Goal: Task Accomplishment & Management: Use online tool/utility

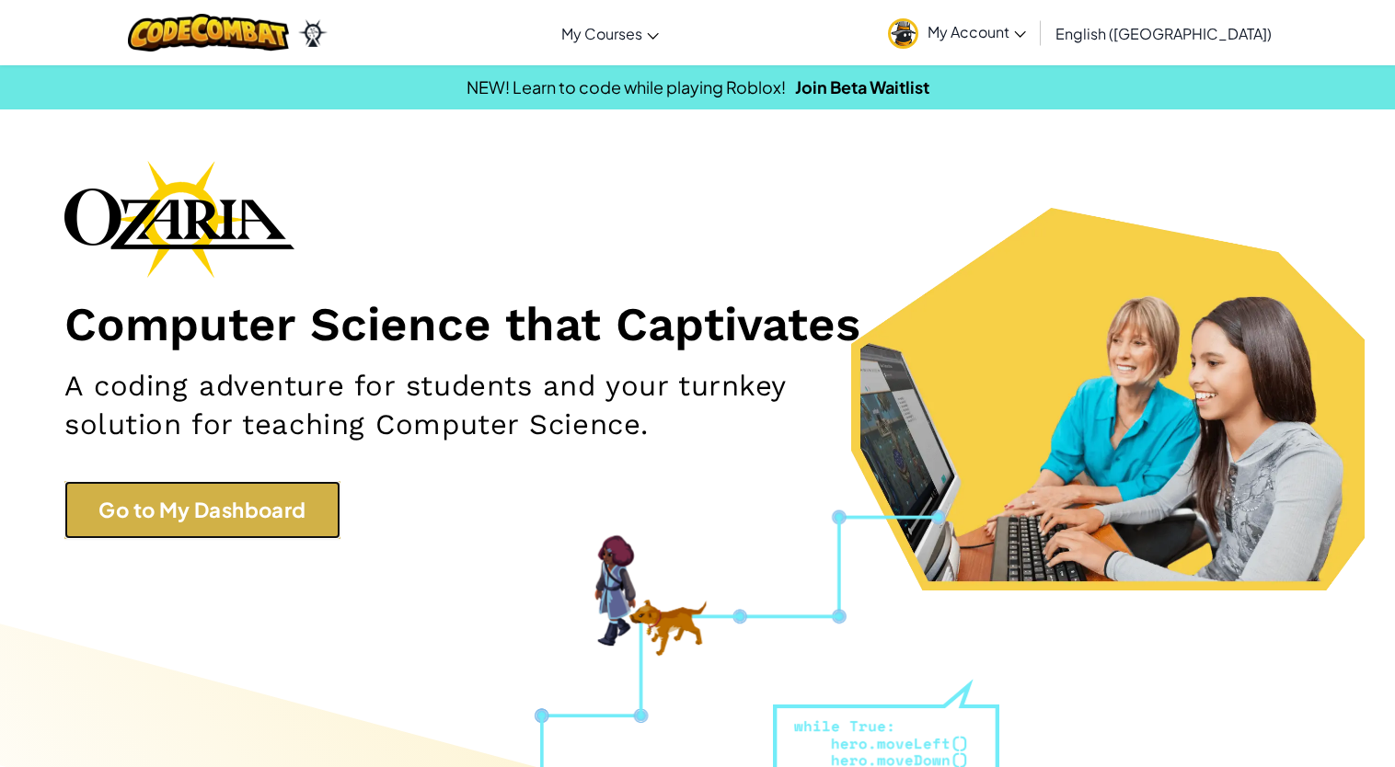
click at [280, 496] on link "Go to My Dashboard" at bounding box center [202, 510] width 276 height 58
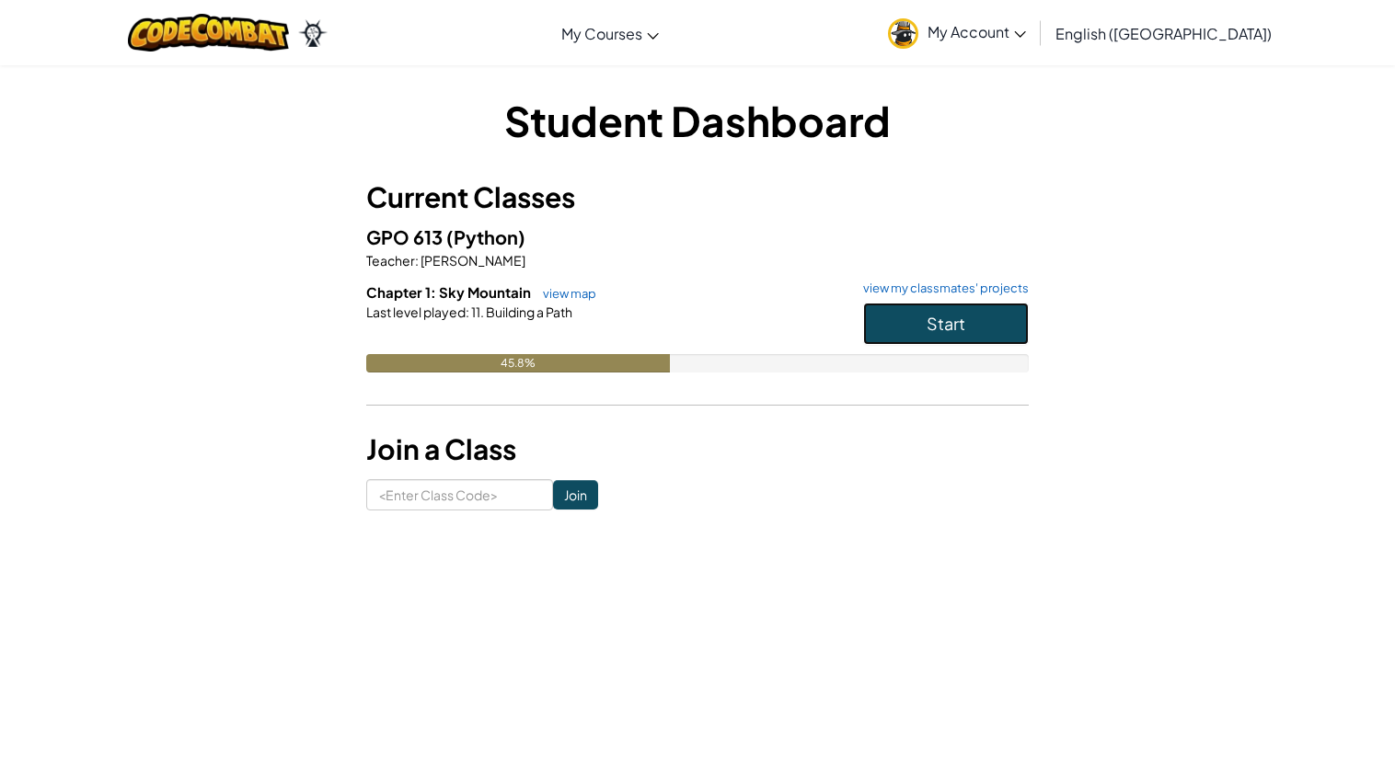
click at [998, 330] on button "Start" at bounding box center [946, 324] width 166 height 42
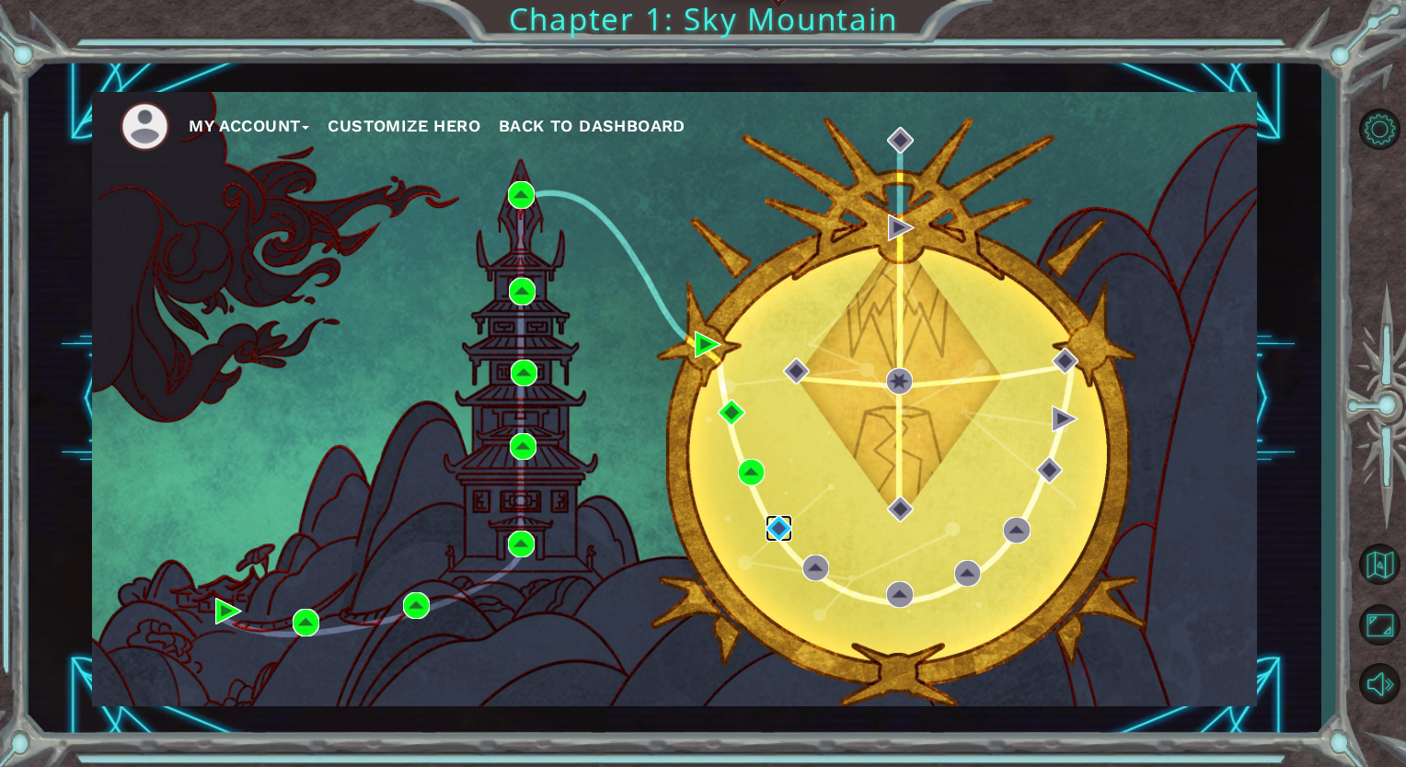
click at [783, 524] on img at bounding box center [778, 528] width 27 height 27
click at [783, 527] on img at bounding box center [778, 528] width 27 height 27
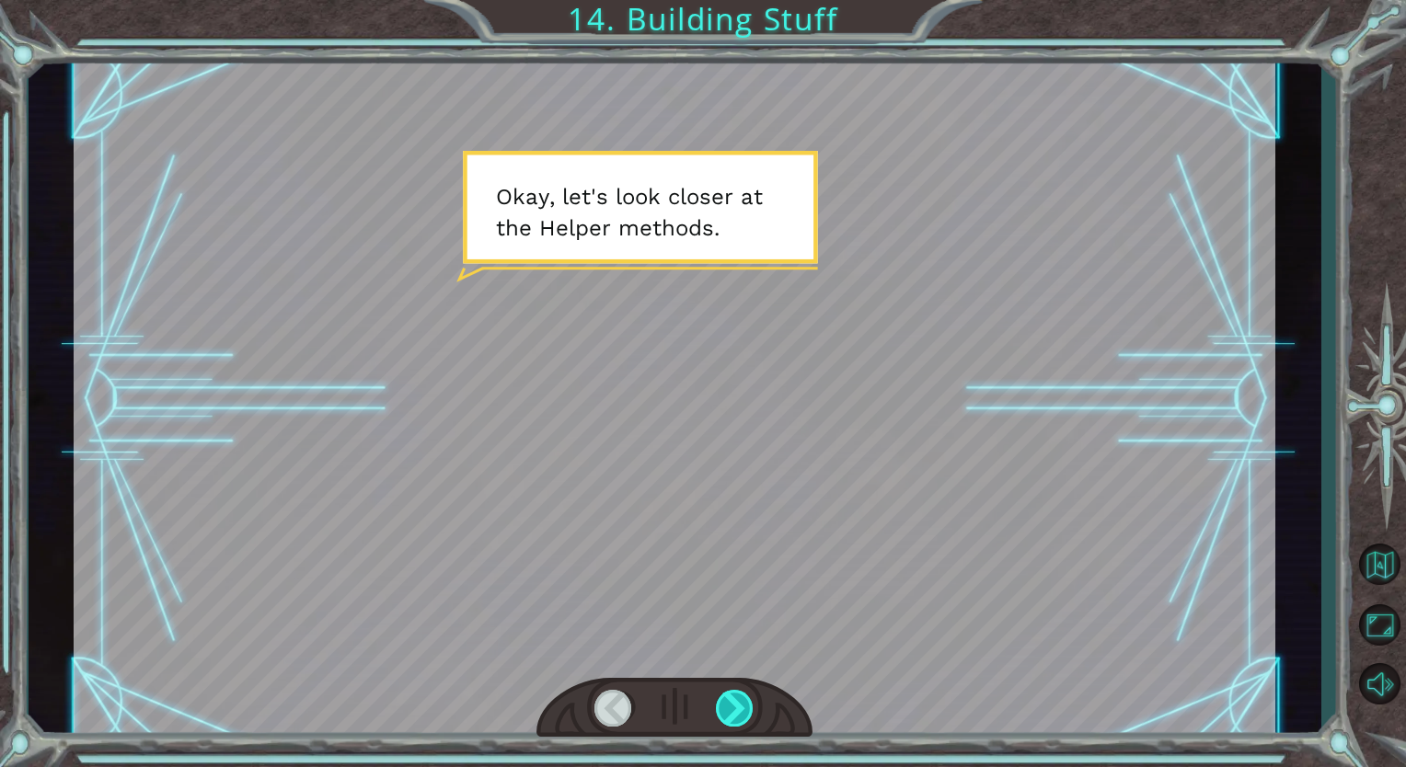
click at [732, 710] on div at bounding box center [735, 708] width 39 height 37
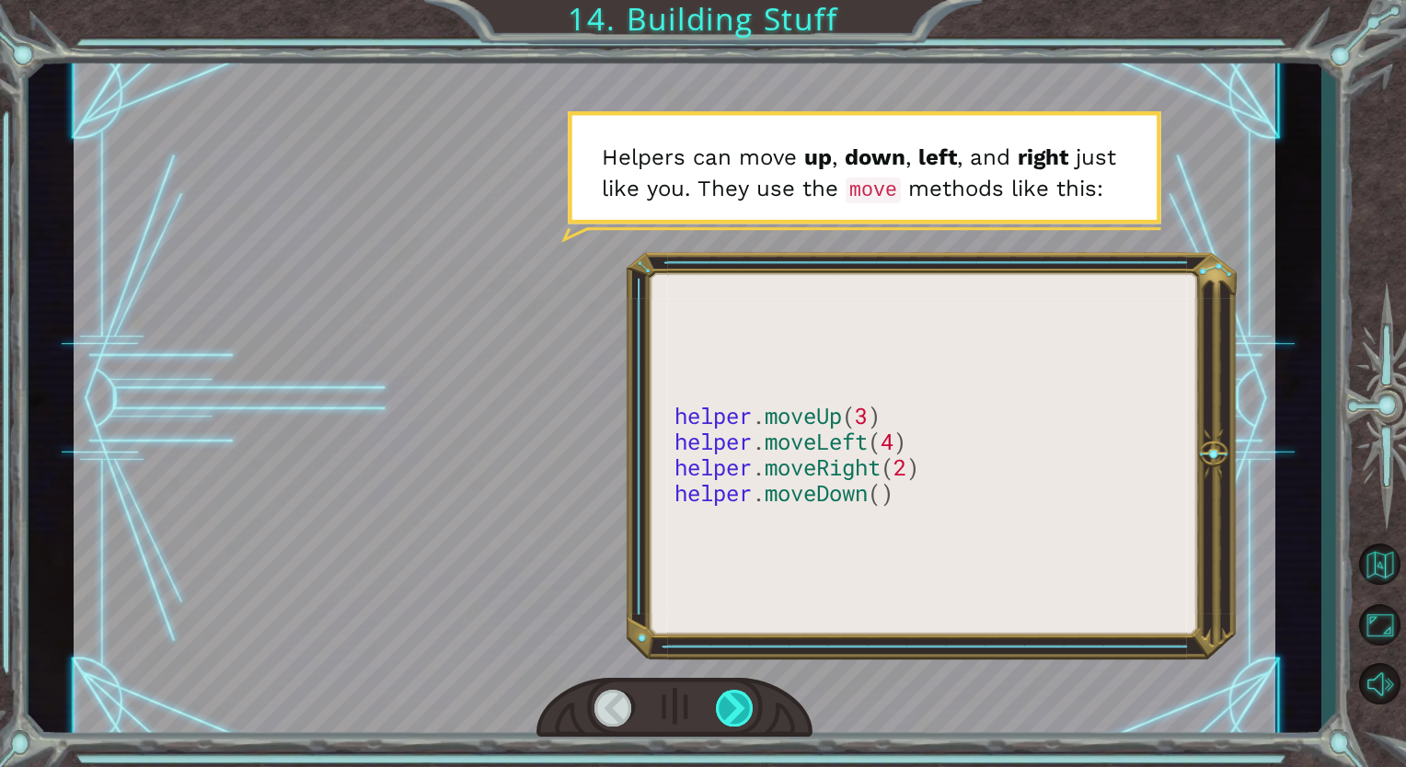
click at [732, 710] on div at bounding box center [735, 708] width 39 height 37
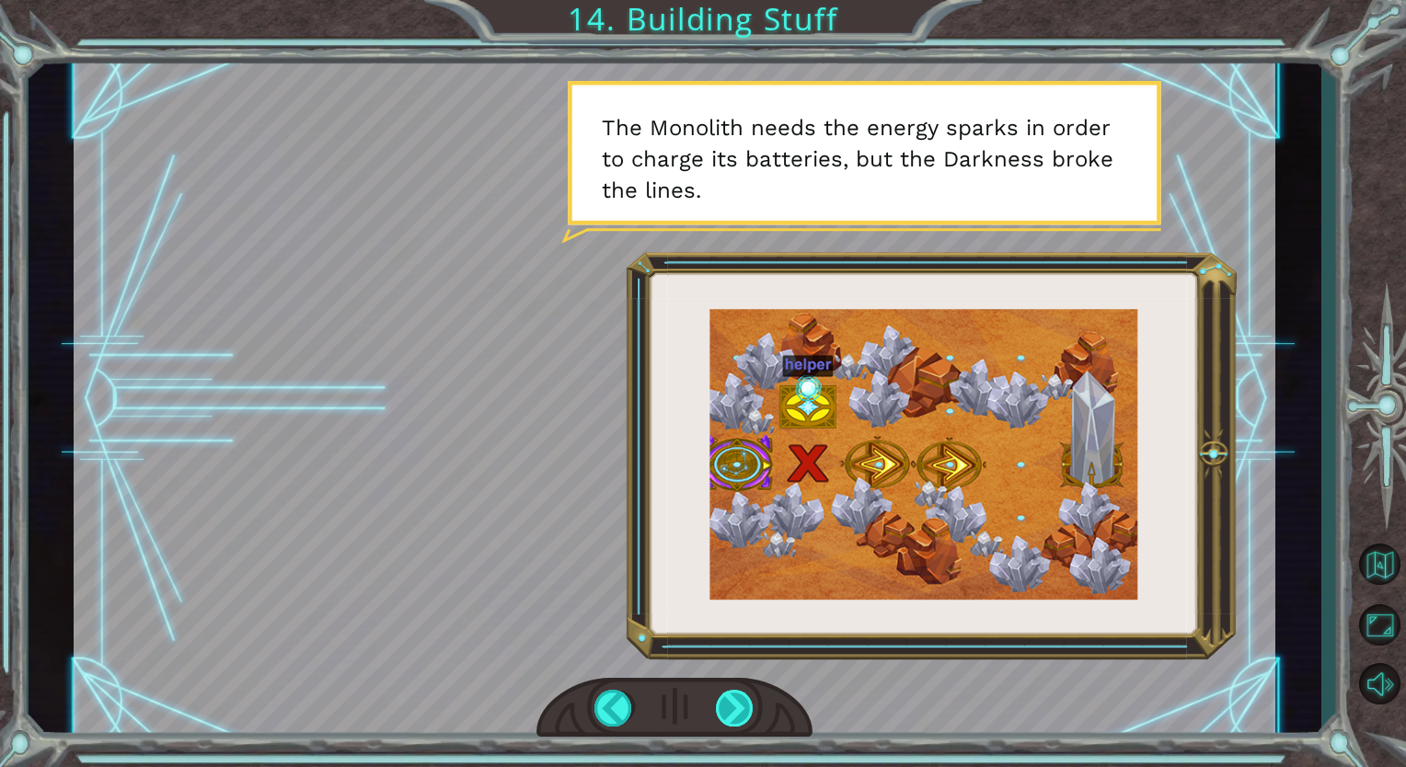
click at [747, 721] on div at bounding box center [735, 708] width 39 height 37
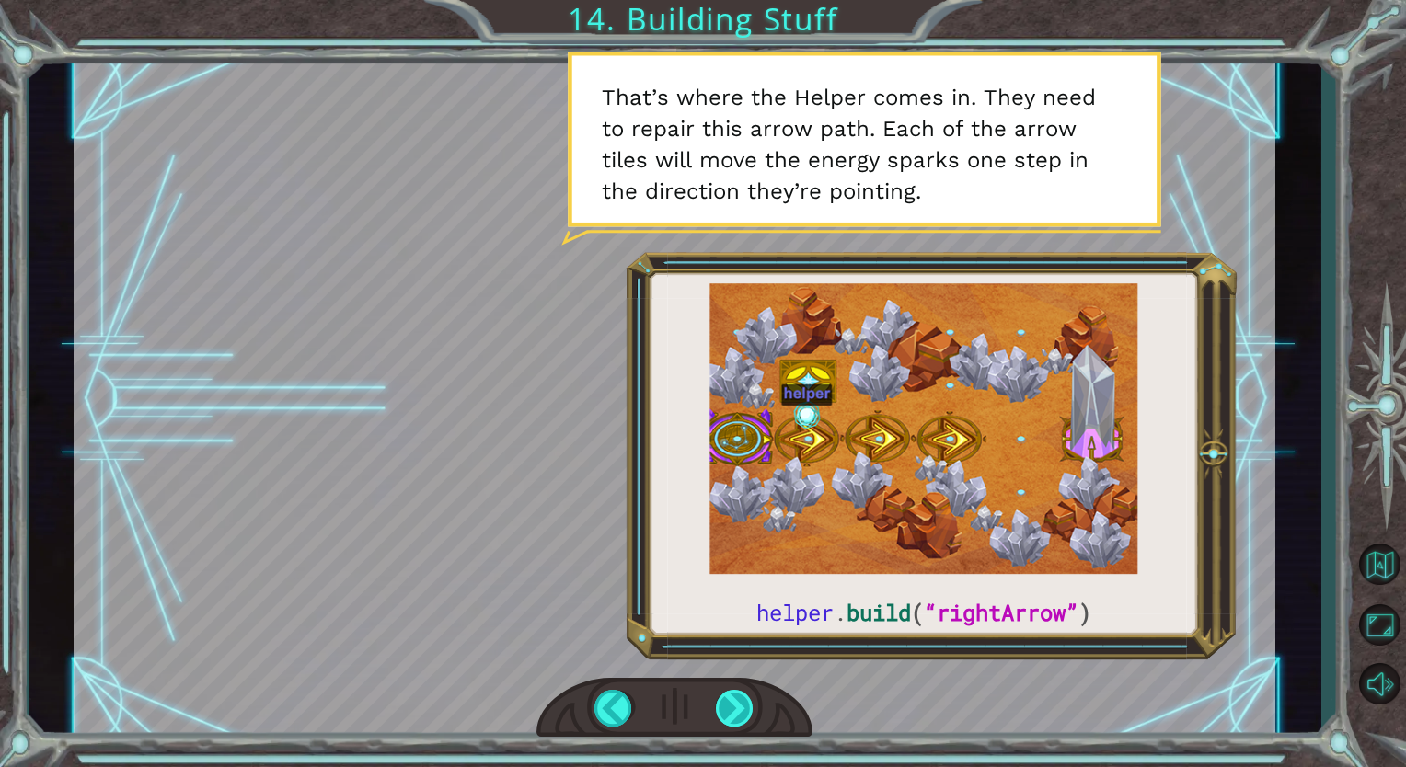
click at [730, 705] on div at bounding box center [735, 708] width 39 height 37
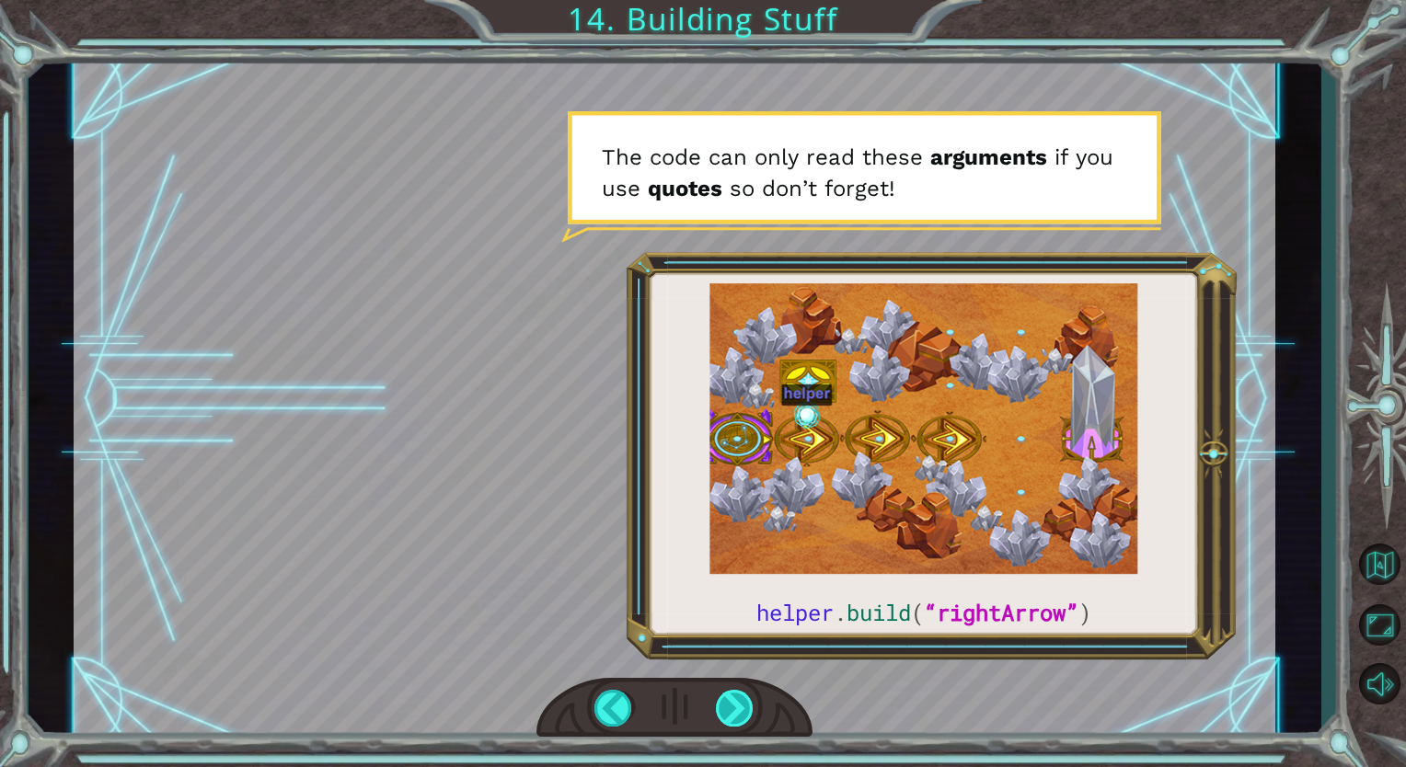
click at [730, 705] on div at bounding box center [735, 708] width 39 height 37
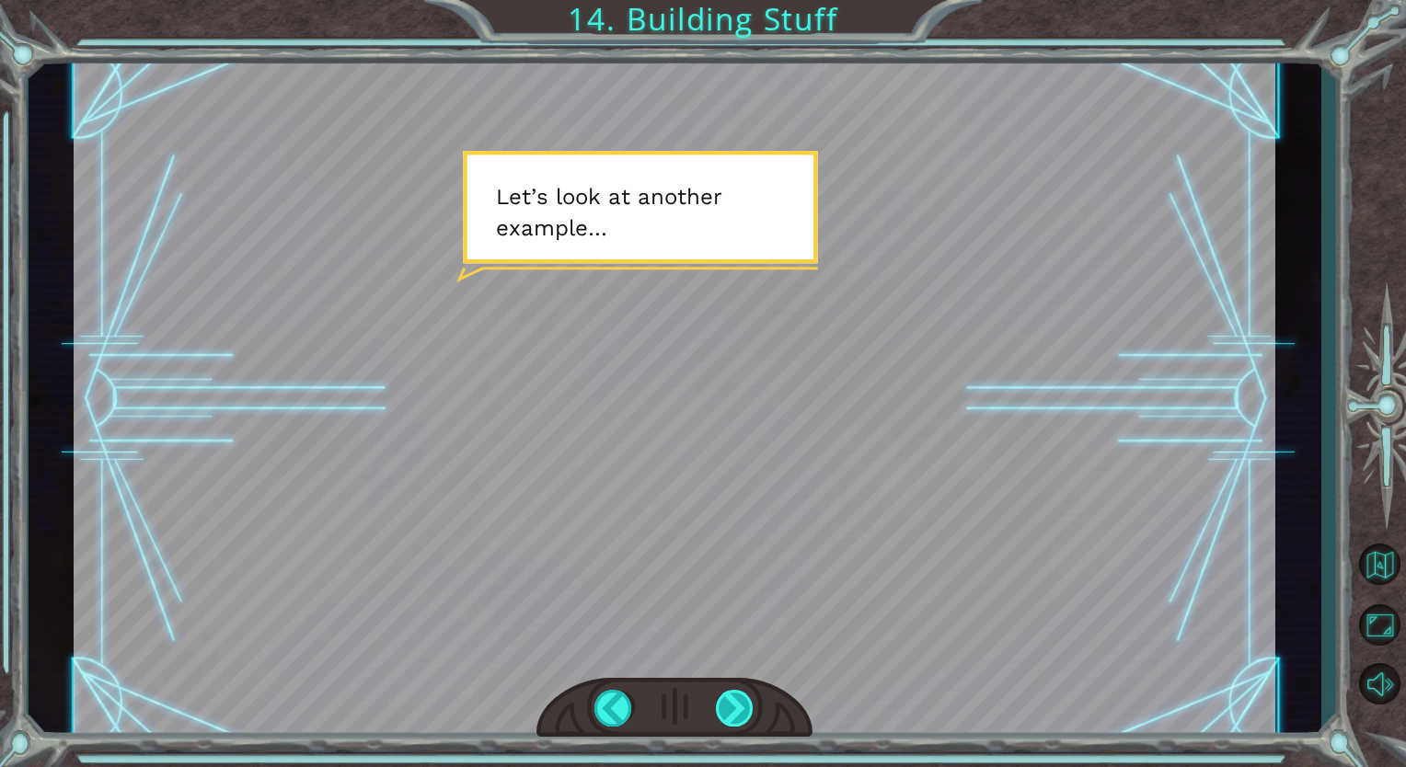
click at [730, 705] on div at bounding box center [735, 708] width 39 height 37
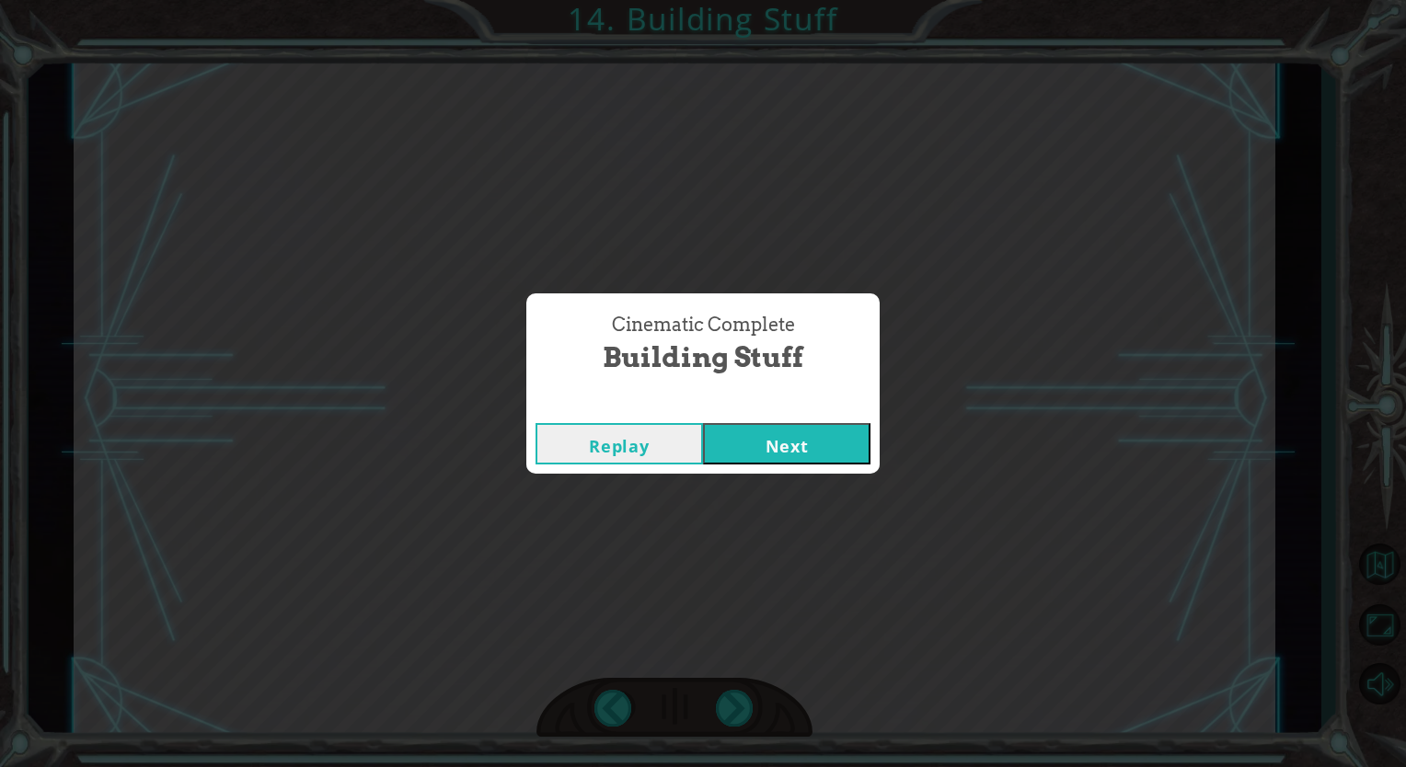
click at [792, 452] on button "Next" at bounding box center [786, 443] width 167 height 41
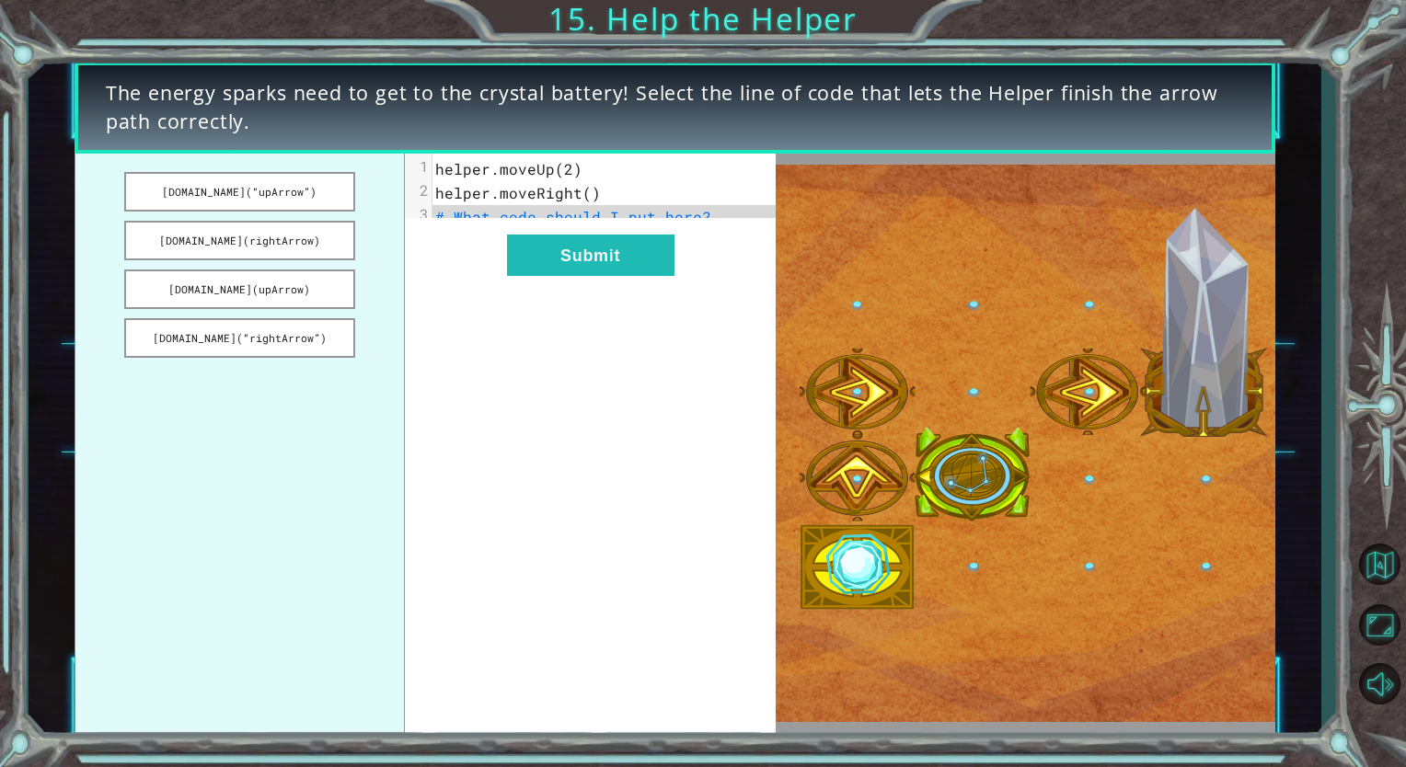
click at [487, 216] on span "# What code should I put here?" at bounding box center [573, 216] width 276 height 19
drag, startPoint x: 294, startPoint y: 192, endPoint x: 567, endPoint y: 213, distance: 273.1
click at [567, 213] on div "[DOMAIN_NAME](“upArrow”) [DOMAIN_NAME](rightArrow) [DOMAIN_NAME](upArrow) [DOMA…" at bounding box center [425, 444] width 701 height 580
click at [332, 183] on button "[DOMAIN_NAME](“upArrow”)" at bounding box center [239, 192] width 230 height 40
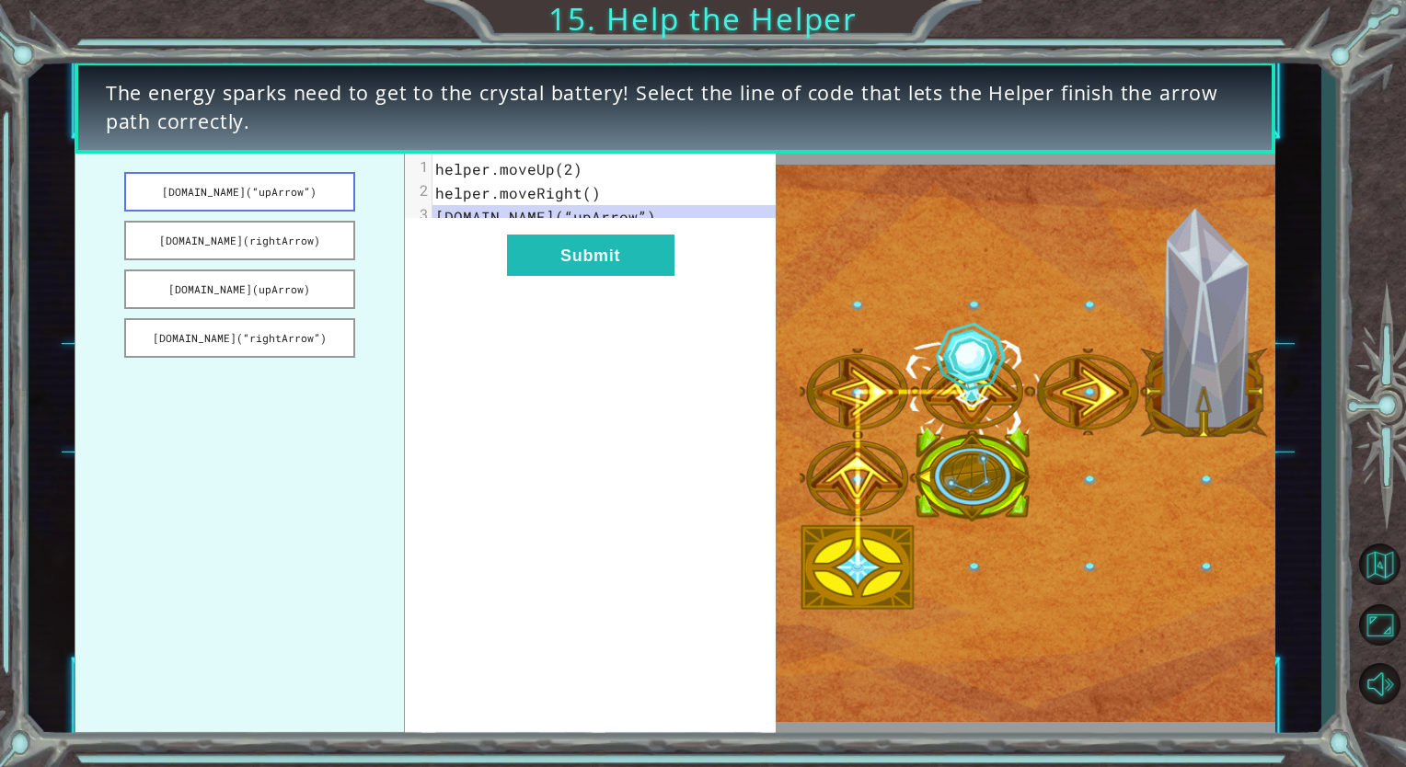
click at [333, 183] on button "[DOMAIN_NAME](“upArrow”)" at bounding box center [239, 192] width 230 height 40
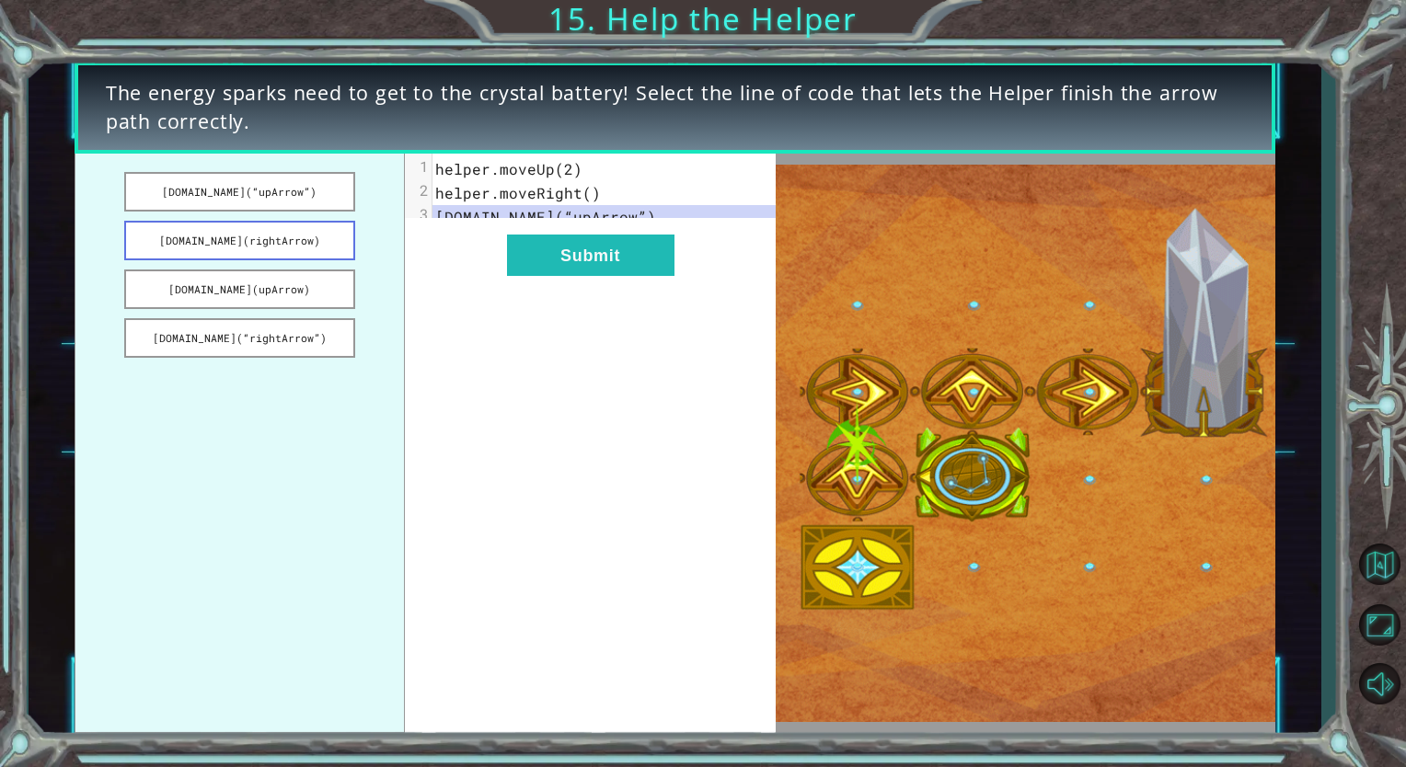
click at [324, 247] on button "[DOMAIN_NAME](rightArrow)" at bounding box center [239, 241] width 230 height 40
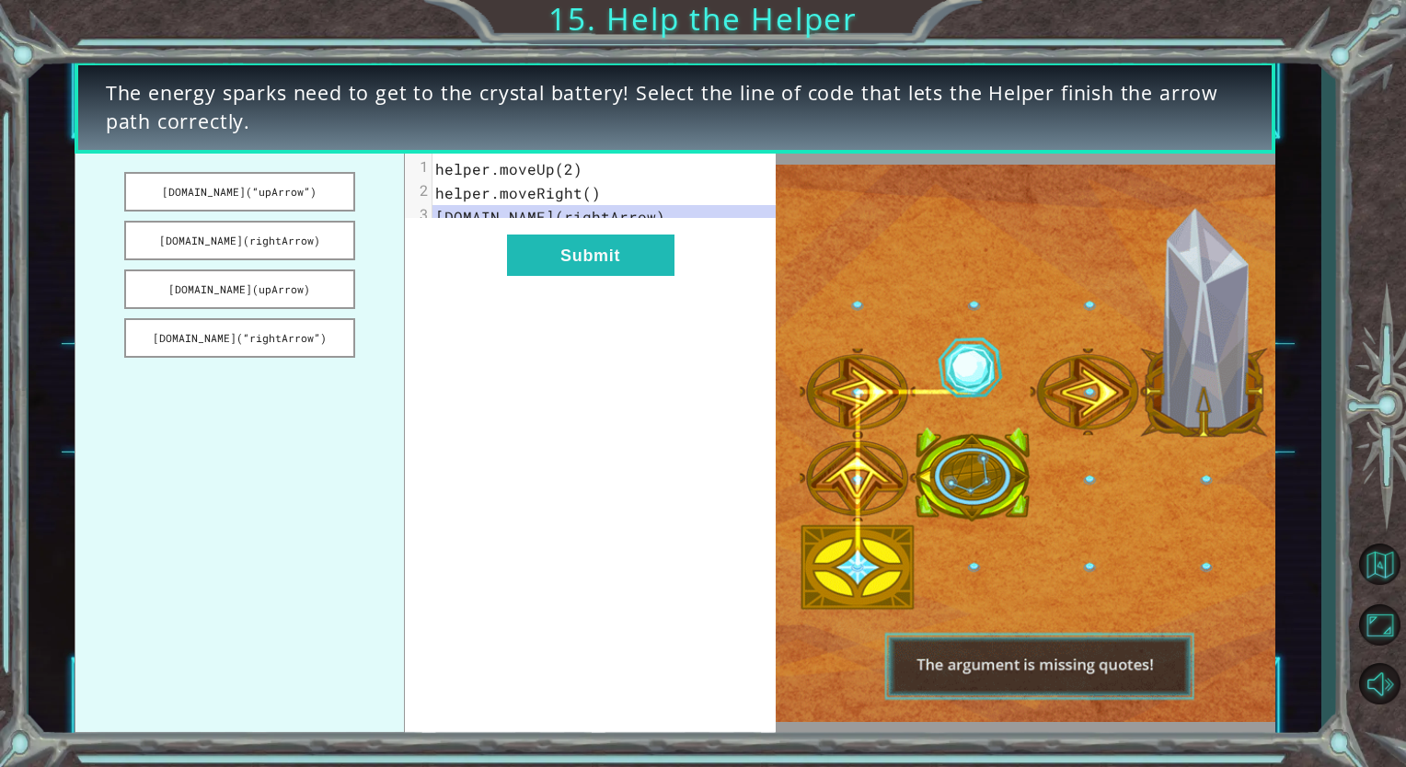
click at [546, 216] on span "[DOMAIN_NAME](rightArrow)" at bounding box center [550, 216] width 230 height 19
click at [552, 223] on span "[DOMAIN_NAME](rightArrow)" at bounding box center [550, 216] width 230 height 19
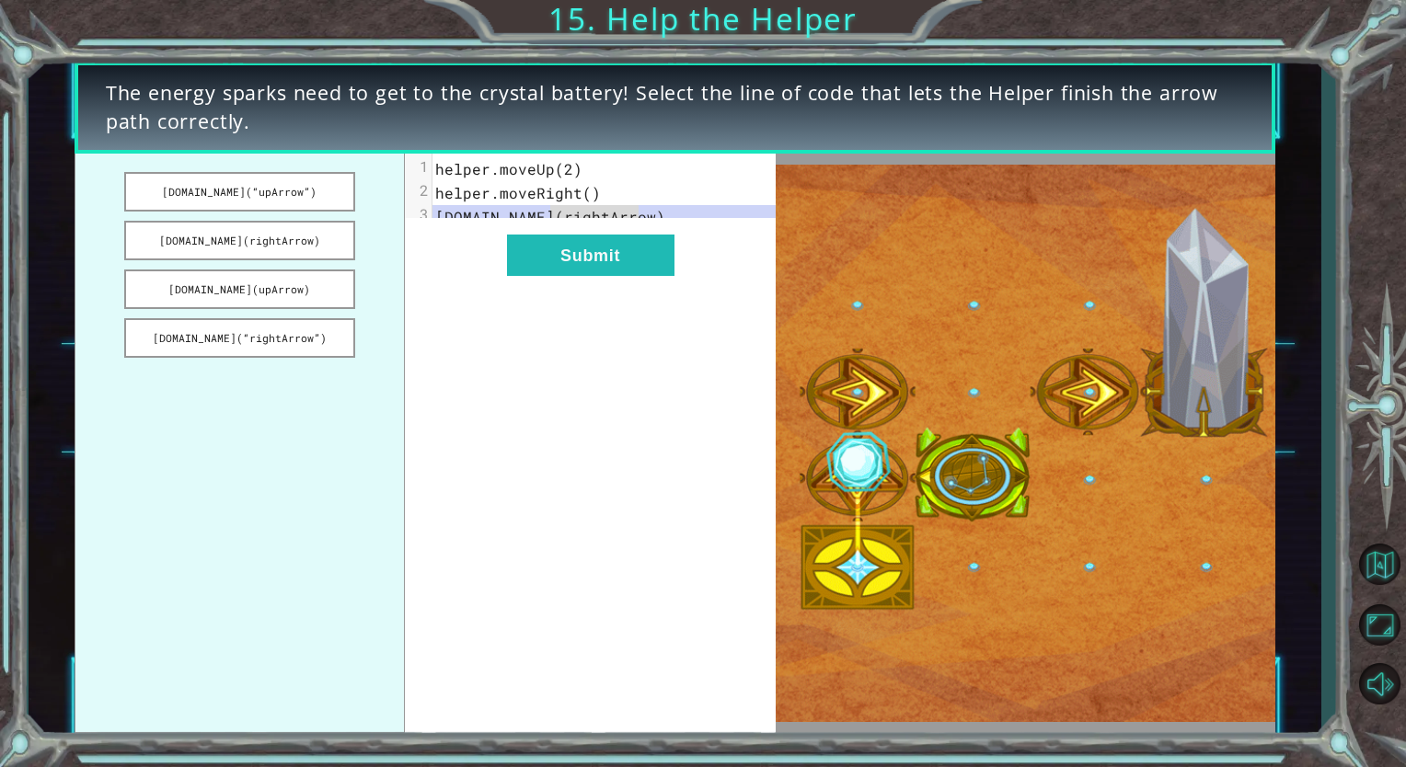
click at [552, 223] on span "[DOMAIN_NAME](rightArrow)" at bounding box center [550, 216] width 230 height 19
click at [309, 344] on button "[DOMAIN_NAME](“rightArrow”)" at bounding box center [239, 338] width 230 height 40
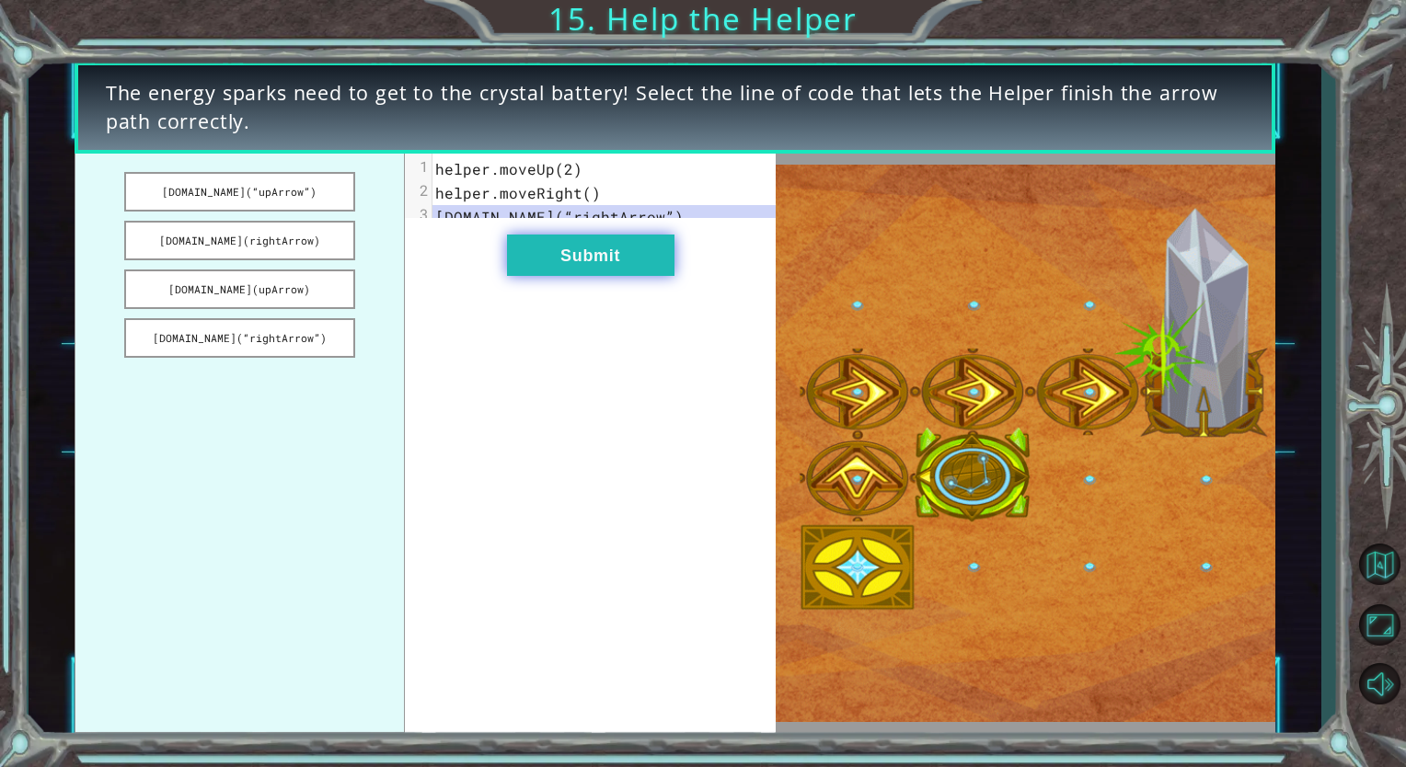
click at [565, 267] on button "Submit" at bounding box center [590, 255] width 167 height 41
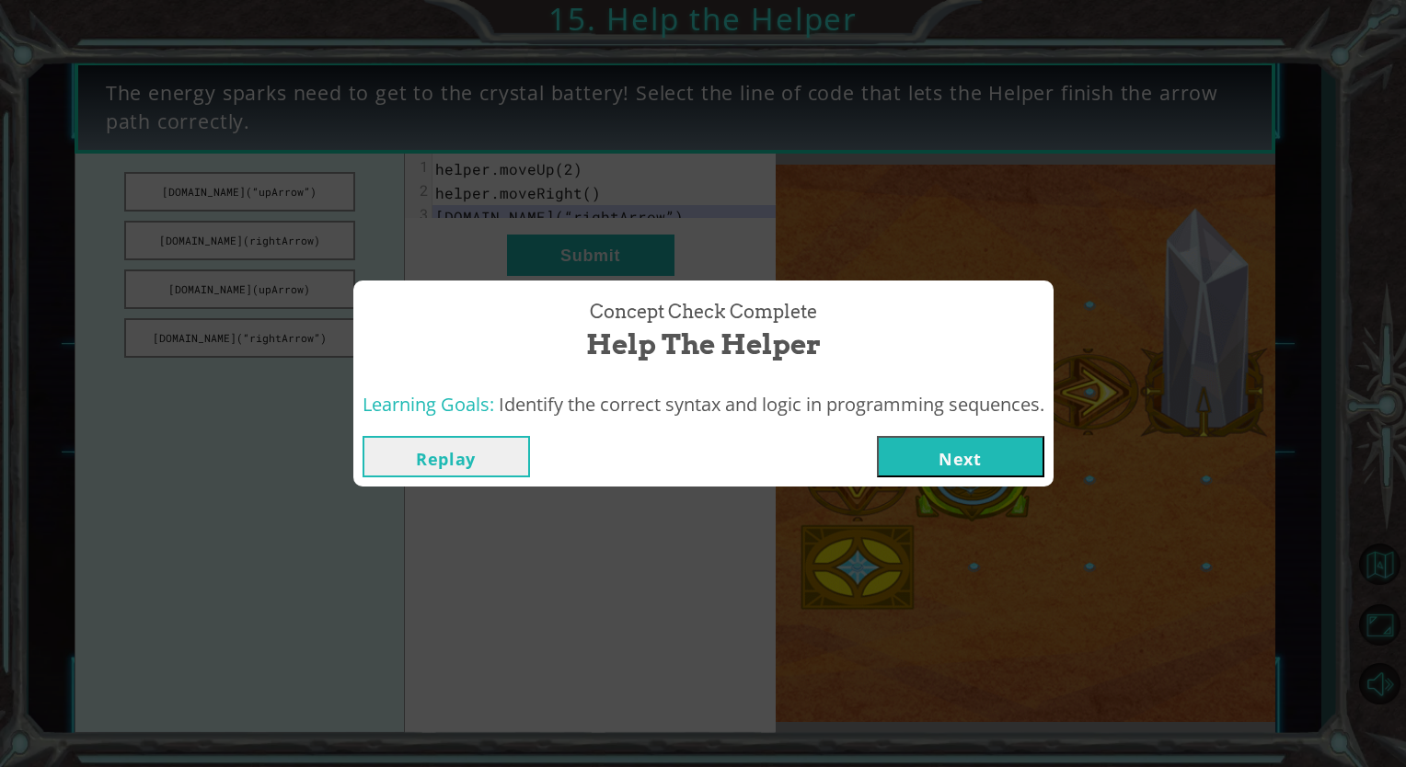
click at [946, 459] on button "Next" at bounding box center [960, 456] width 167 height 41
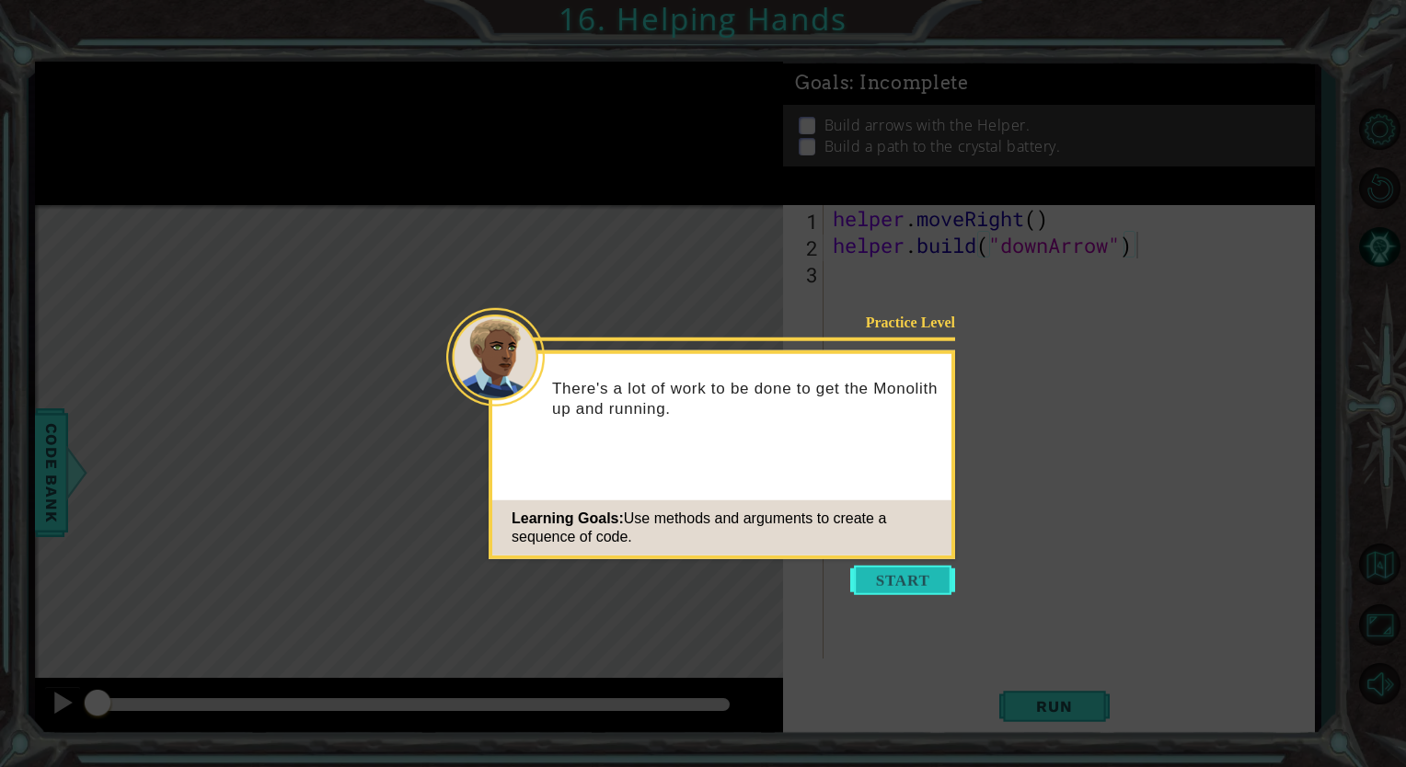
click at [909, 566] on button "Start" at bounding box center [902, 580] width 105 height 29
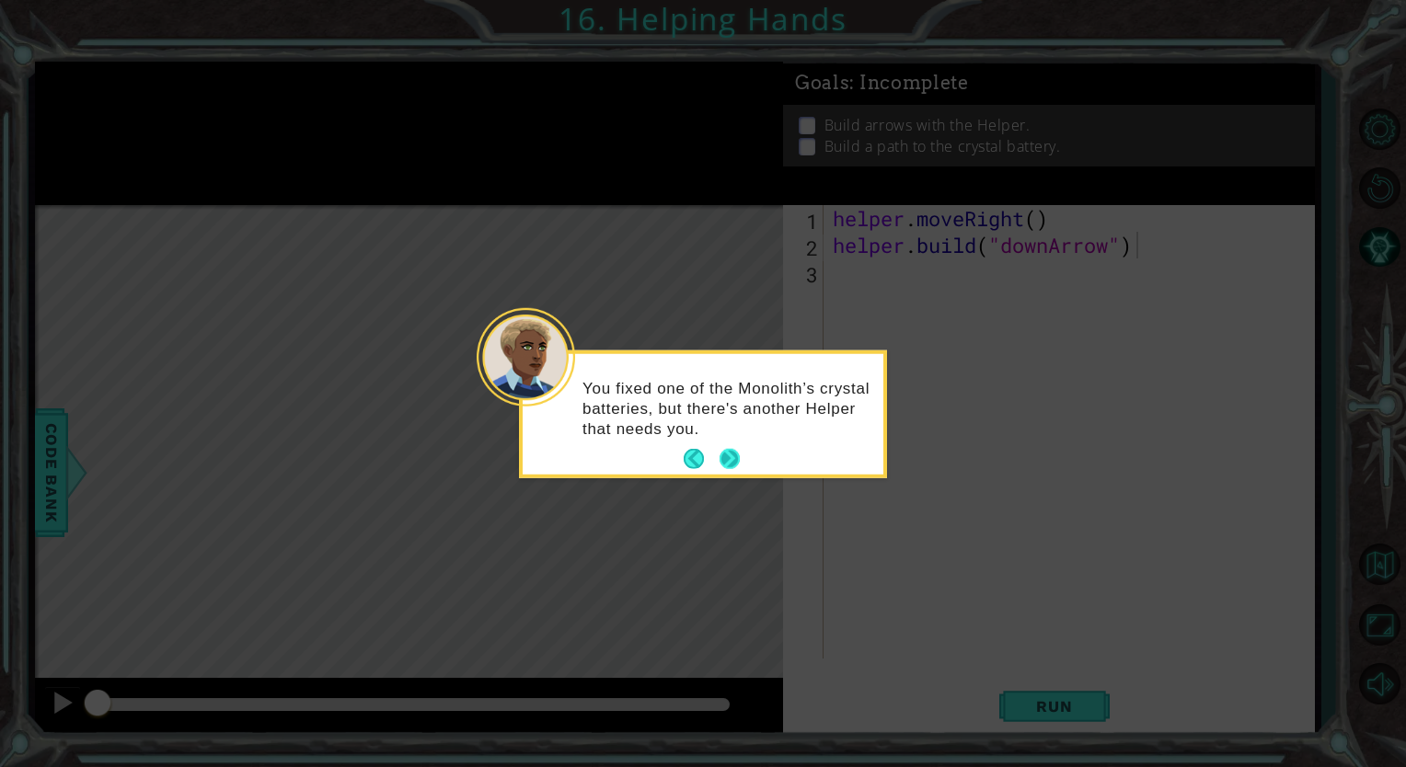
click at [732, 453] on button "Next" at bounding box center [729, 459] width 25 height 25
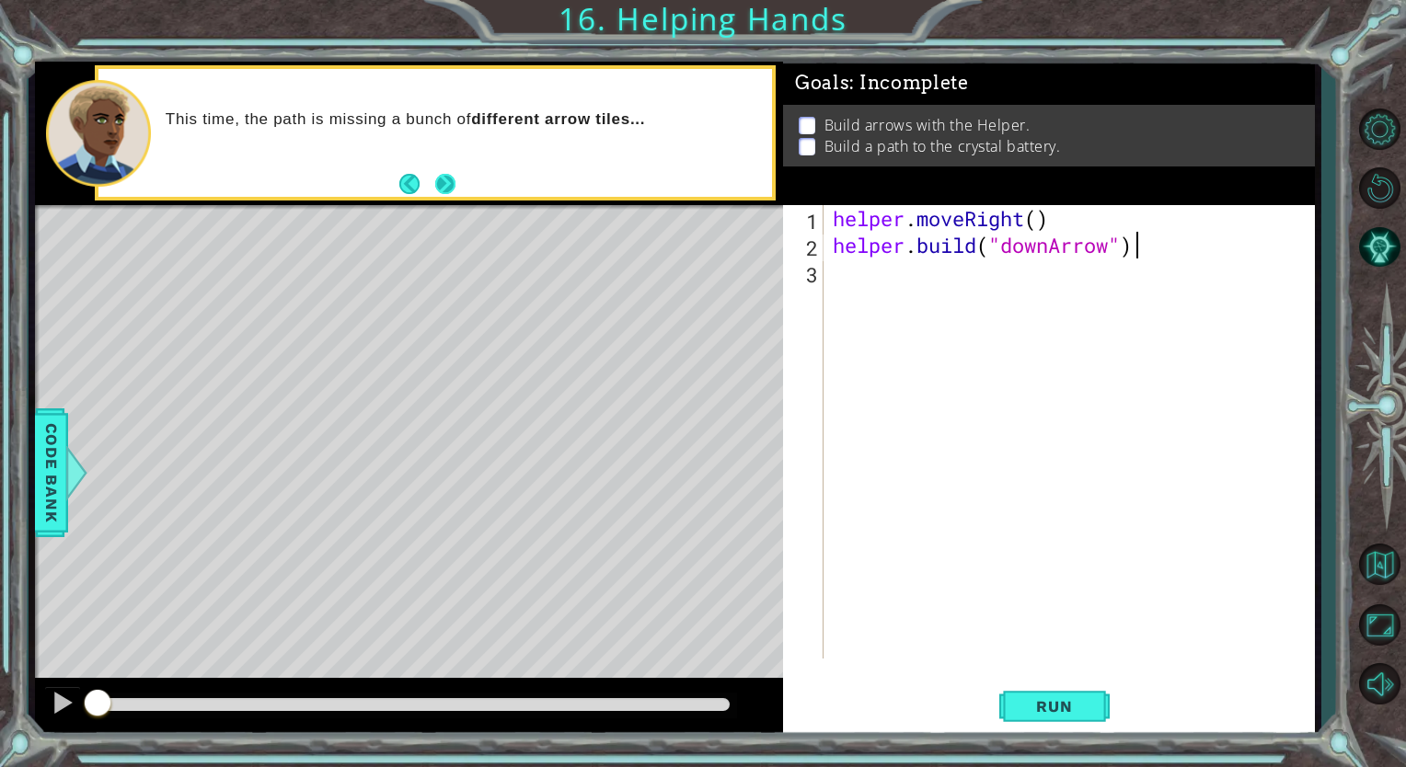
click at [439, 187] on button "Next" at bounding box center [445, 184] width 24 height 24
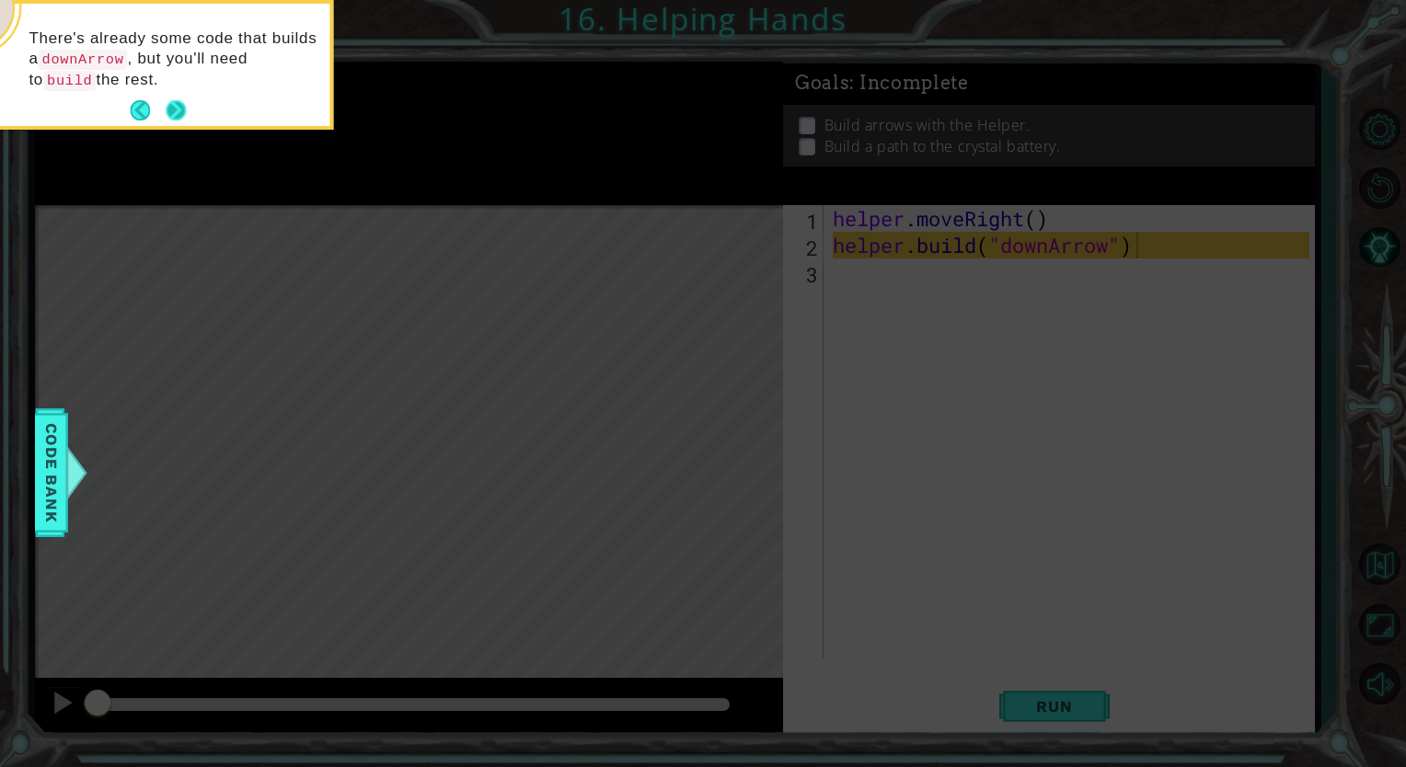
click at [177, 106] on button "Next" at bounding box center [176, 111] width 34 height 34
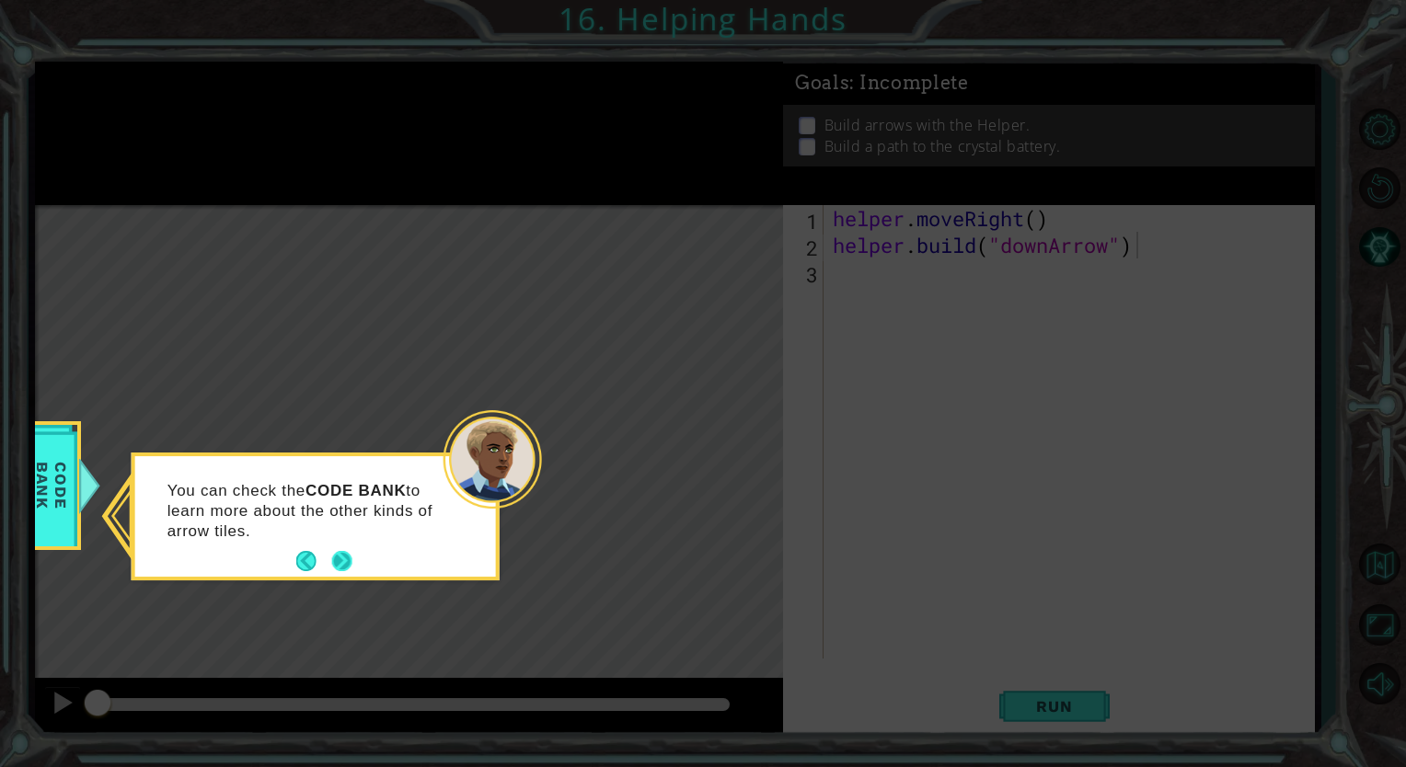
click at [348, 565] on button "Next" at bounding box center [341, 561] width 20 height 20
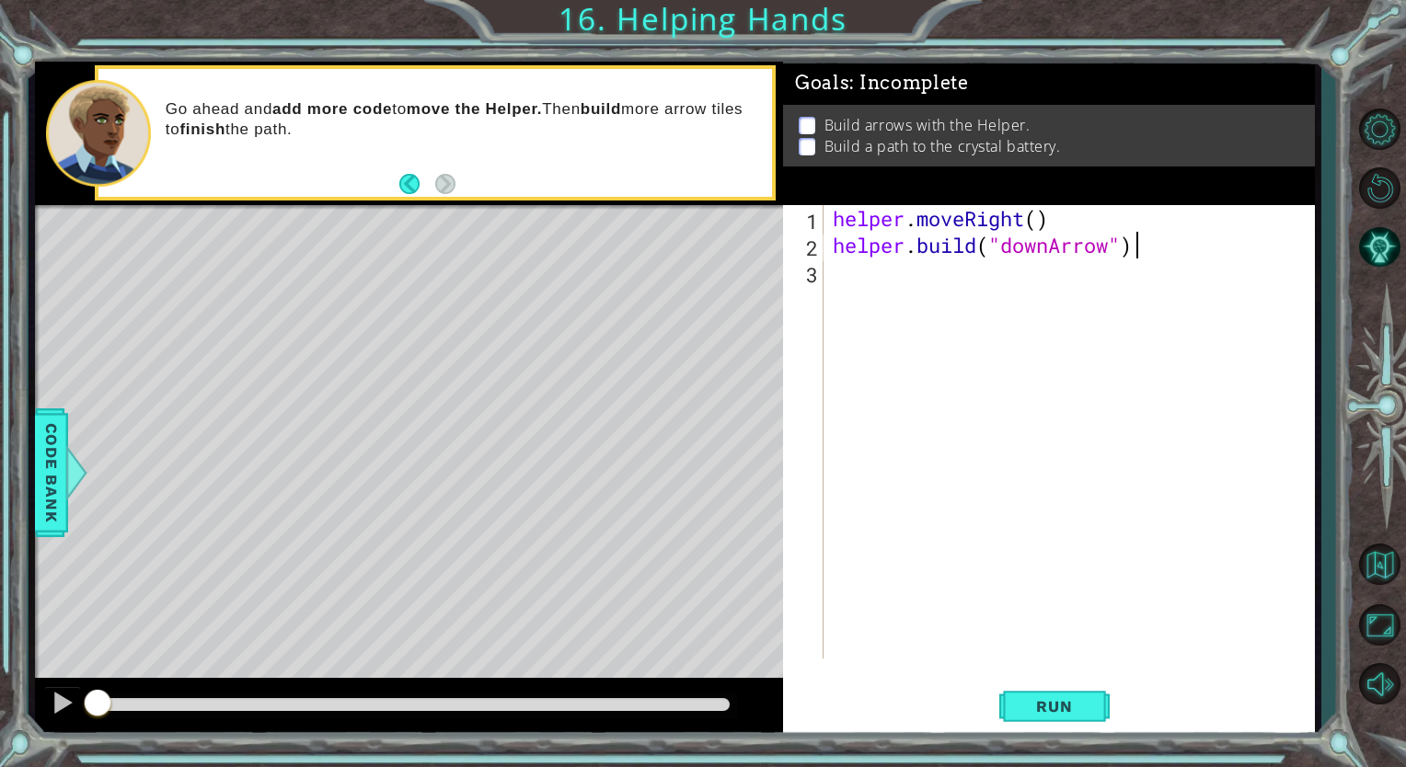
click at [873, 287] on div "helper . moveRight ( ) helper . build ( "downArrow" )" at bounding box center [1073, 458] width 489 height 507
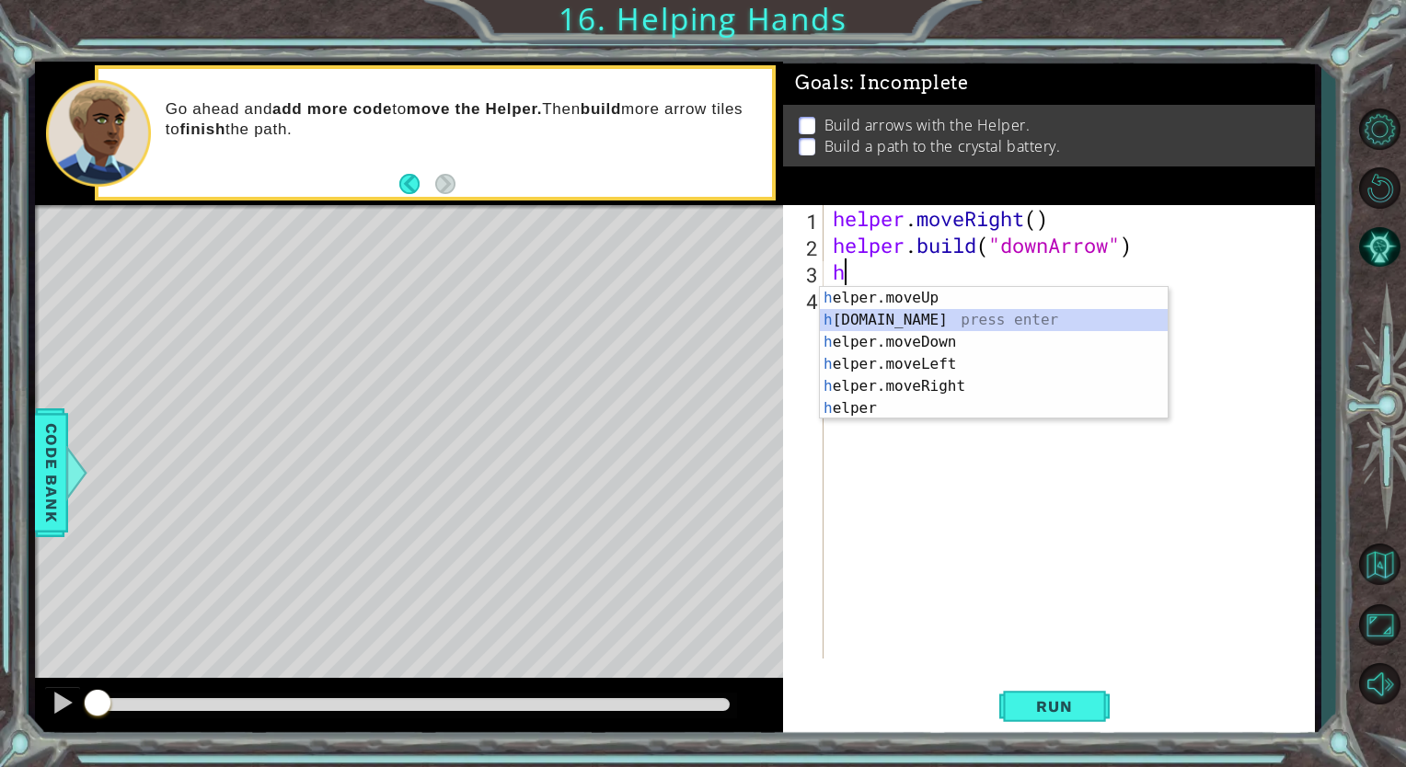
click at [1019, 320] on div "h elper.moveUp press enter h [DOMAIN_NAME] press enter h elper.moveDown press e…" at bounding box center [994, 375] width 348 height 177
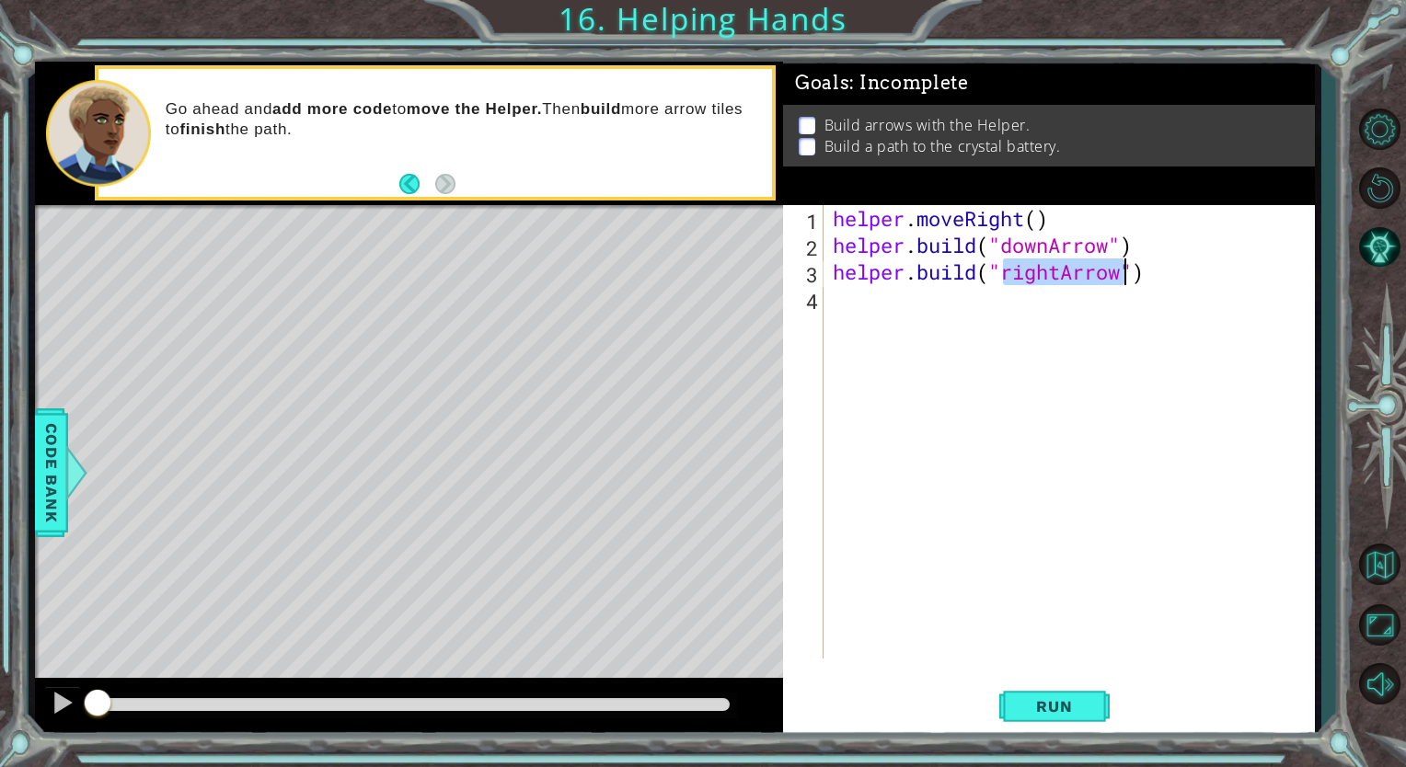
click at [1058, 271] on div "helper . moveRight ( ) helper . build ( "downArrow" ) helper . build ( "rightAr…" at bounding box center [1069, 432] width 480 height 454
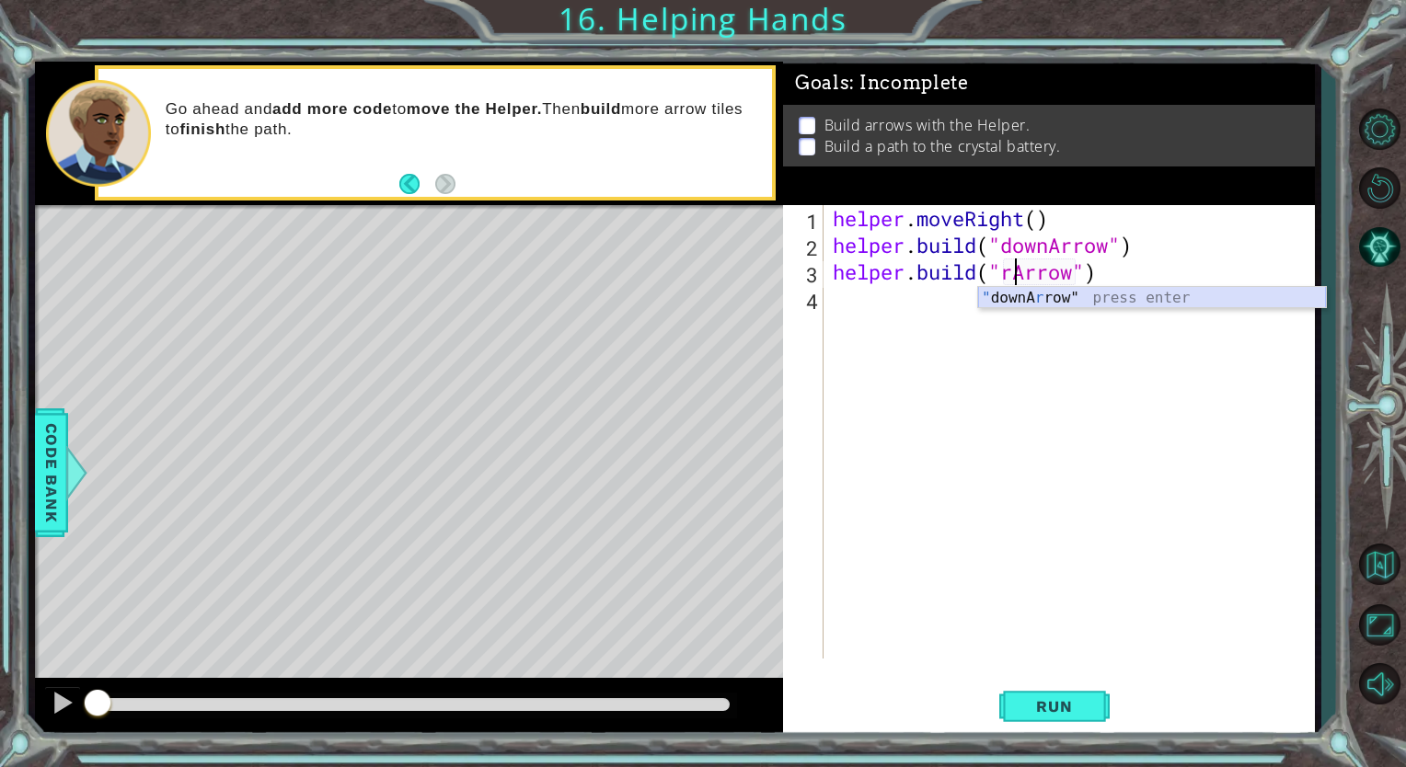
click at [1069, 304] on div "" downA r row" press enter" at bounding box center [1152, 320] width 348 height 66
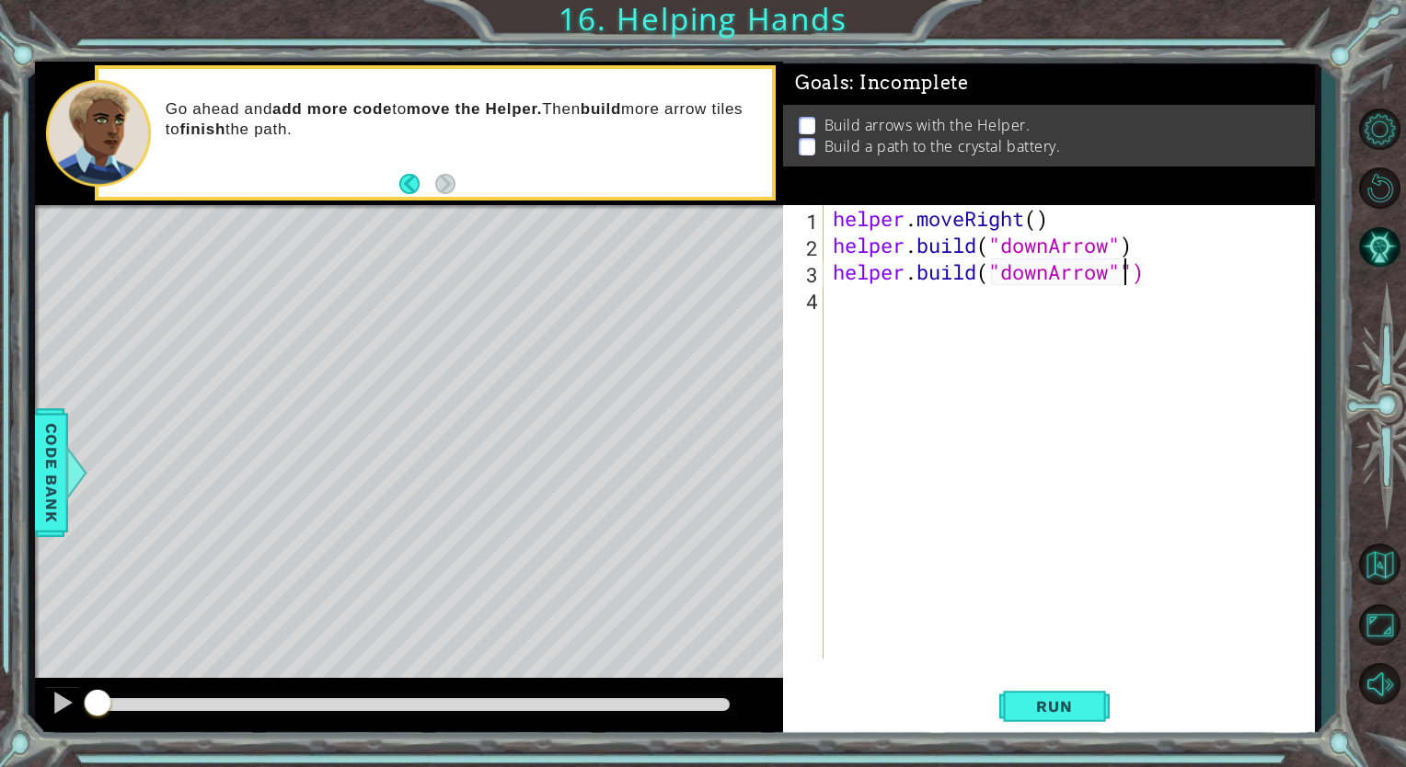
type textarea "[DOMAIN_NAME]("downArrow")"
click at [926, 310] on div "helper . moveRight ( ) helper . build ( "downArrow" ) helper . build ( "downArr…" at bounding box center [1073, 458] width 489 height 507
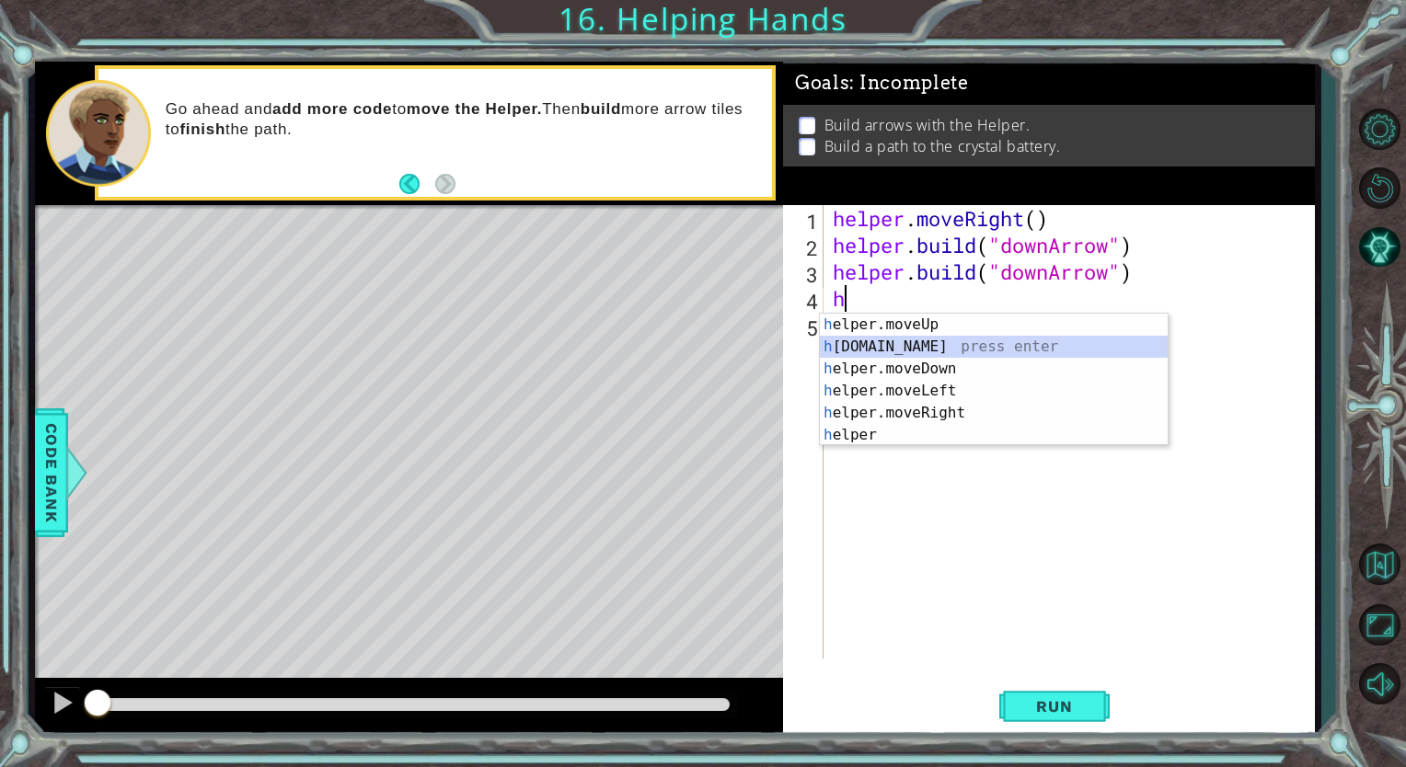
click at [980, 344] on div "h elper.moveUp press enter h [DOMAIN_NAME] press enter h elper.moveDown press e…" at bounding box center [994, 402] width 348 height 177
type textarea "[DOMAIN_NAME]("rightArrow")"
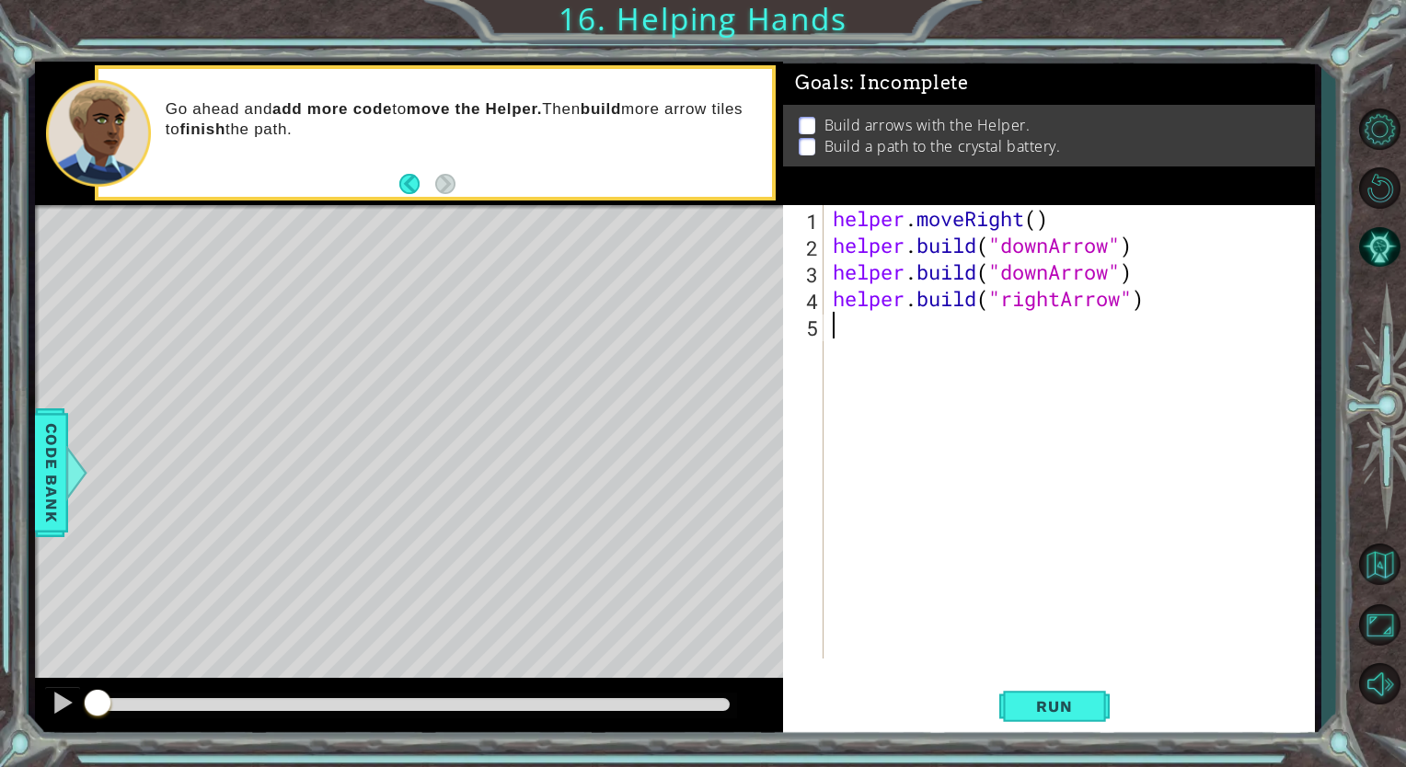
click at [960, 327] on div "helper . moveRight ( ) helper . build ( "downArrow" ) helper . build ( "downArr…" at bounding box center [1073, 458] width 489 height 507
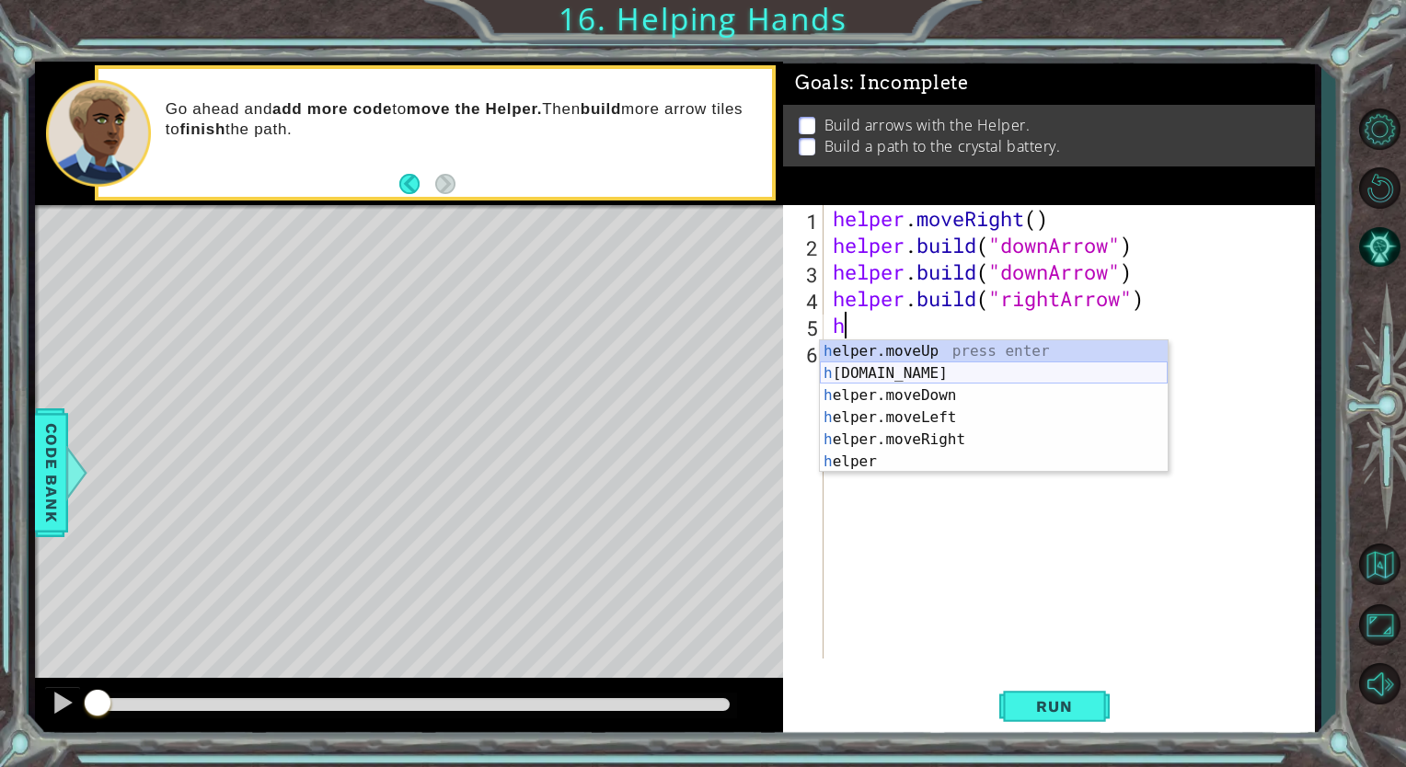
click at [895, 370] on div "h elper.moveUp press enter h [DOMAIN_NAME] press enter h elper.moveDown press e…" at bounding box center [994, 428] width 348 height 177
type textarea "[DOMAIN_NAME]("rightArrow")"
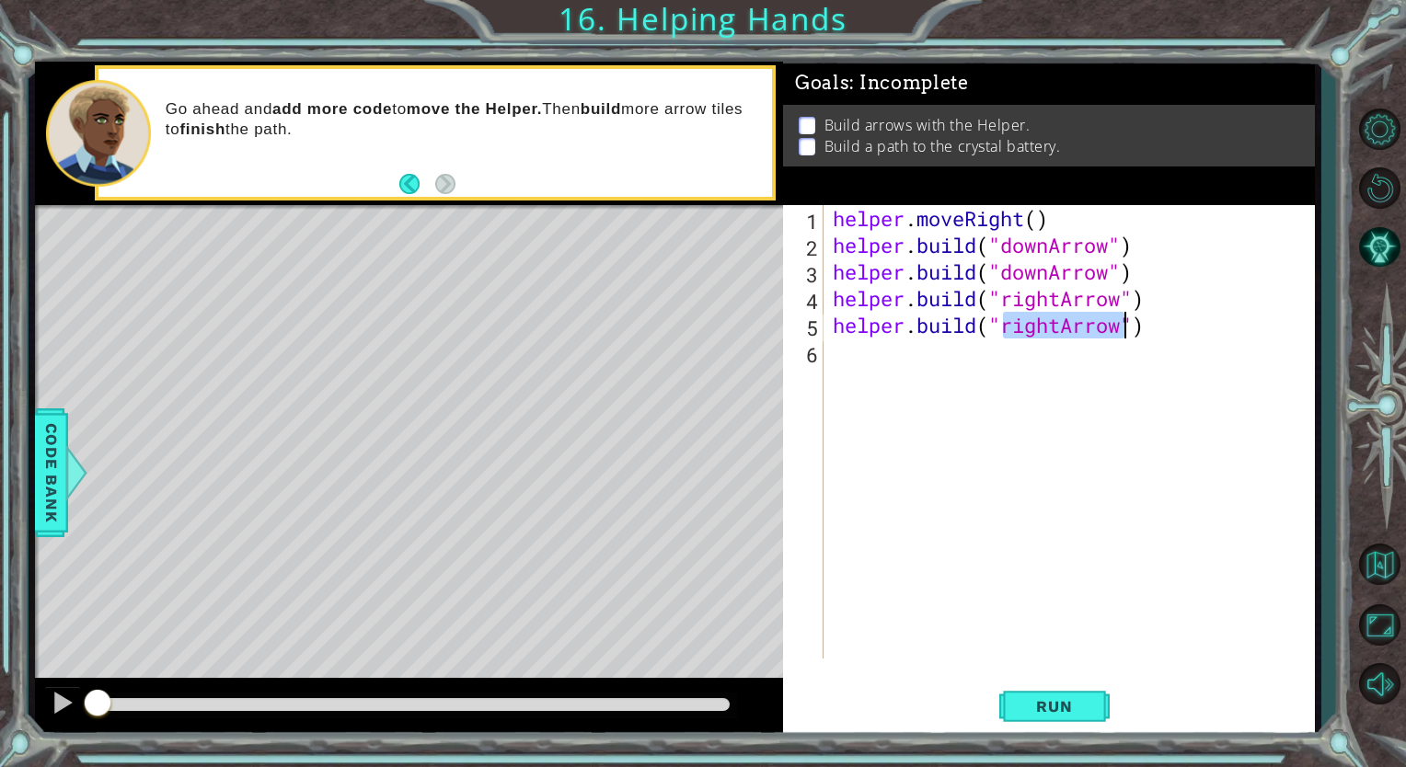
click at [1042, 376] on div "helper . moveRight ( ) helper . build ( "downArrow" ) helper . build ( "downArr…" at bounding box center [1073, 458] width 489 height 507
drag, startPoint x: 1063, startPoint y: 329, endPoint x: 1006, endPoint y: 331, distance: 56.1
click at [1006, 331] on div "helper . moveRight ( ) helper . build ( "downArrow" ) helper . build ( "downArr…" at bounding box center [1073, 458] width 489 height 507
type textarea "[DOMAIN_NAME]("upArrow")"
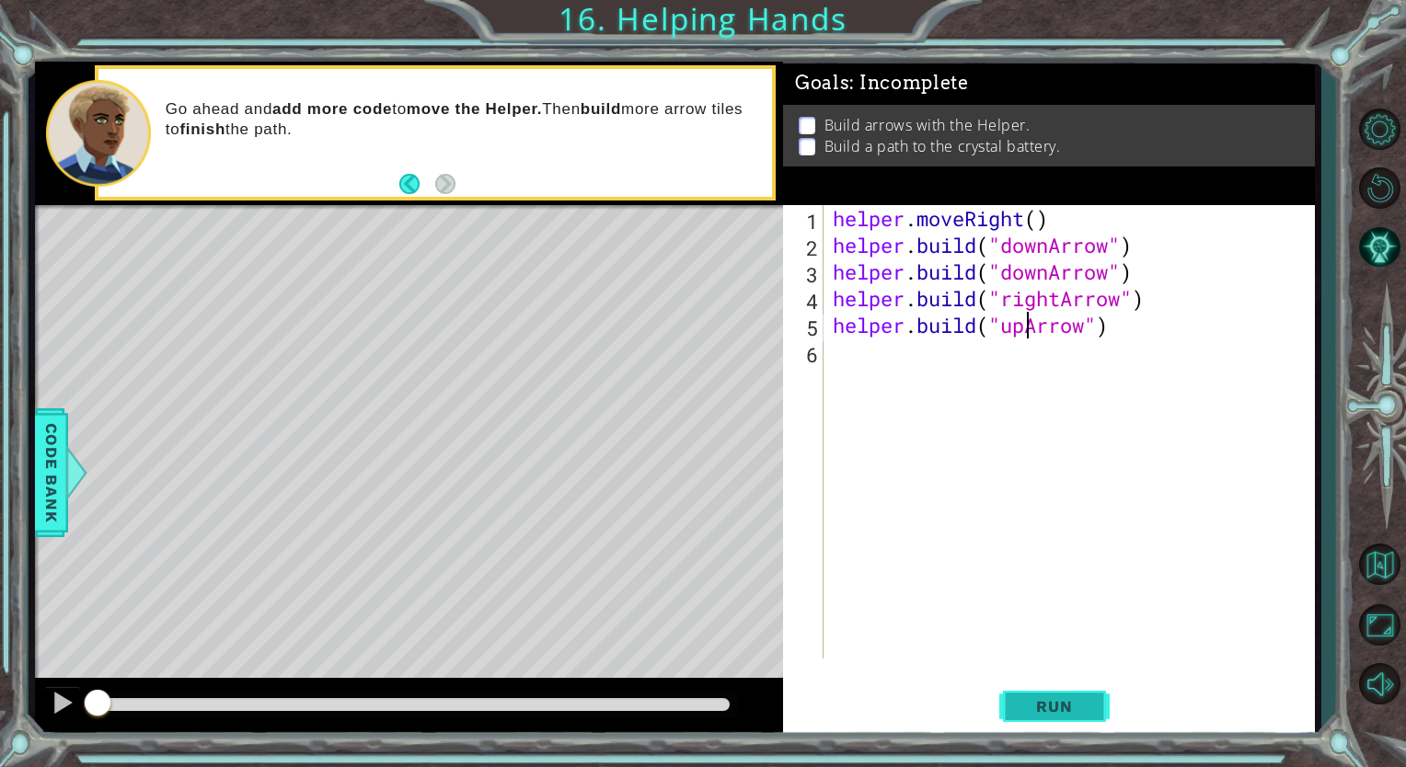
click at [1029, 712] on span "Run" at bounding box center [1054, 706] width 73 height 18
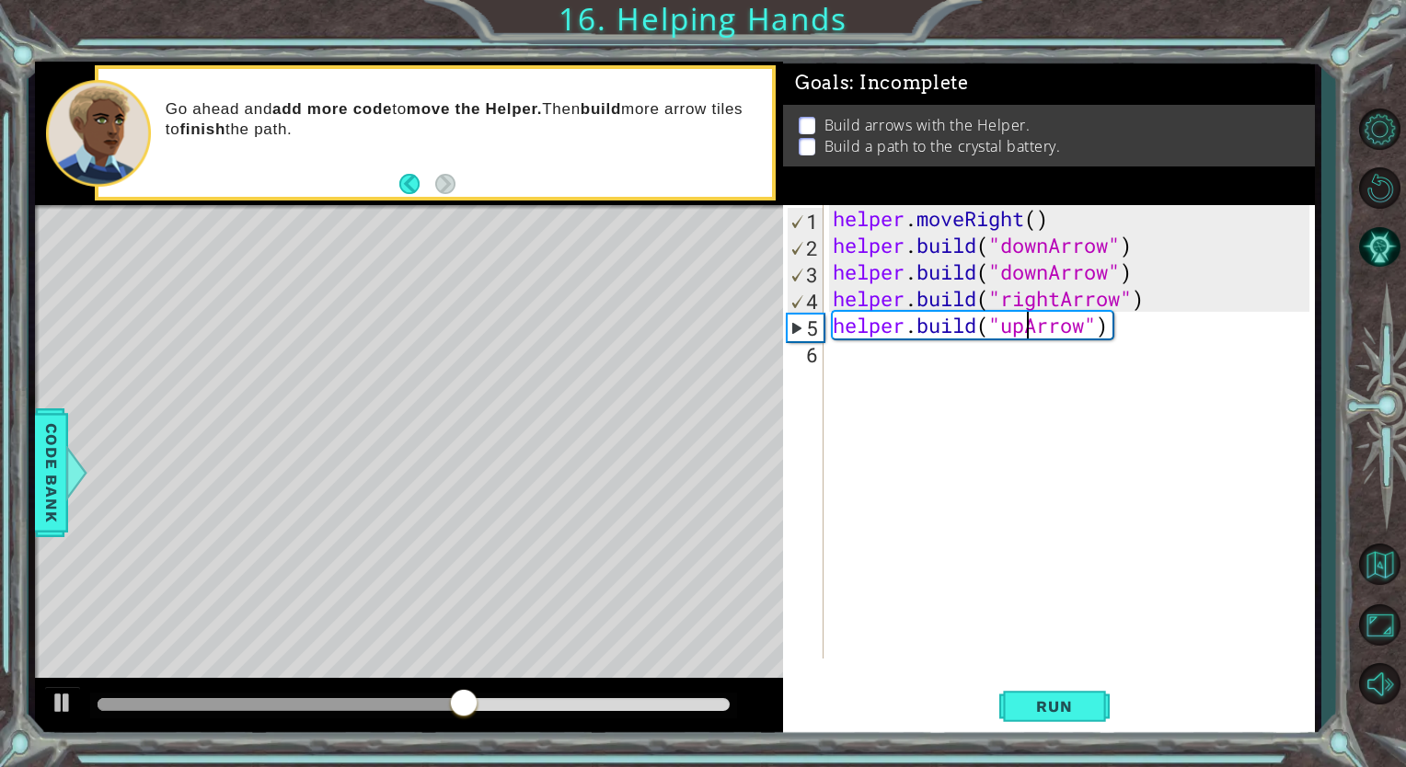
click at [1006, 544] on div "helper . moveRight ( ) helper . build ( "downArrow" ) helper . build ( "downArr…" at bounding box center [1073, 458] width 489 height 507
click at [804, 241] on div "2" at bounding box center [806, 248] width 36 height 27
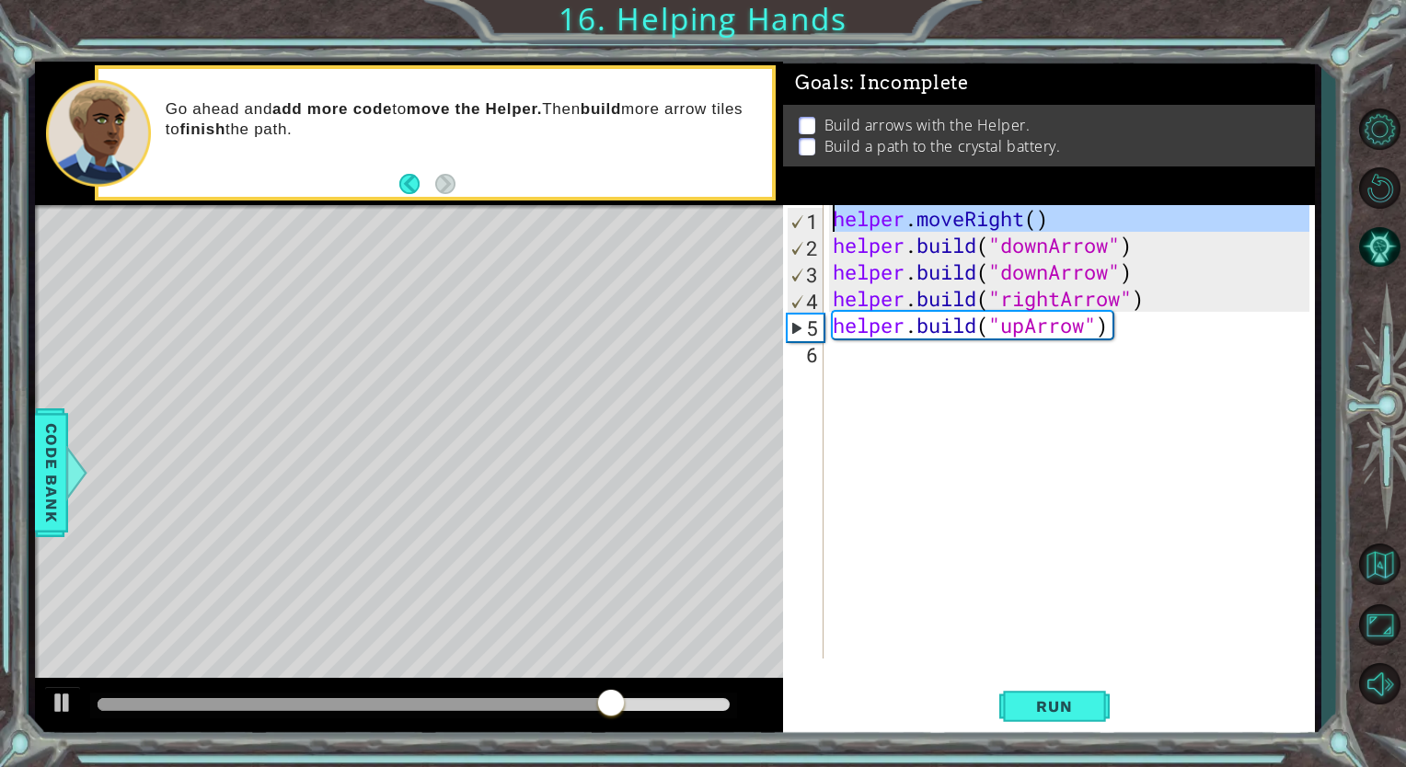
click at [803, 222] on div "1" at bounding box center [806, 221] width 36 height 27
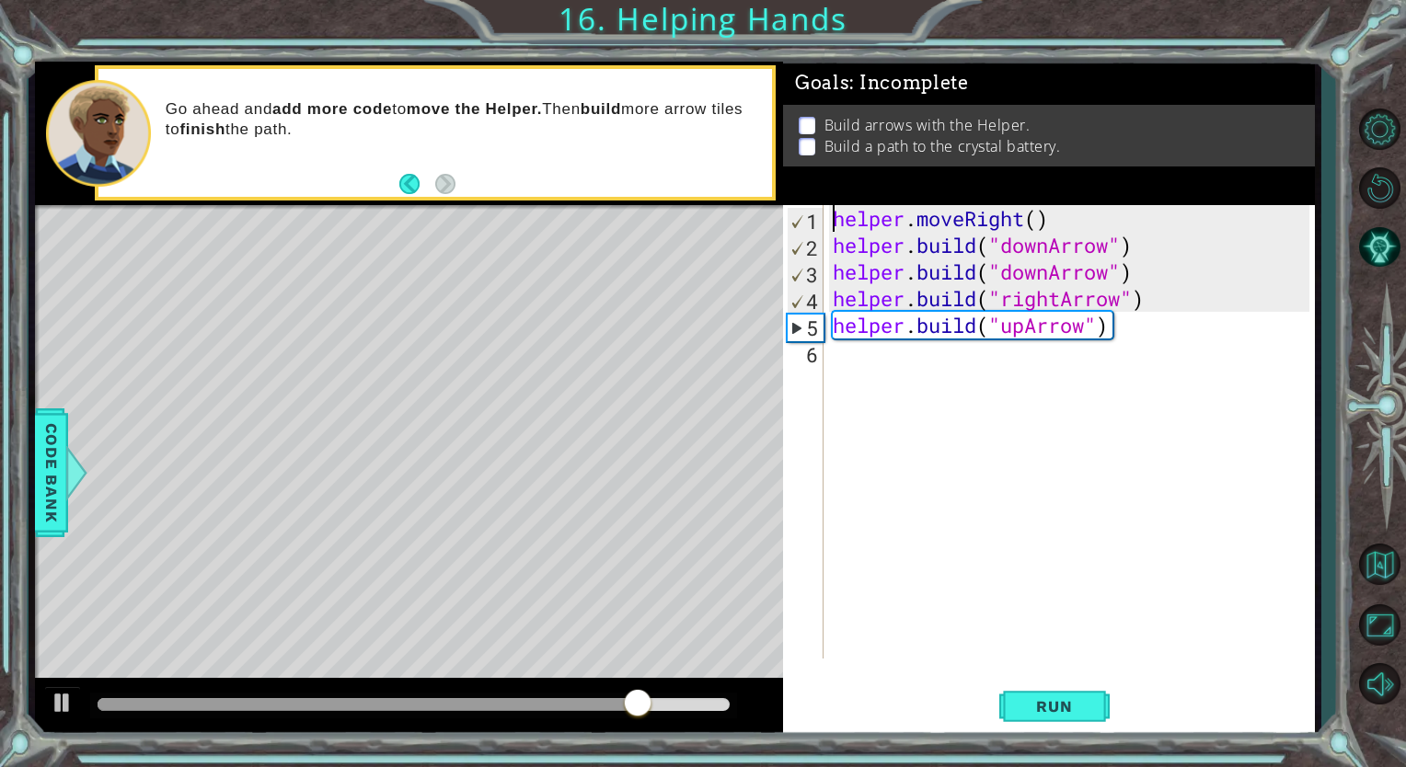
click at [795, 328] on div "5" at bounding box center [806, 328] width 36 height 27
click at [61, 695] on div at bounding box center [63, 703] width 24 height 24
click at [1041, 697] on span "Run" at bounding box center [1054, 706] width 73 height 18
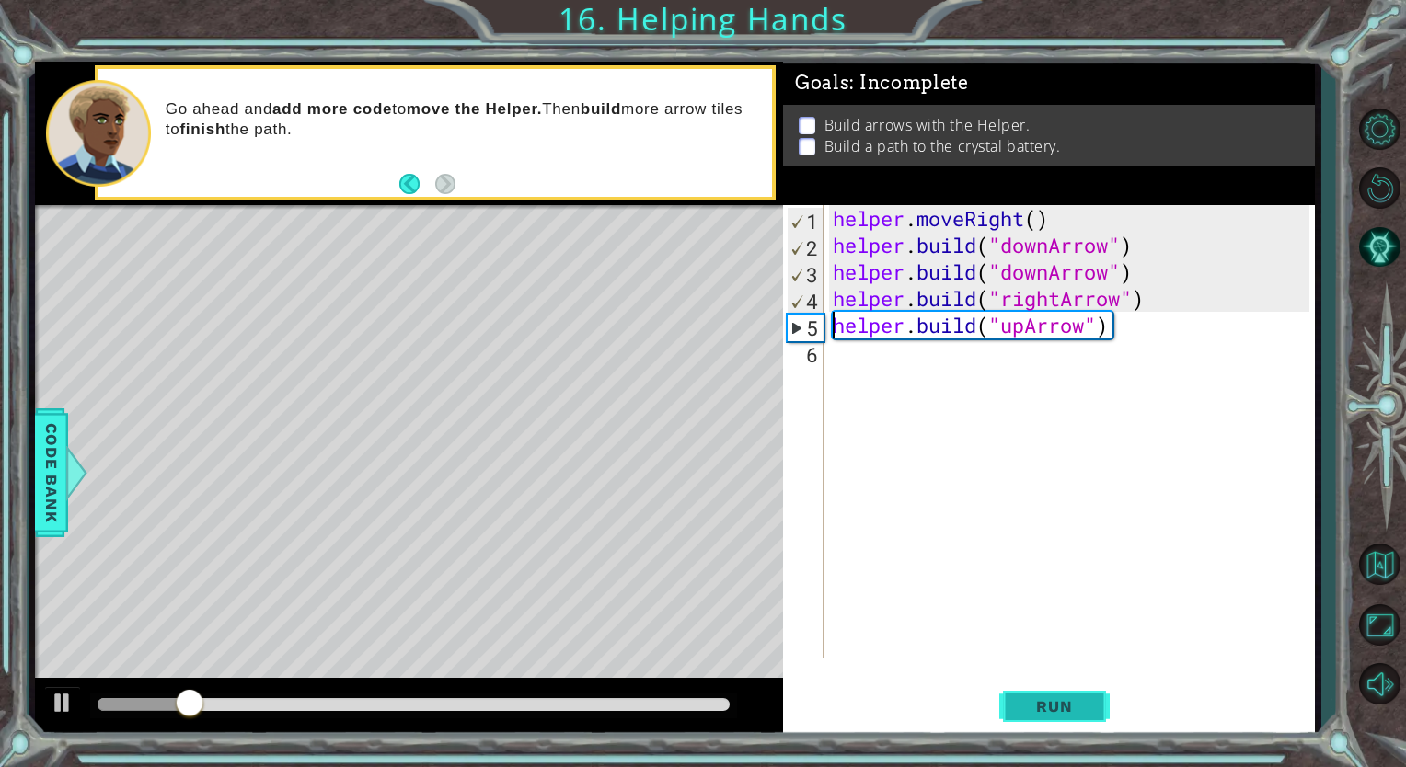
click at [1038, 705] on span "Run" at bounding box center [1054, 706] width 73 height 18
click at [52, 698] on div at bounding box center [63, 703] width 24 height 24
click at [1155, 251] on div "helper . moveRight ( ) helper . build ( "downArrow" ) helper . build ( "downArr…" at bounding box center [1073, 458] width 489 height 507
type textarea "[DOMAIN_NAME]("downArrow")"
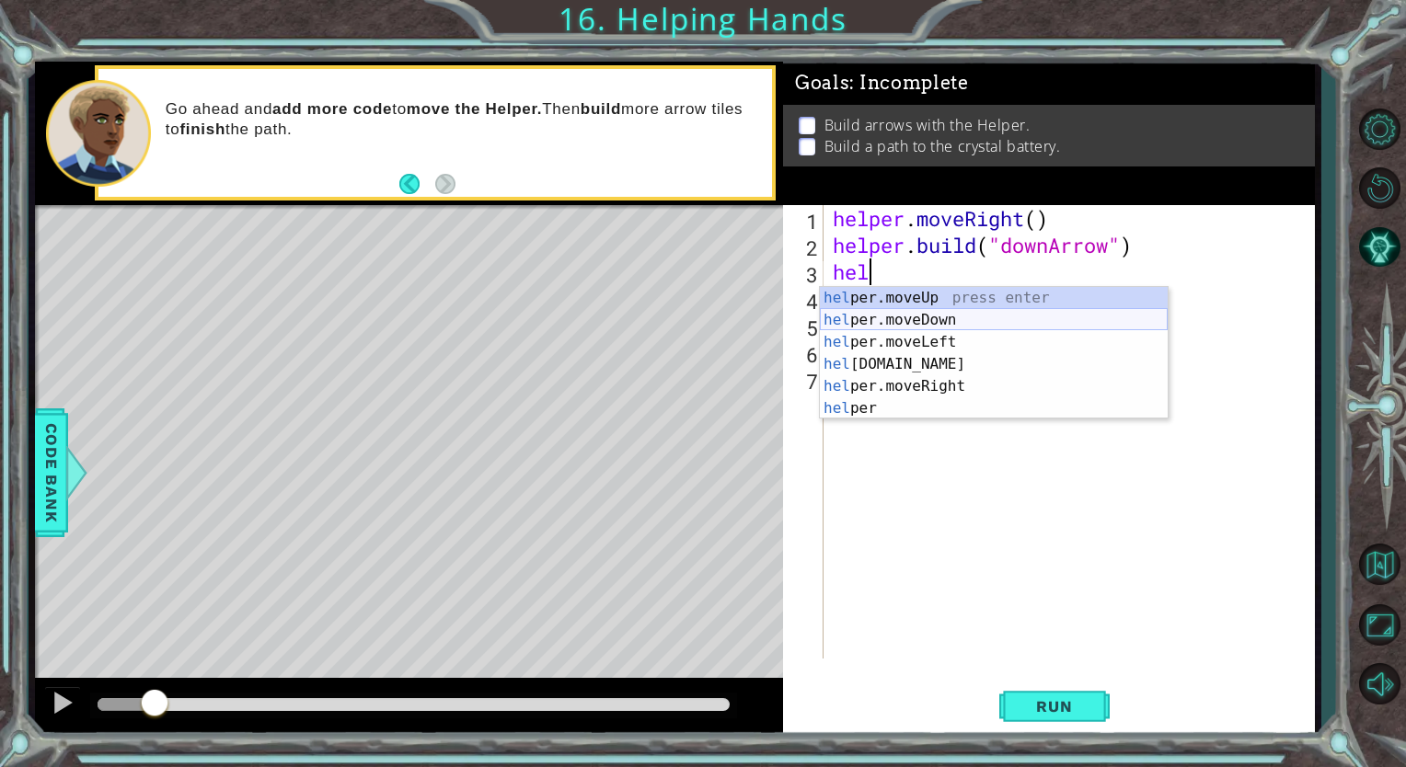
click at [1008, 320] on div "hel per.moveUp press enter hel per.moveDown press enter hel per.moveLeft press …" at bounding box center [994, 375] width 348 height 177
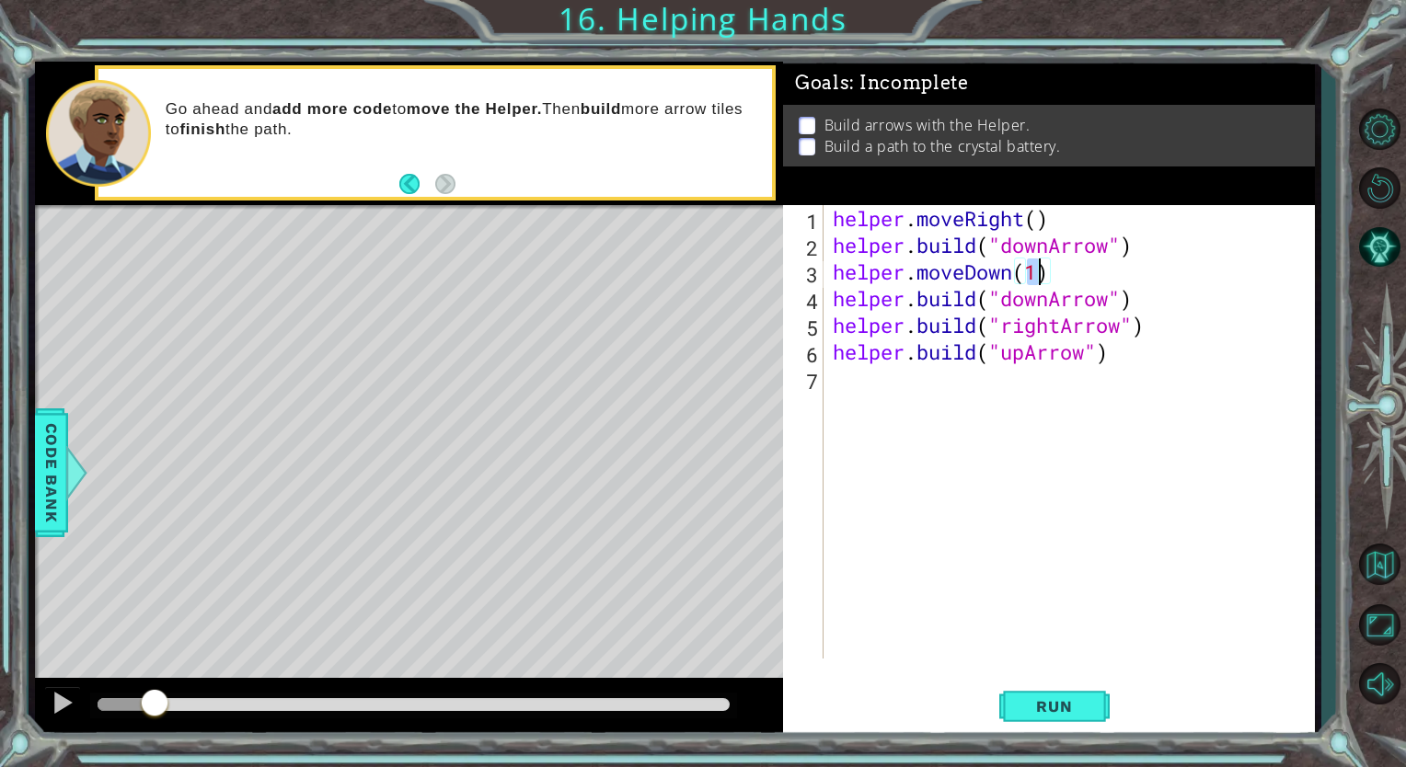
click at [1052, 303] on div "helper . moveRight ( ) helper . build ( "downArrow" ) helper . moveDown ( 1 ) h…" at bounding box center [1073, 458] width 489 height 507
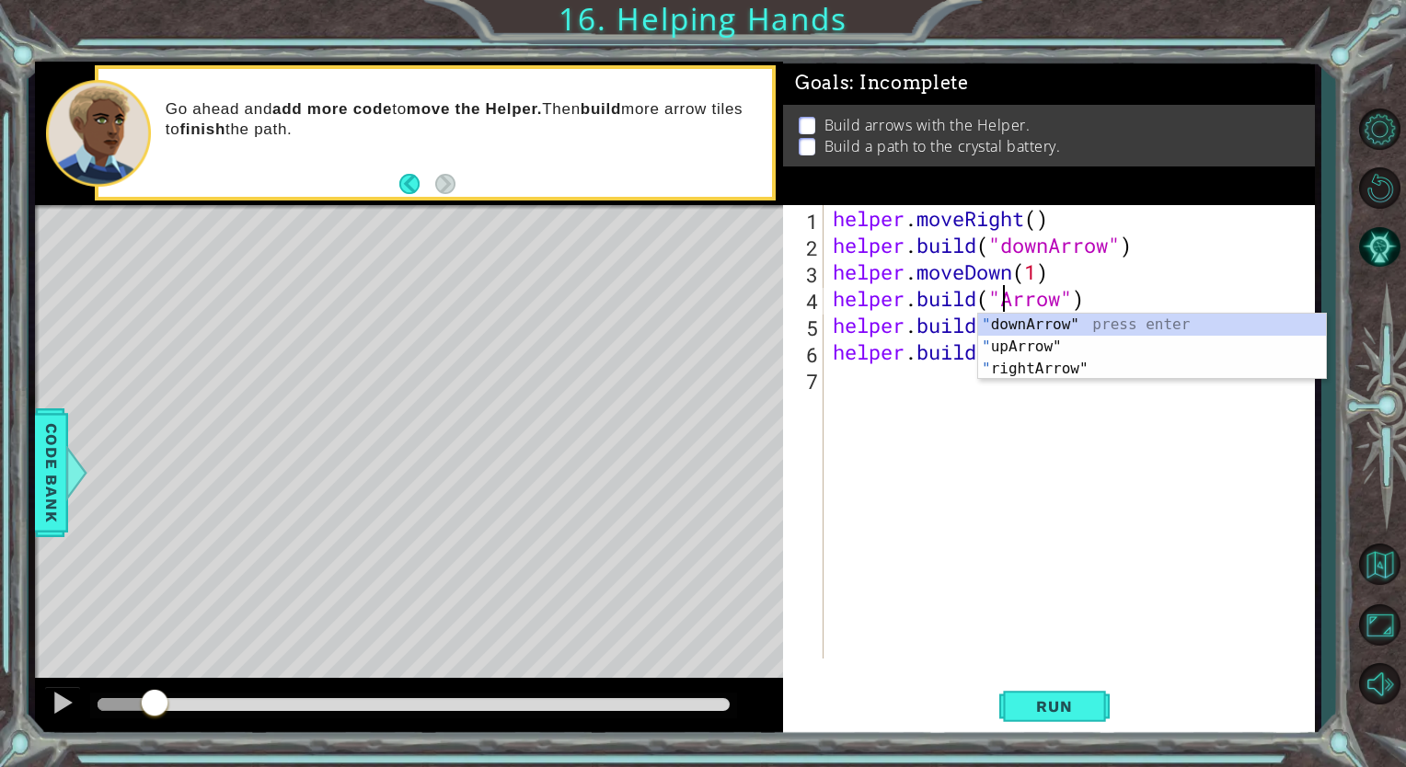
scroll to position [0, 8]
click at [1078, 324] on div ""r ightArrow" press enter " upA r row" press enter " downA r row" press enter" at bounding box center [1152, 369] width 348 height 110
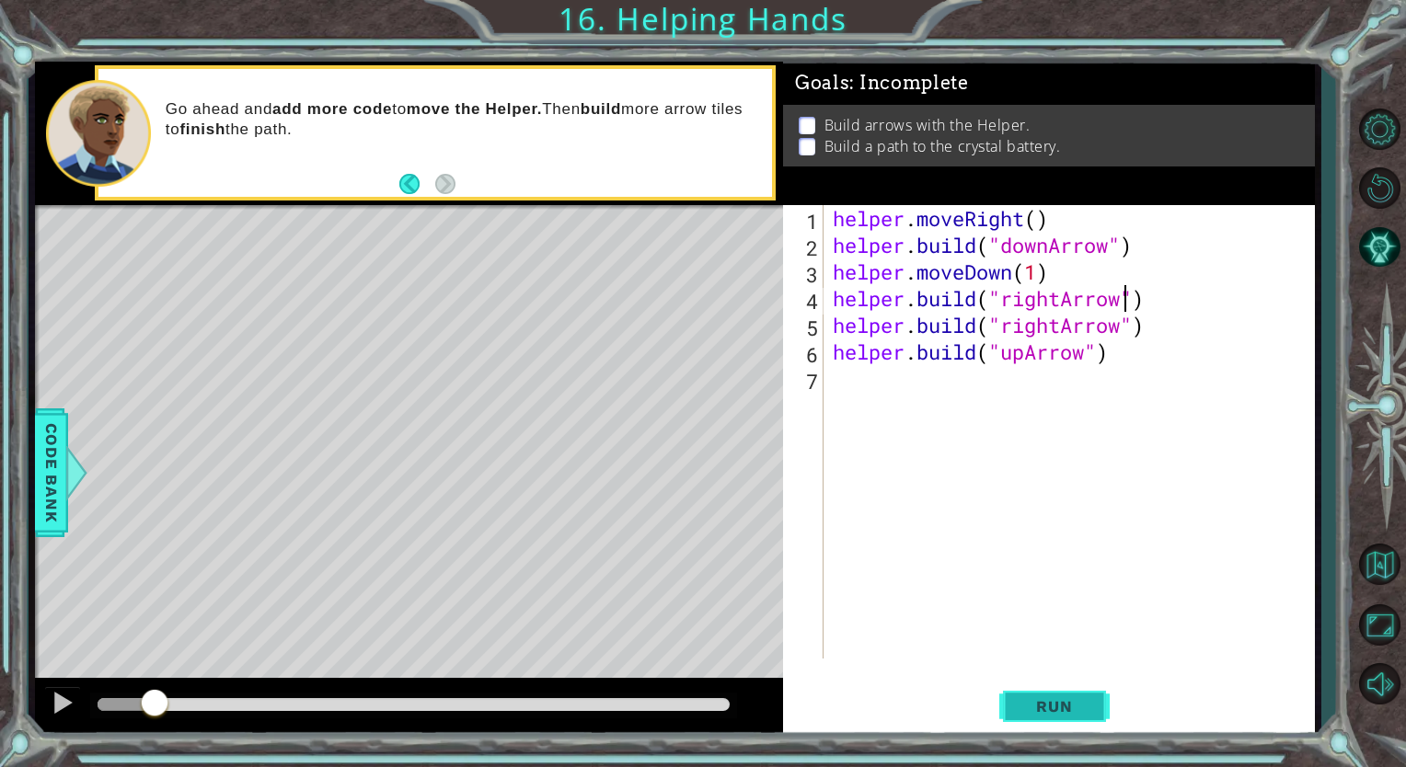
type textarea "[DOMAIN_NAME]("rightArrow")"
click at [1085, 701] on span "Run" at bounding box center [1054, 706] width 73 height 18
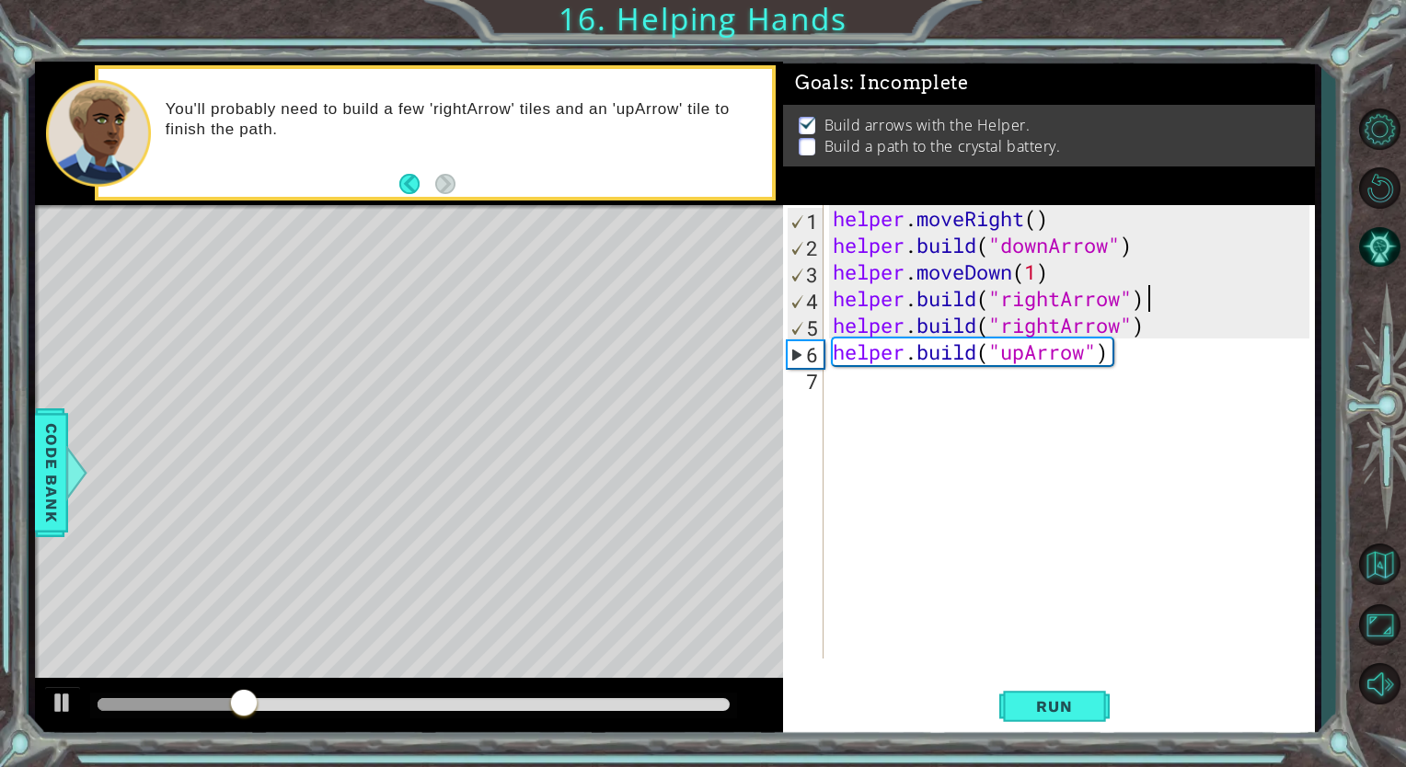
click at [1172, 296] on div "helper . moveRight ( ) helper . build ( "downArrow" ) helper . moveDown ( 1 ) h…" at bounding box center [1073, 458] width 489 height 507
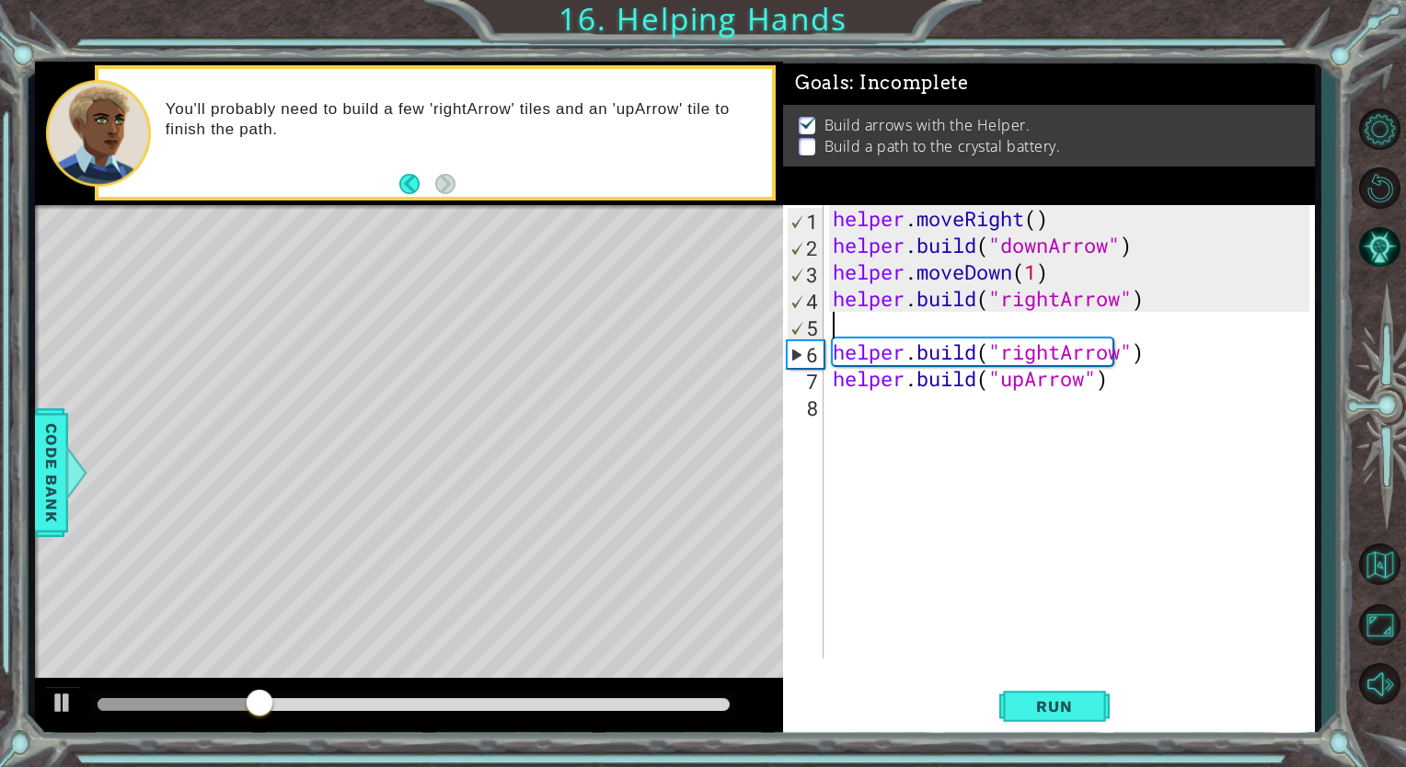
scroll to position [0, 0]
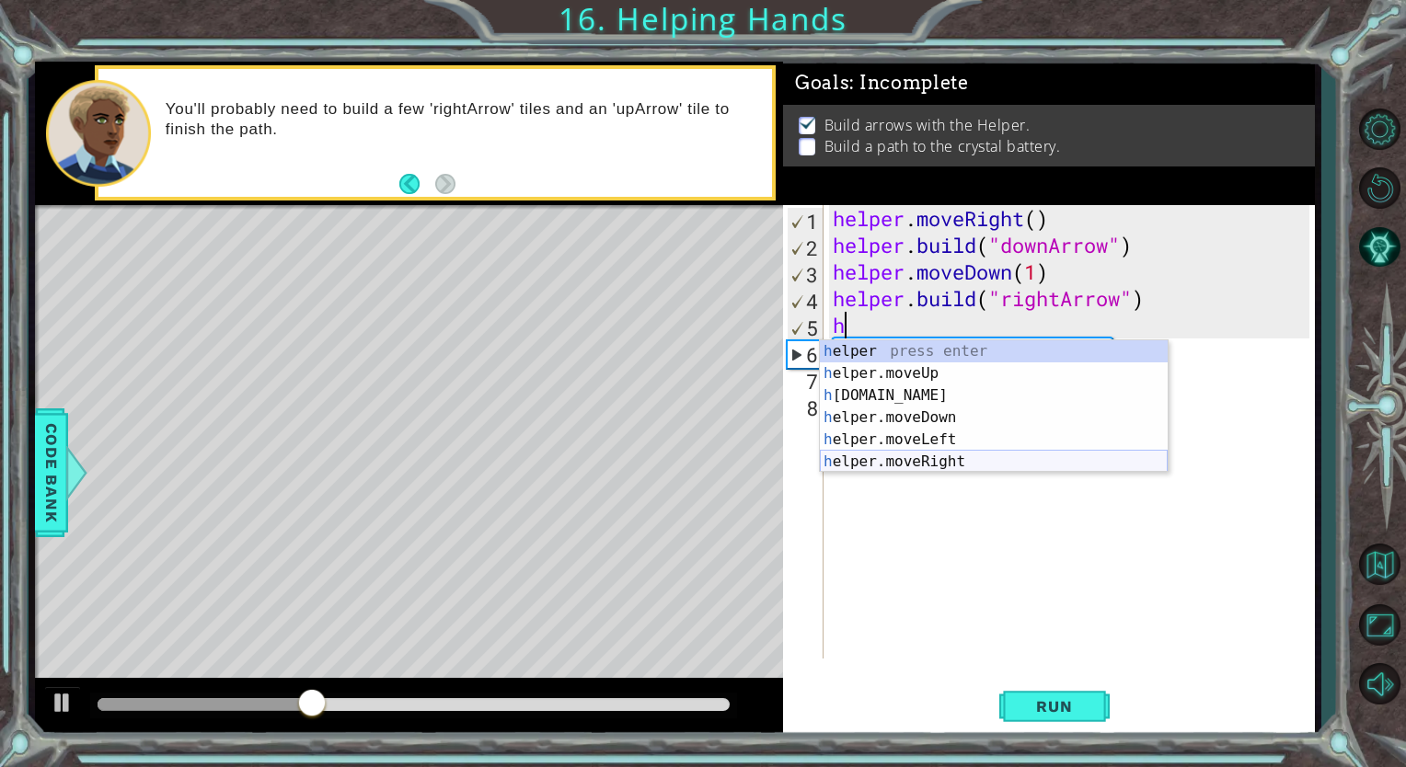
click at [956, 466] on div "h elper press enter h elper.moveUp press enter h [DOMAIN_NAME] press enter h el…" at bounding box center [994, 428] width 348 height 177
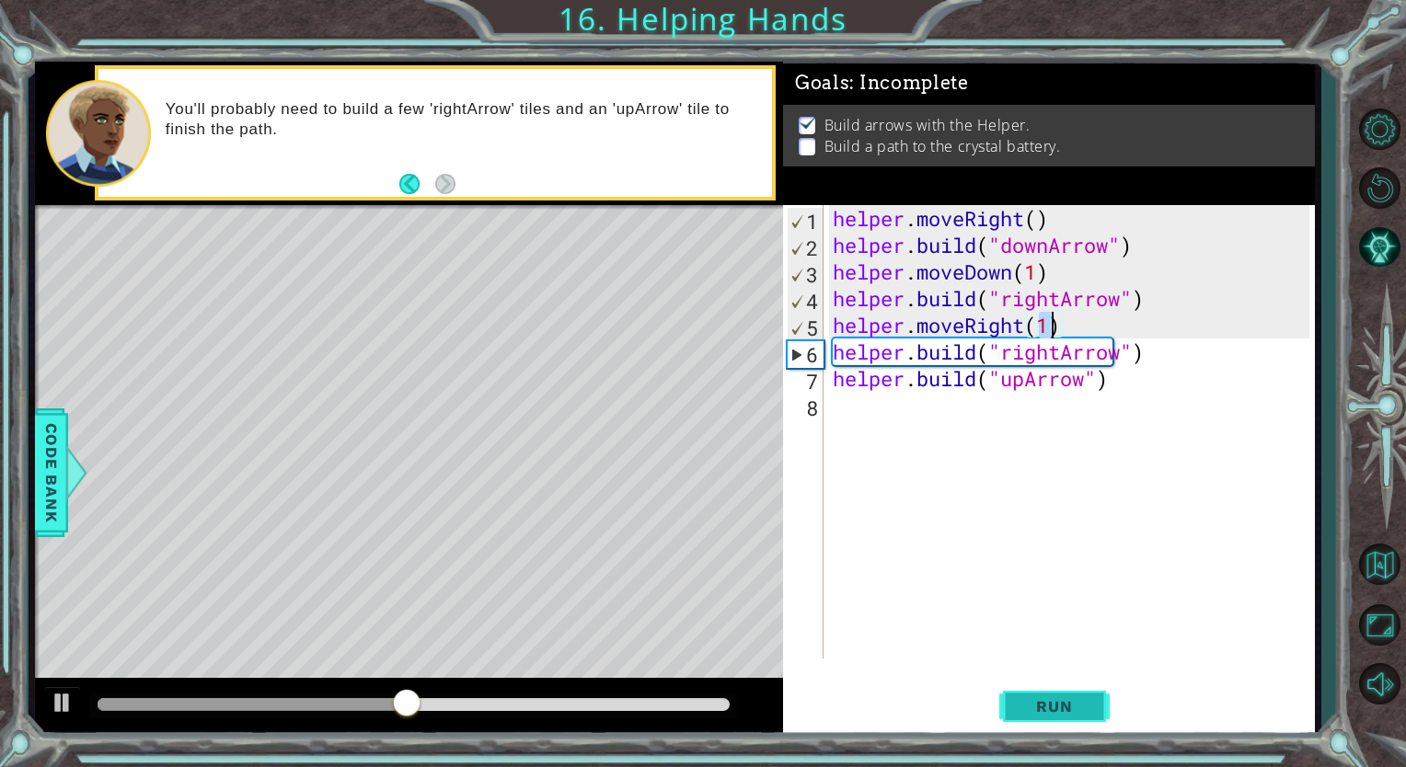
click at [1037, 701] on span "Run" at bounding box center [1054, 706] width 73 height 18
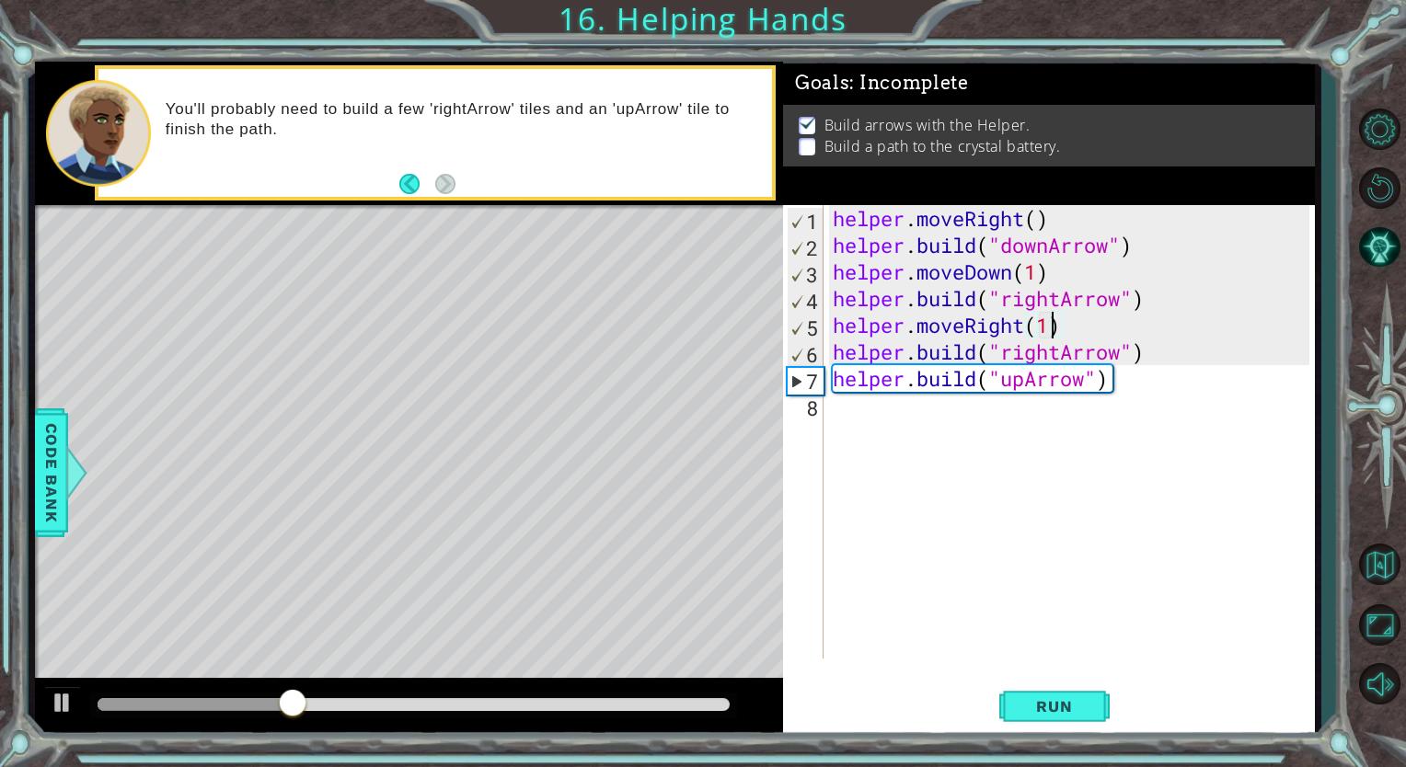
click at [1155, 362] on div "helper . moveRight ( ) helper . build ( "downArrow" ) helper . moveDown ( 1 ) h…" at bounding box center [1073, 458] width 489 height 507
type textarea "[DOMAIN_NAME]("rightArrow")"
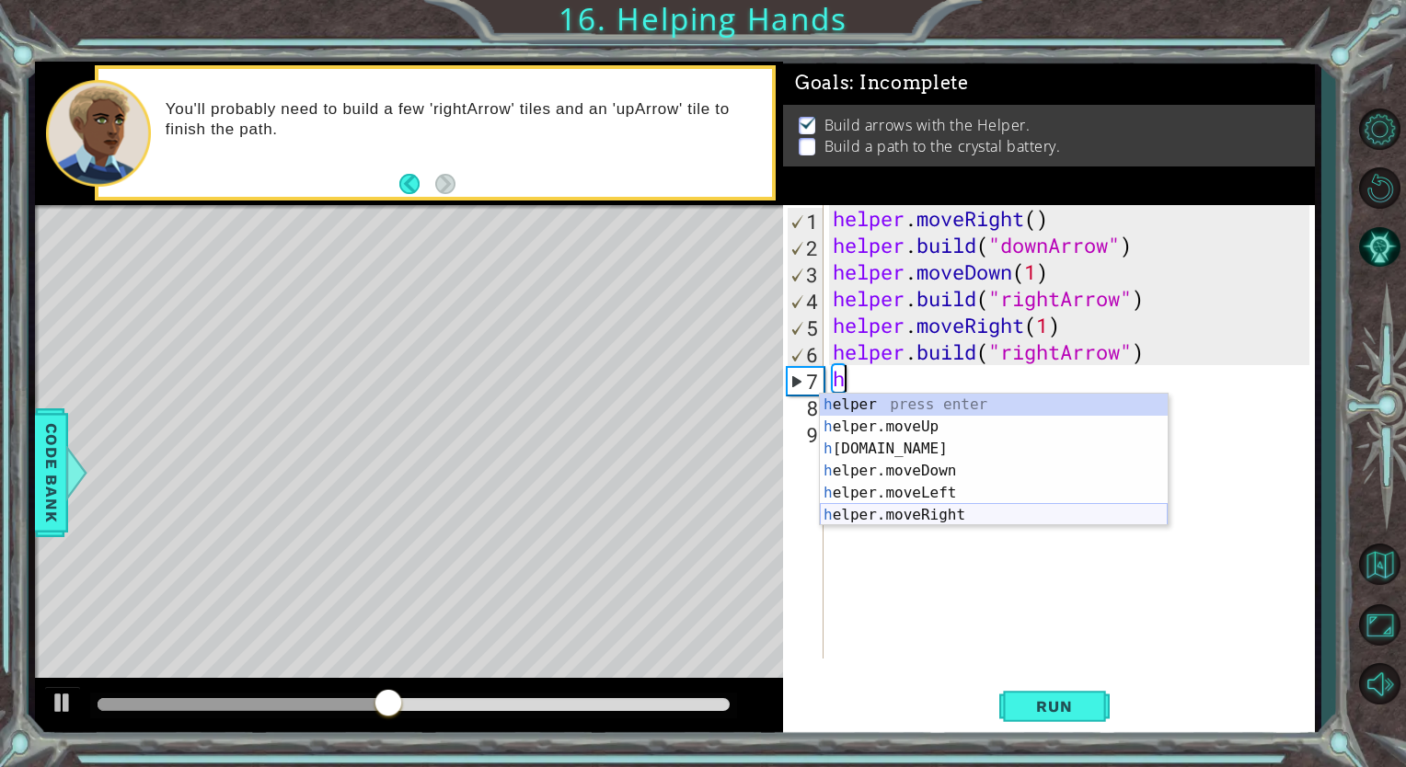
click at [1050, 516] on div "h elper press enter h elper.moveUp press enter h [DOMAIN_NAME] press enter h el…" at bounding box center [994, 482] width 348 height 177
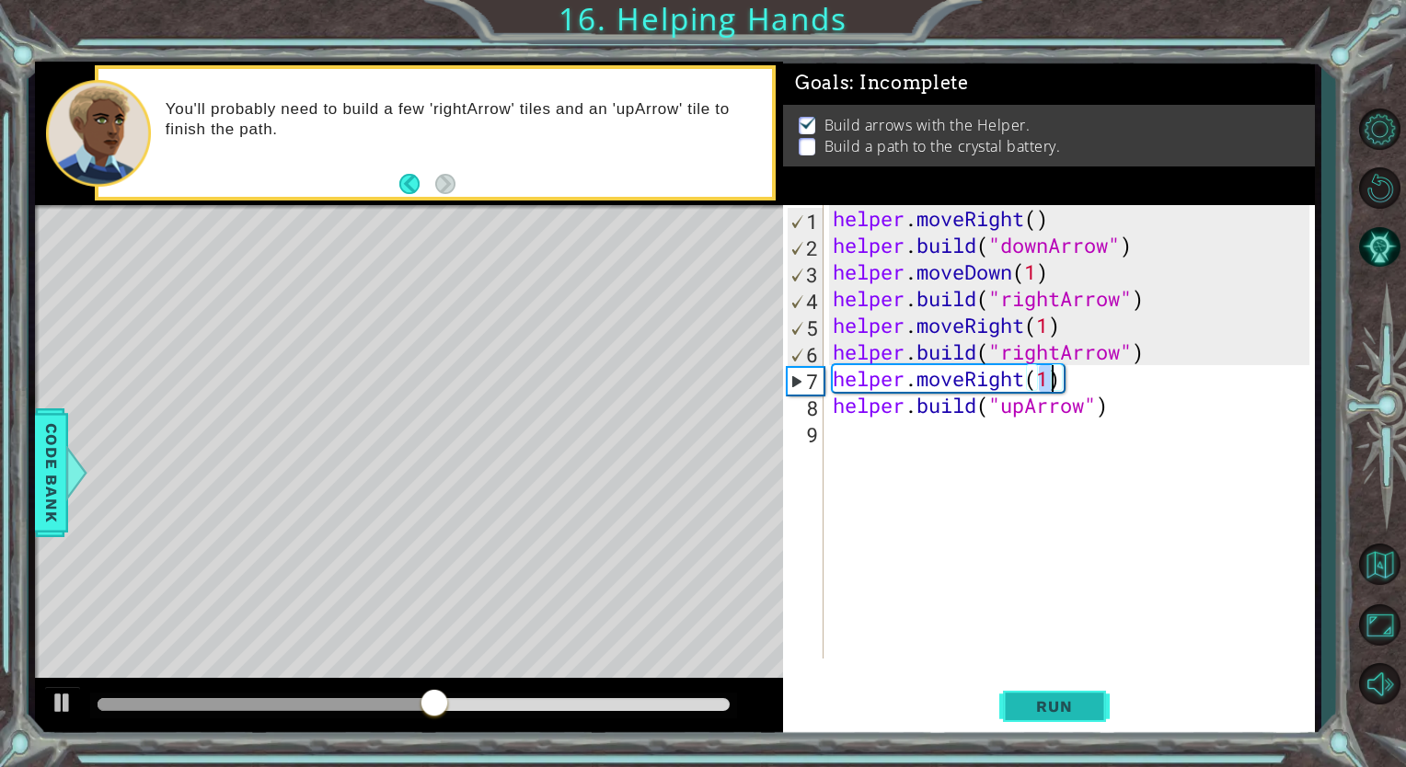
type textarea "helper.moveRight(1)"
click at [1075, 694] on button "Run" at bounding box center [1054, 706] width 110 height 53
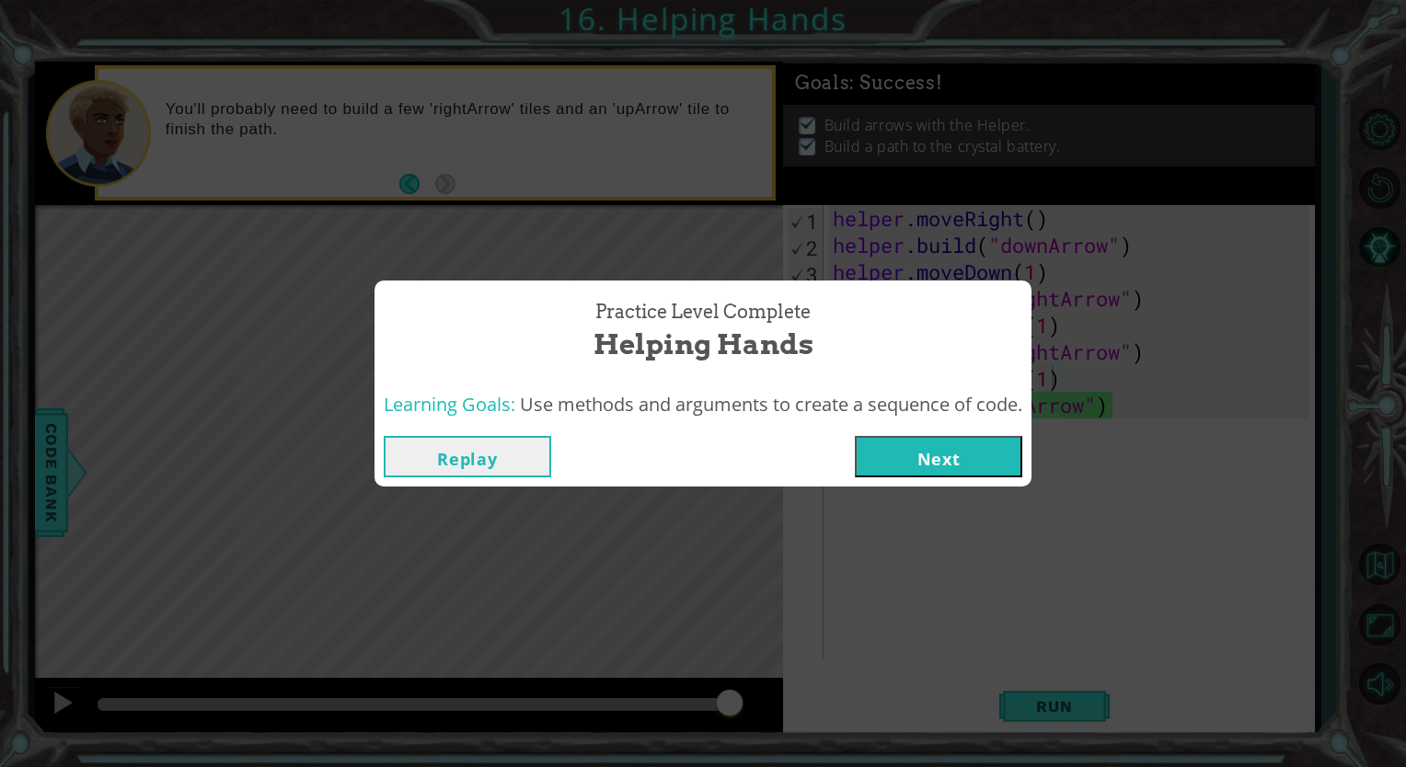
click at [964, 460] on button "Next" at bounding box center [938, 456] width 167 height 41
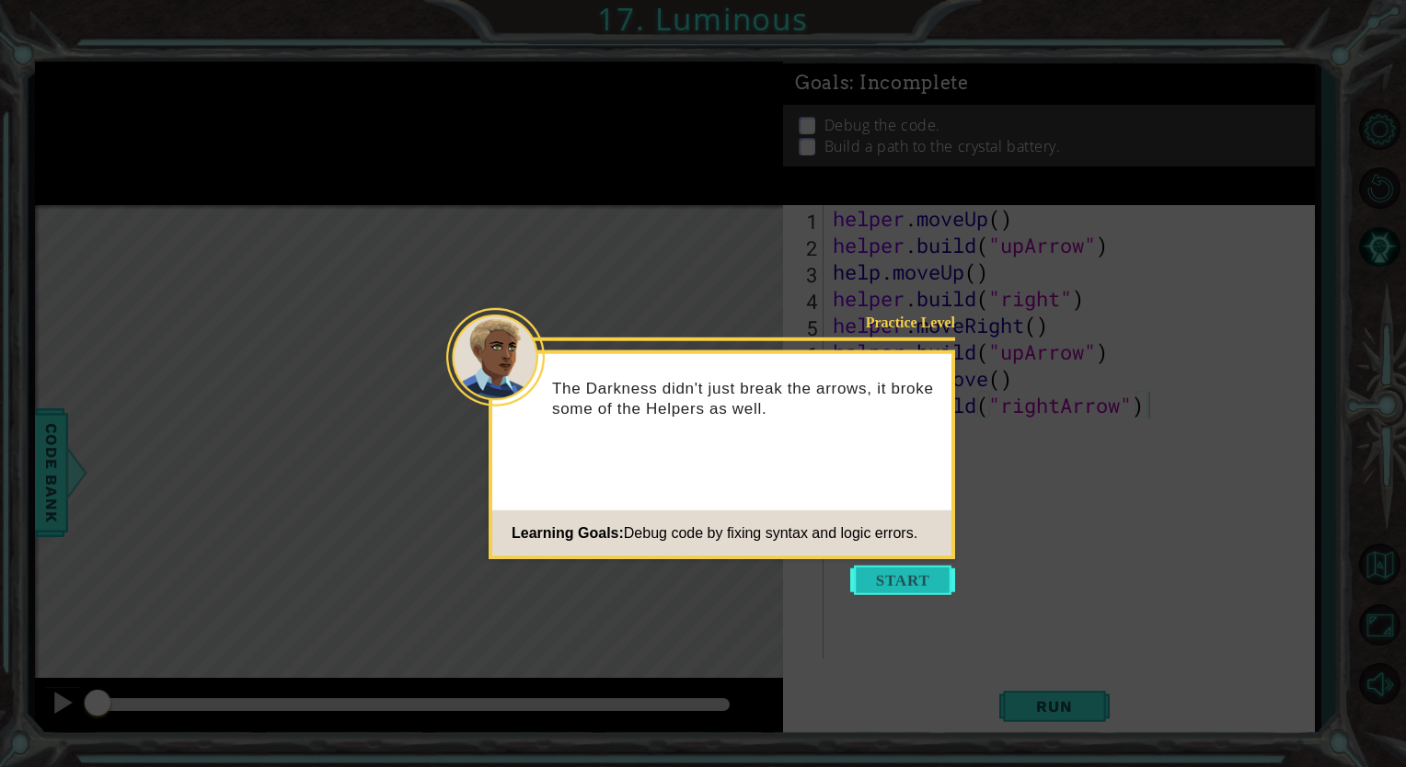
click at [921, 571] on button "Start" at bounding box center [902, 580] width 105 height 29
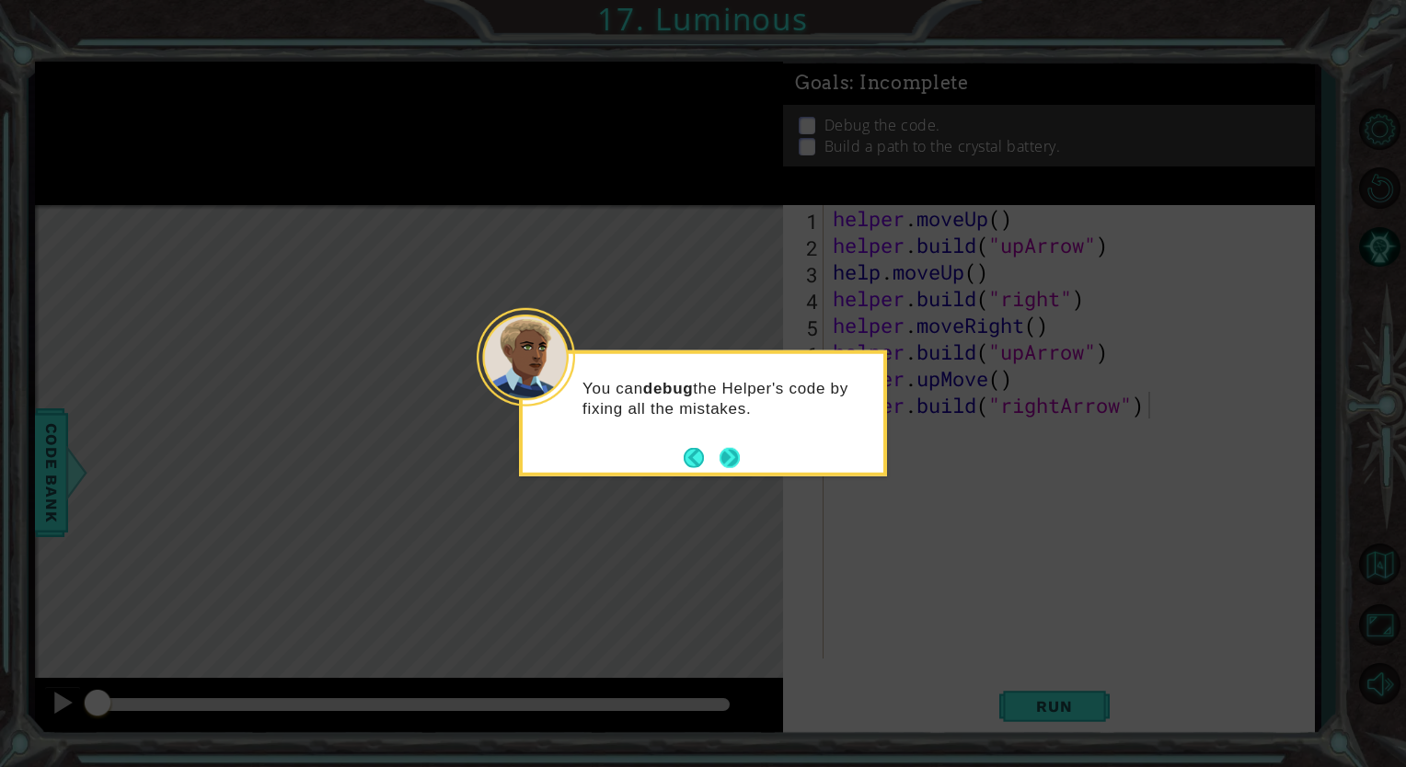
click at [736, 459] on button "Next" at bounding box center [729, 457] width 33 height 33
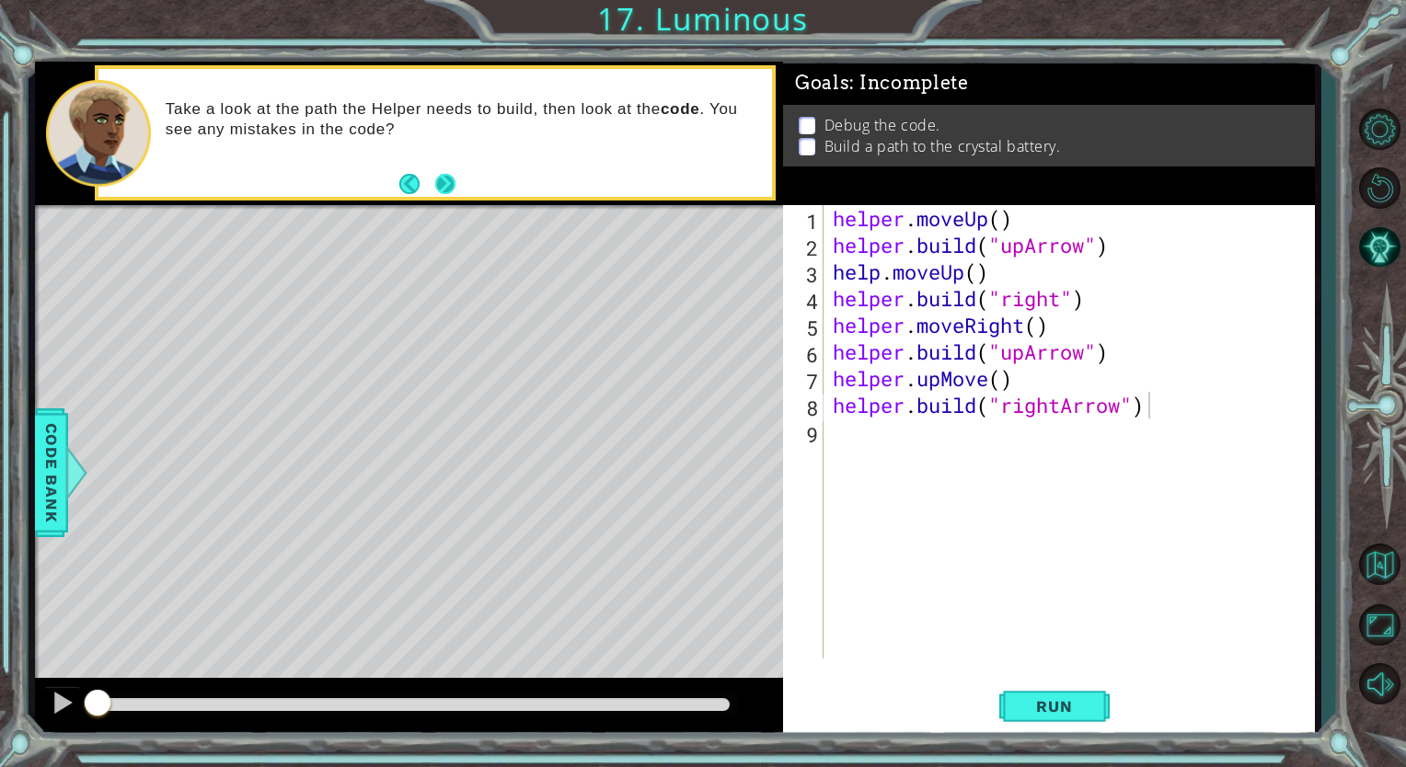
click at [445, 178] on button "Next" at bounding box center [445, 184] width 27 height 27
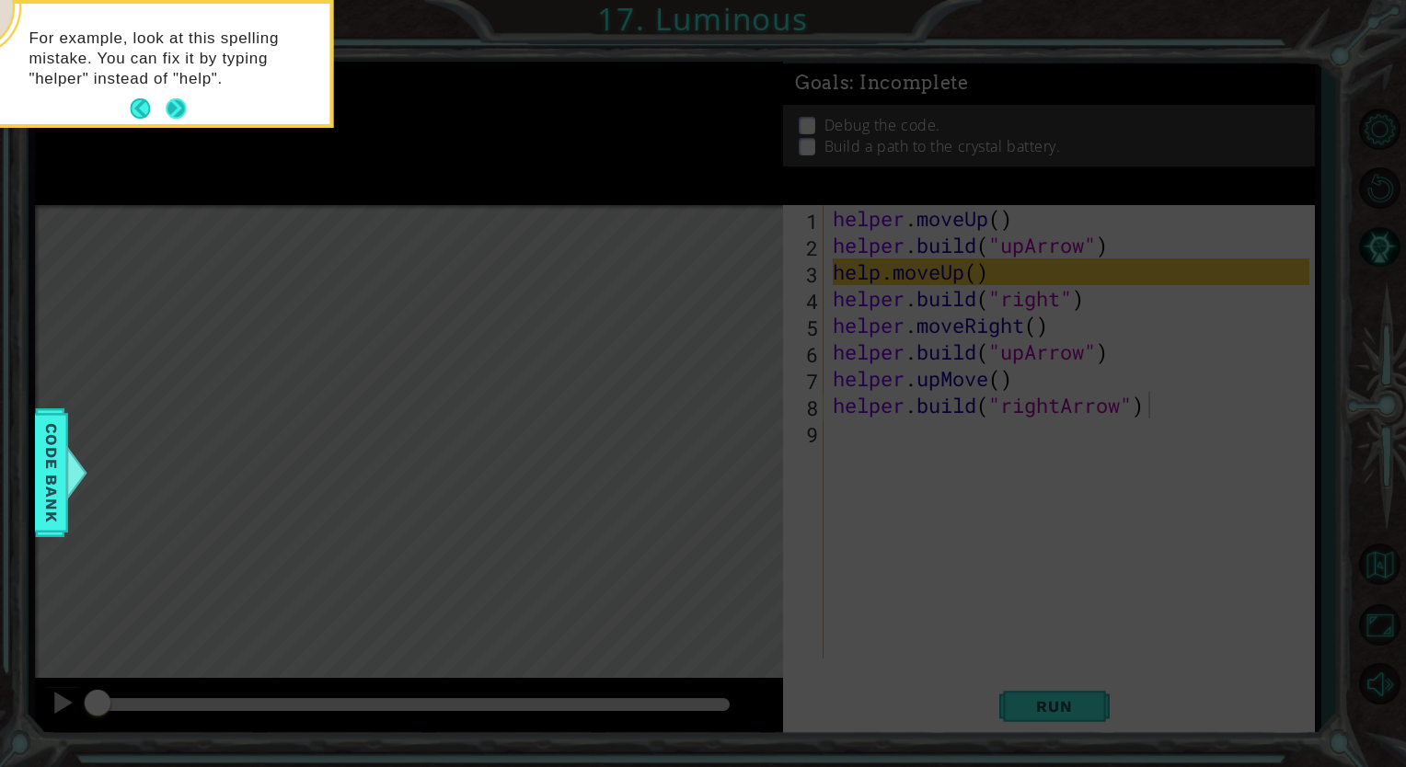
click at [183, 115] on button "Next" at bounding box center [176, 109] width 23 height 23
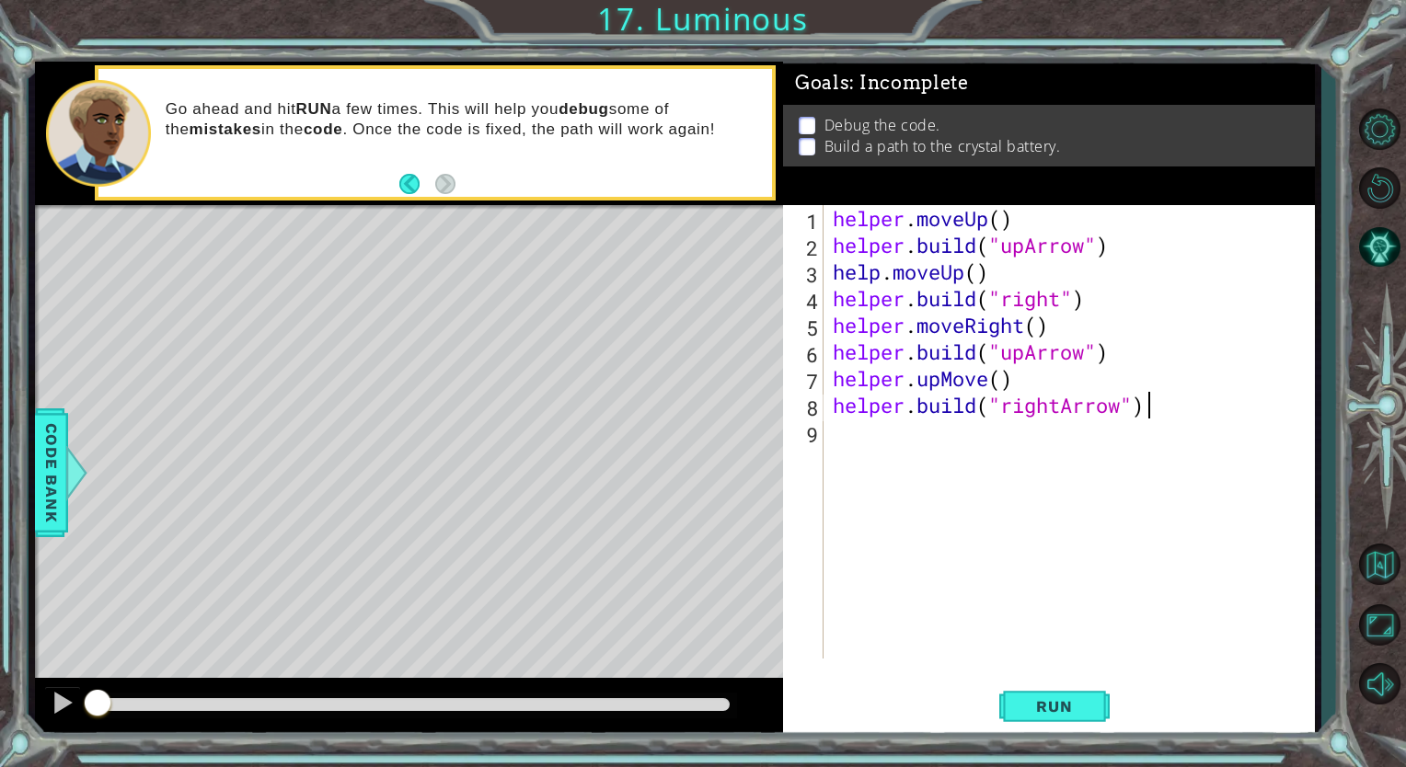
click at [876, 272] on div "helper . moveUp ( ) helper . build ( "upArrow" ) help . moveUp ( ) helper . bui…" at bounding box center [1073, 458] width 489 height 507
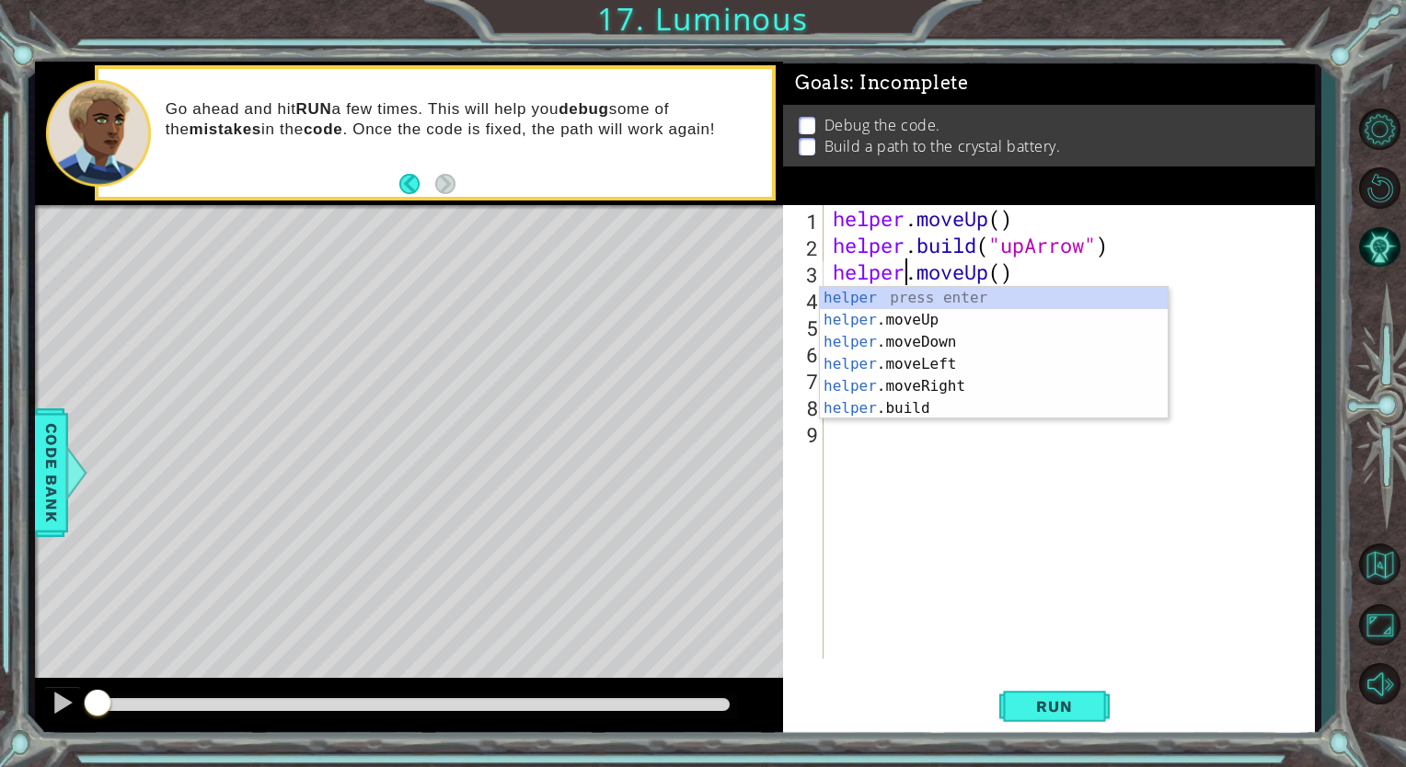
click at [1032, 275] on div "helper . moveUp ( ) helper . build ( "upArrow" ) helper . moveUp ( ) helper . b…" at bounding box center [1073, 458] width 489 height 507
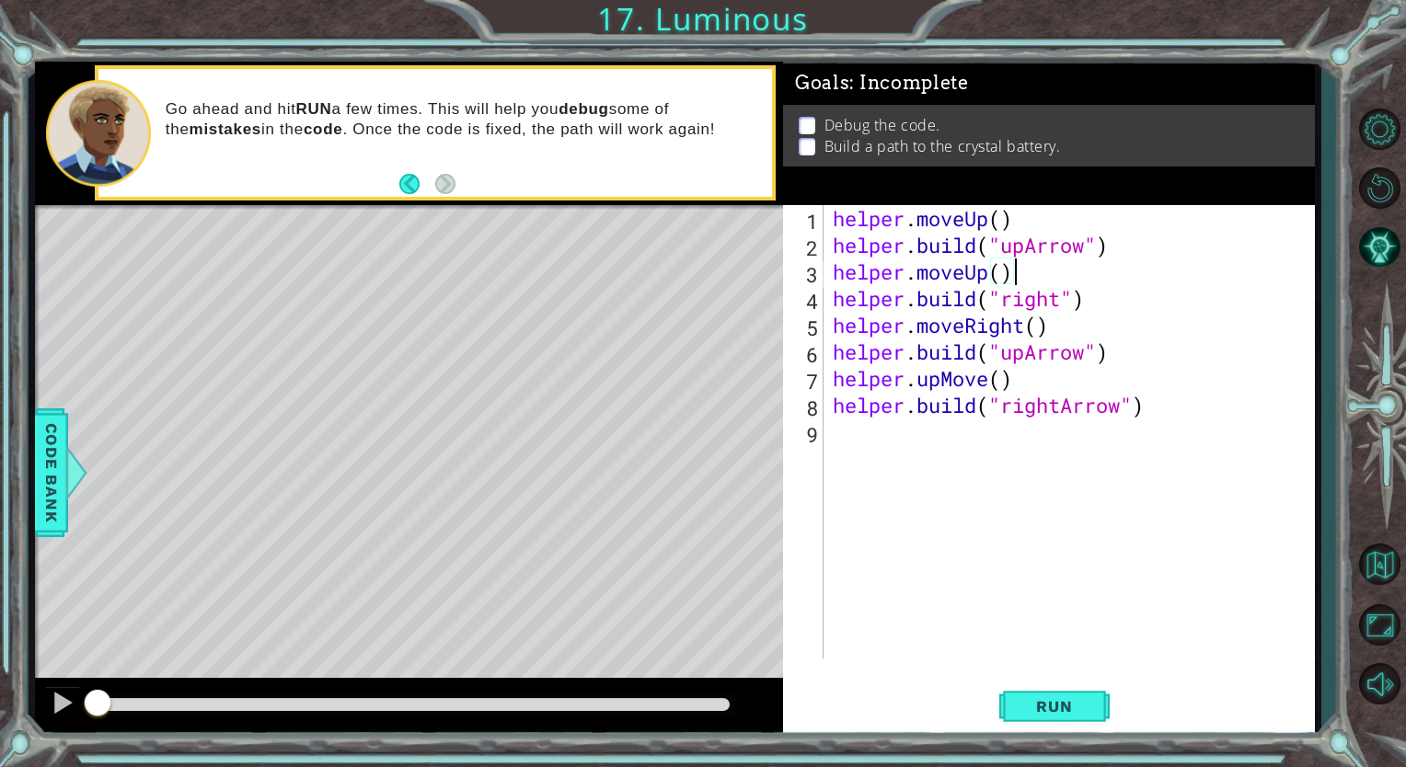
click at [1005, 230] on div "helper . moveUp ( ) helper . build ( "upArrow" ) helper . moveUp ( ) helper . b…" at bounding box center [1073, 458] width 489 height 507
click at [1004, 274] on div "helper . moveUp ( 1 ) helper . build ( "upArrow" ) helper . moveUp ( ) helper .…" at bounding box center [1073, 458] width 489 height 507
click at [1064, 300] on div "helper . moveUp ( 1 ) helper . build ( "upArrow" ) helper . moveUp ( 1 ) helper…" at bounding box center [1073, 458] width 489 height 507
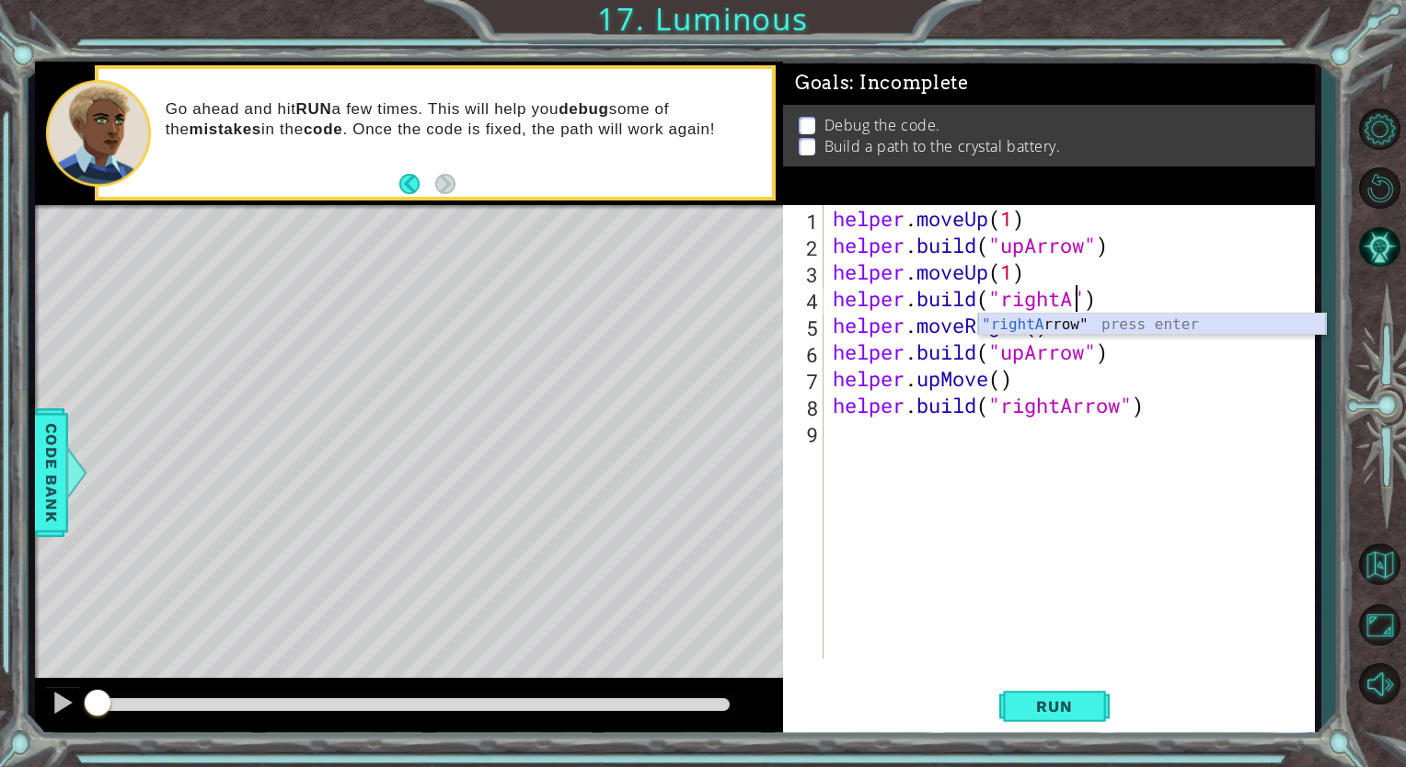
click at [1091, 327] on div ""rightA rrow" press enter" at bounding box center [1152, 347] width 348 height 66
click at [1038, 330] on div "helper . moveUp ( 1 ) helper . build ( "upArrow" ) helper . moveUp ( 1 ) helper…" at bounding box center [1073, 458] width 489 height 507
click at [1027, 359] on div "helper . moveUp ( 1 ) helper . build ( "upArrow" ) helper . moveUp ( 1 ) helper…" at bounding box center [1073, 458] width 489 height 507
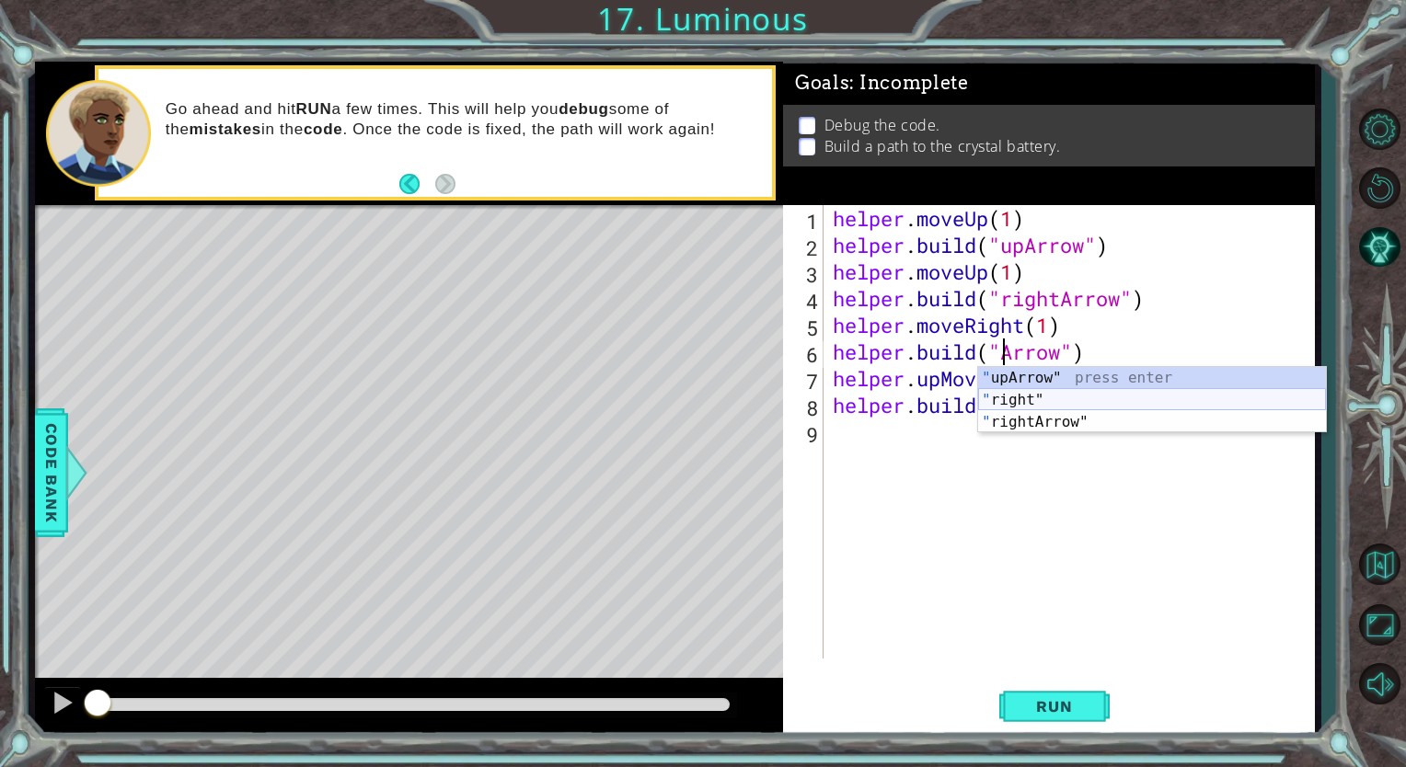
click at [1057, 399] on div "" upArrow" press enter " right" press enter " rightArrow" press enter" at bounding box center [1152, 422] width 348 height 110
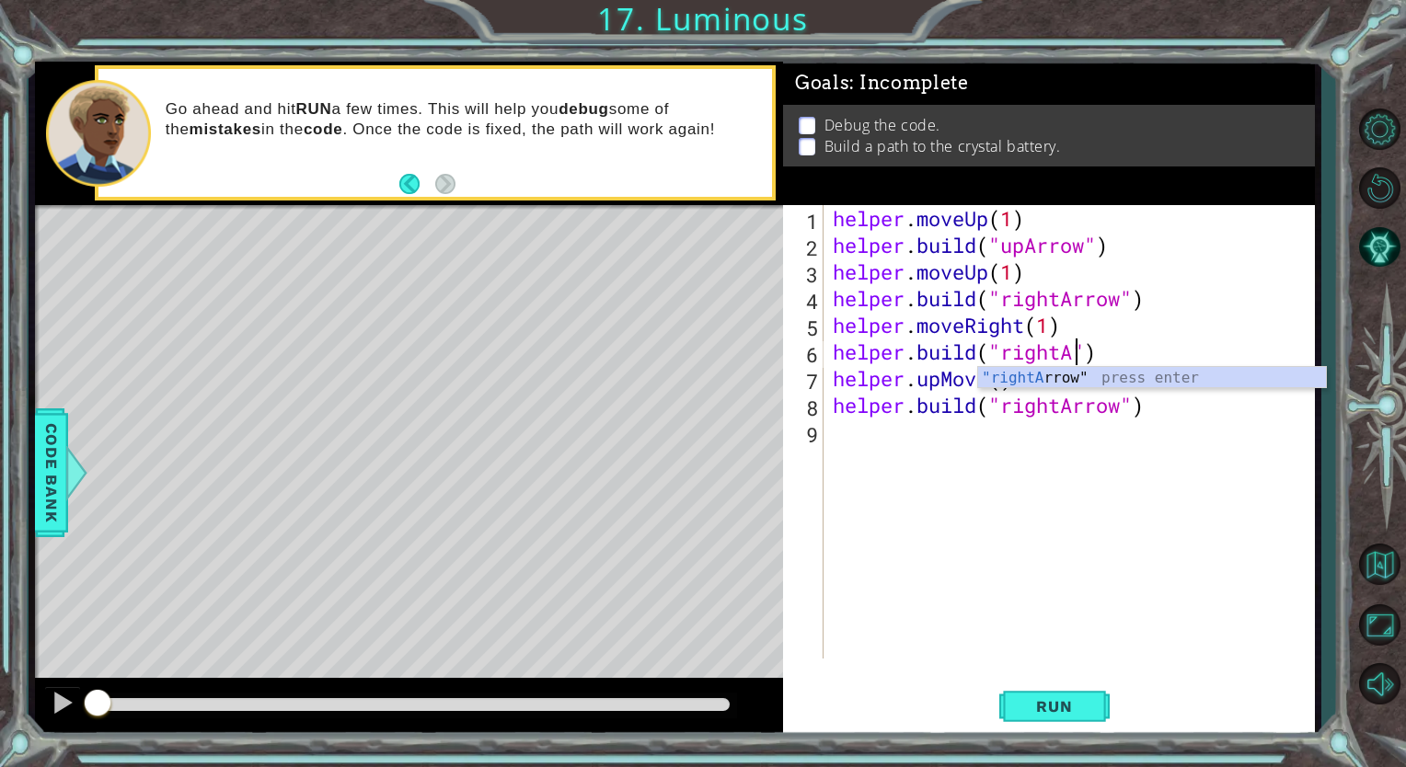
scroll to position [0, 10]
click at [1053, 377] on div ""rightA rrow" press enter" at bounding box center [1152, 400] width 348 height 66
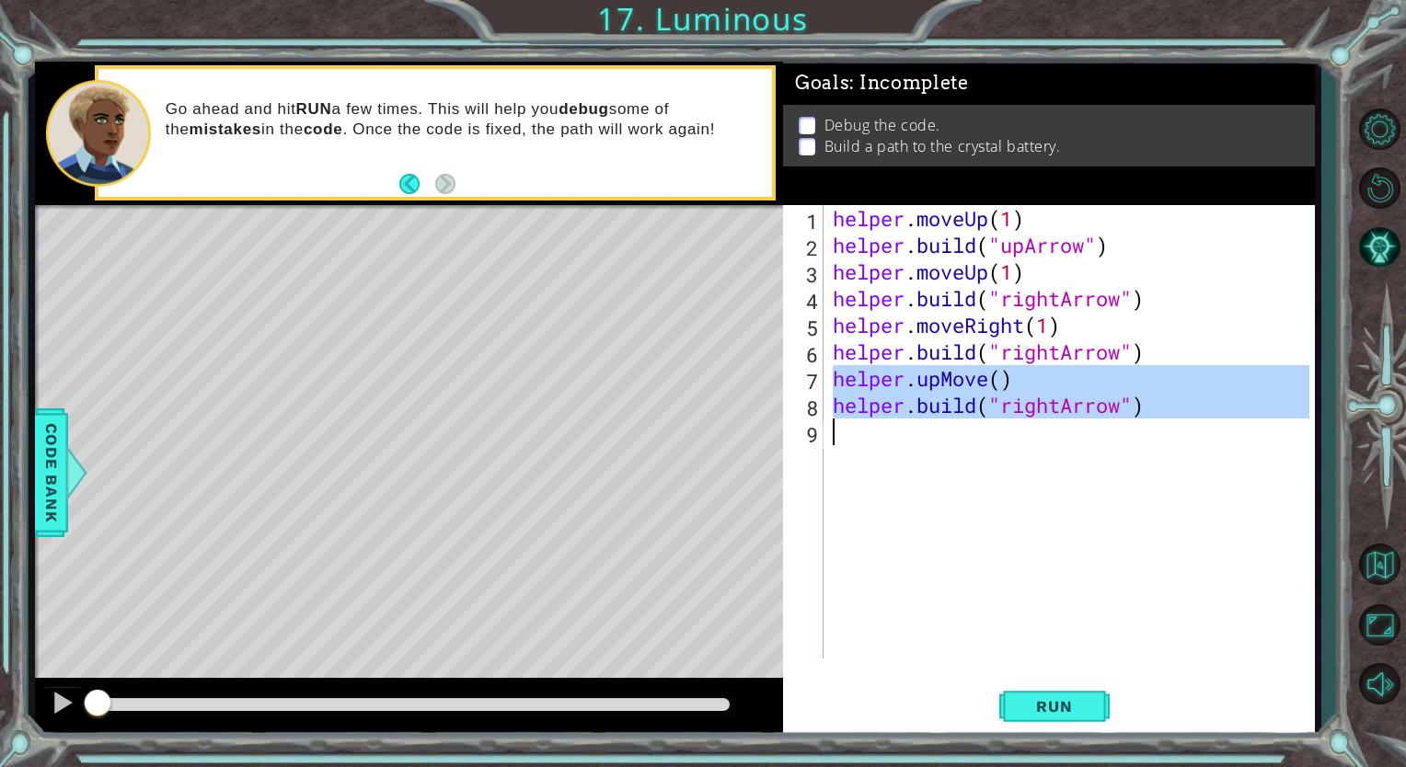
drag, startPoint x: 834, startPoint y: 377, endPoint x: 1306, endPoint y: 445, distance: 477.8
click at [1306, 445] on div "helper . moveUp ( 1 ) helper . build ( "upArrow" ) helper . moveUp ( 1 ) helper…" at bounding box center [1073, 458] width 489 height 507
type textarea "[DOMAIN_NAME]("rightArrow")"
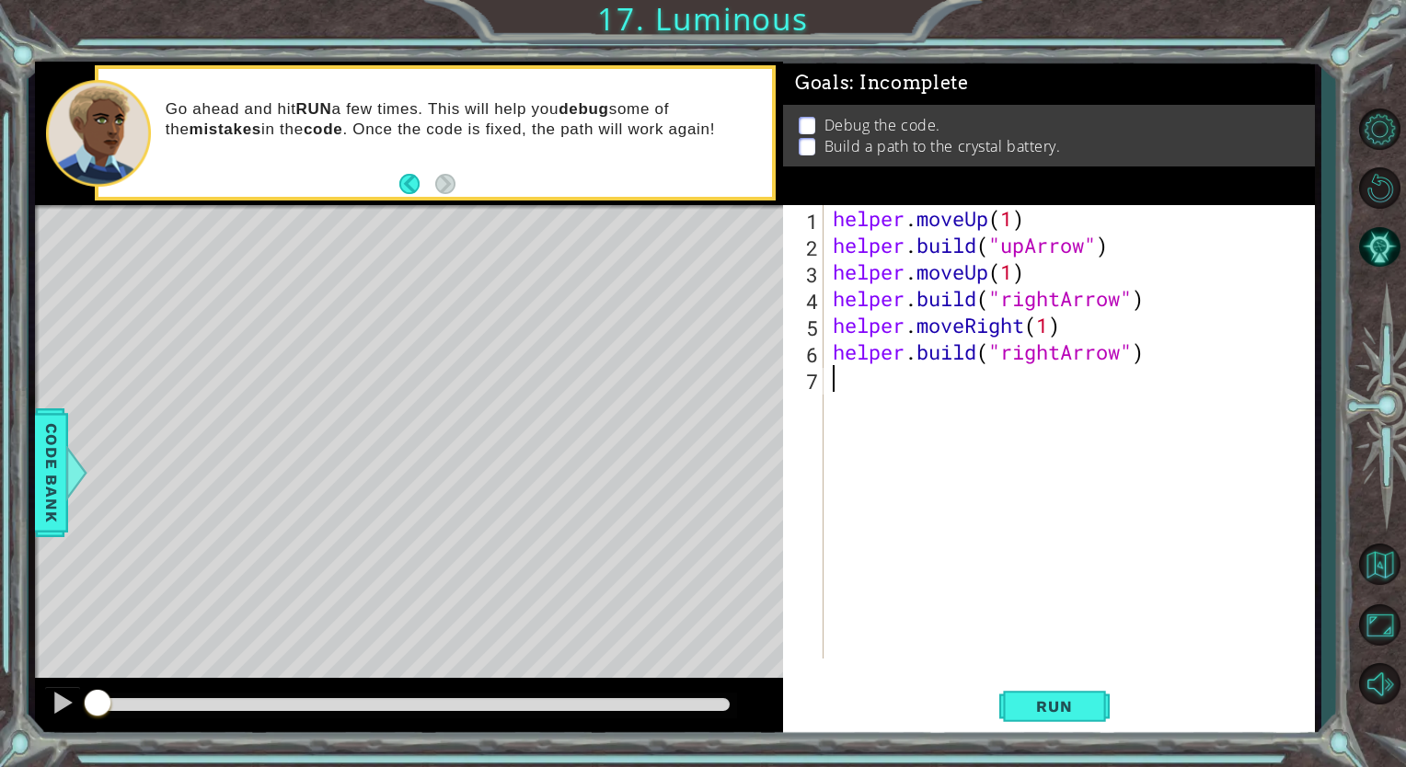
scroll to position [0, 0]
click at [1077, 698] on span "Run" at bounding box center [1054, 706] width 73 height 18
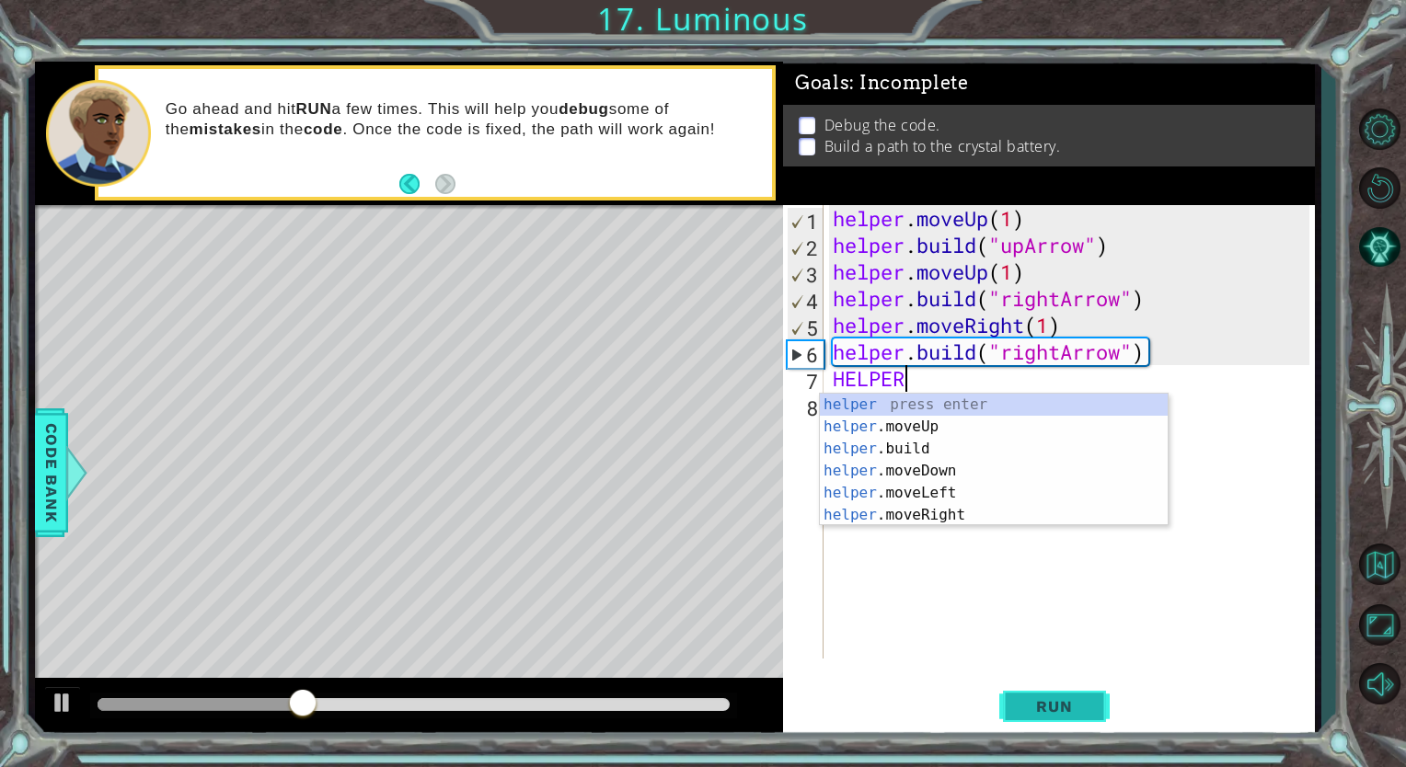
scroll to position [0, 2]
click at [983, 509] on div "helper press enter helper .moveUp press enter helper .build press enter helper …" at bounding box center [994, 482] width 348 height 177
type textarea "helper.moveRight(1)"
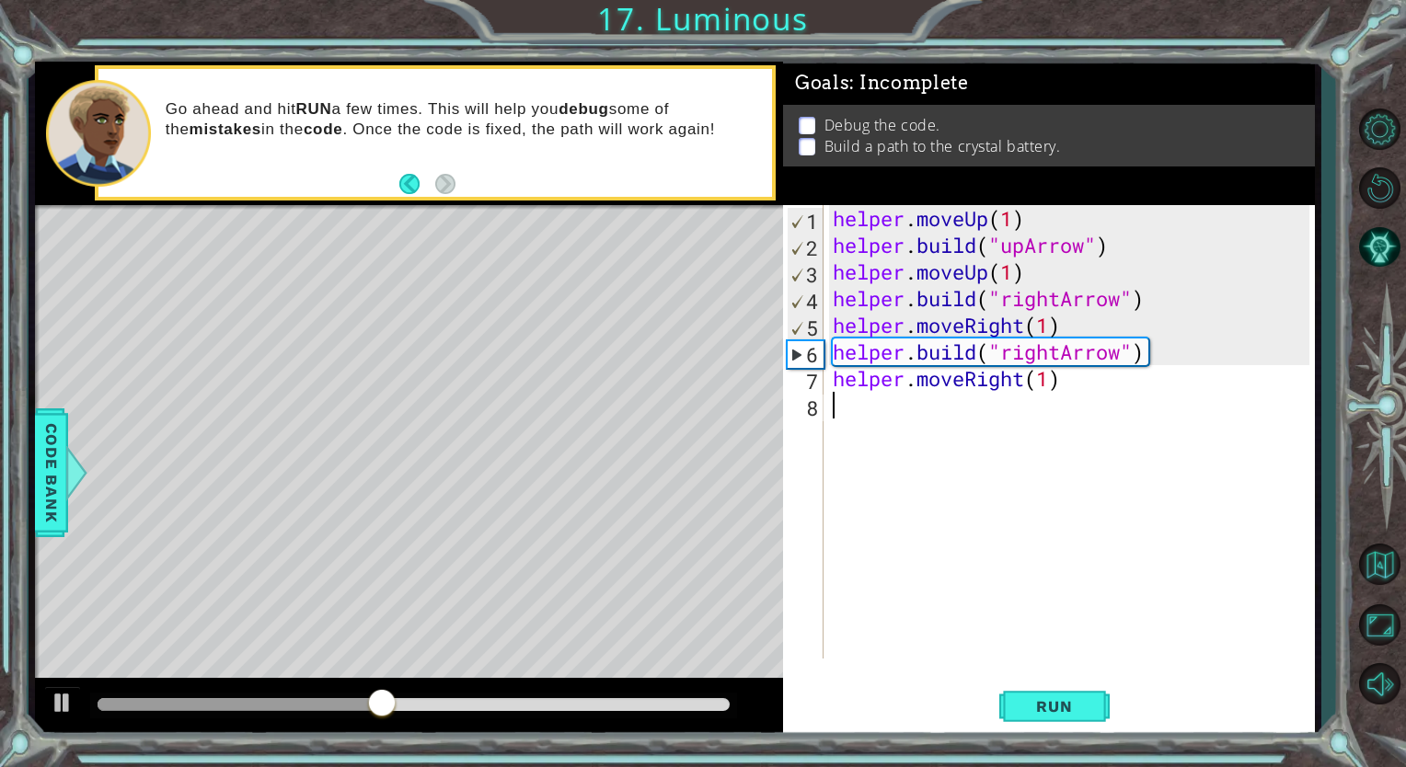
click at [940, 414] on div "helper . moveUp ( 1 ) helper . build ( "upArrow" ) helper . moveUp ( 1 ) helper…" at bounding box center [1073, 458] width 489 height 507
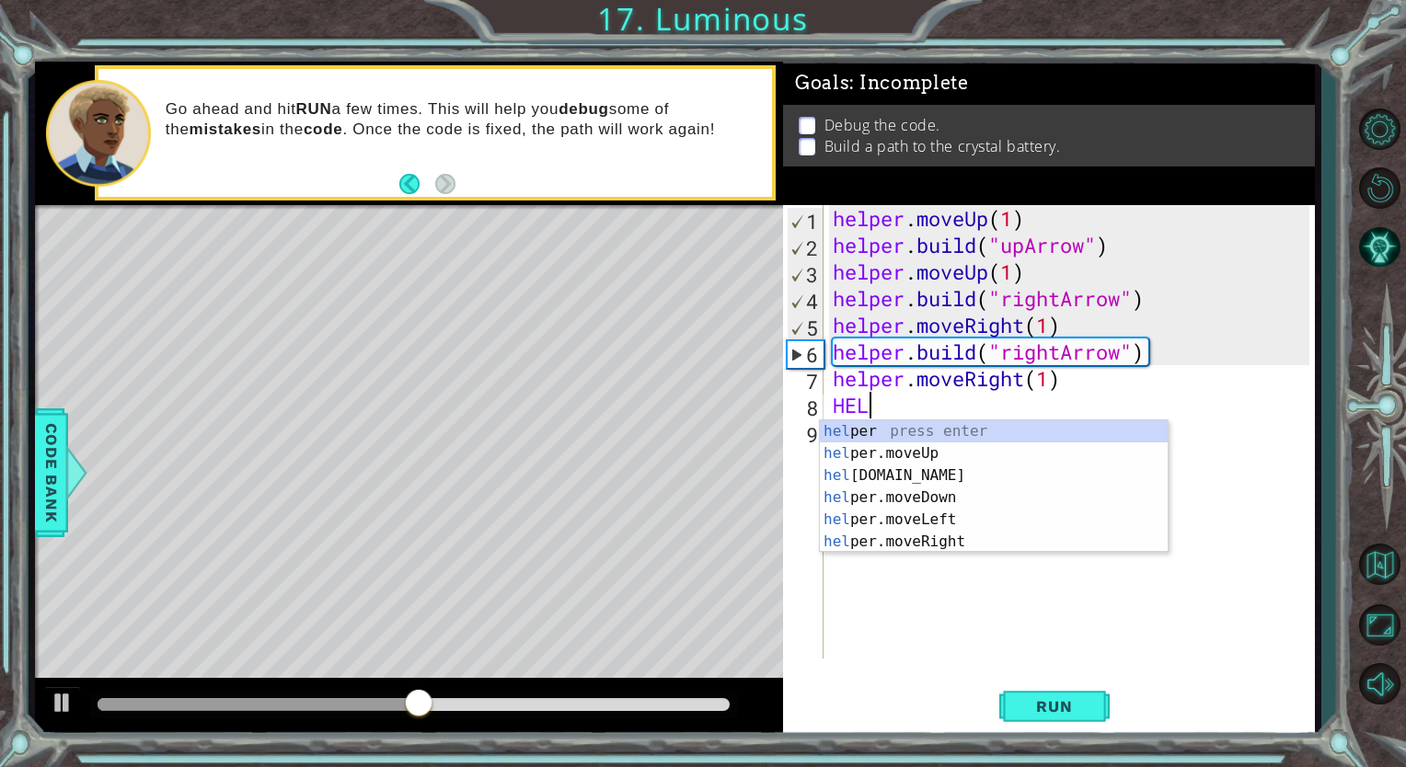
scroll to position [0, 0]
type textarea "H"
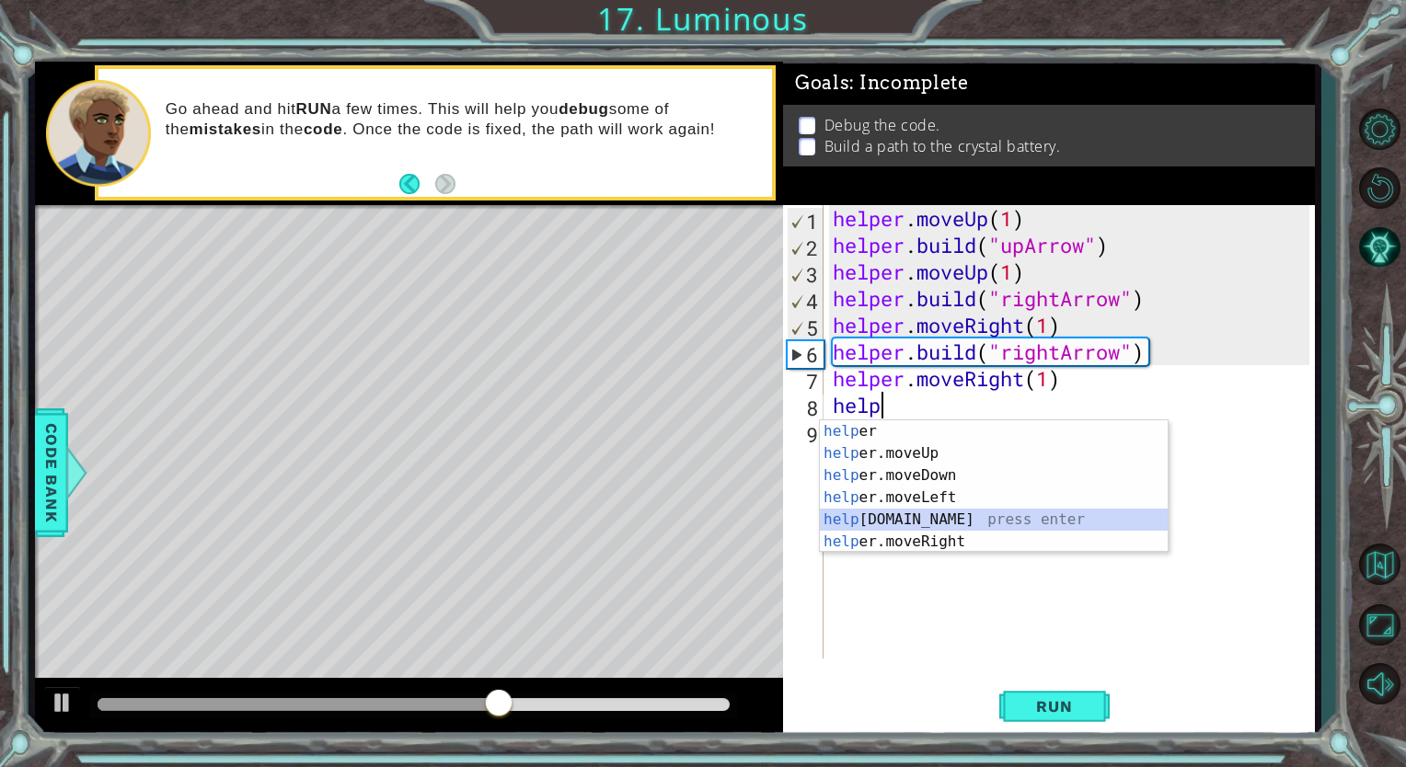
click at [934, 517] on div "help er press enter help er.moveUp press enter help er.moveDown press enter hel…" at bounding box center [994, 508] width 348 height 177
type textarea "[DOMAIN_NAME]("rightArrow")"
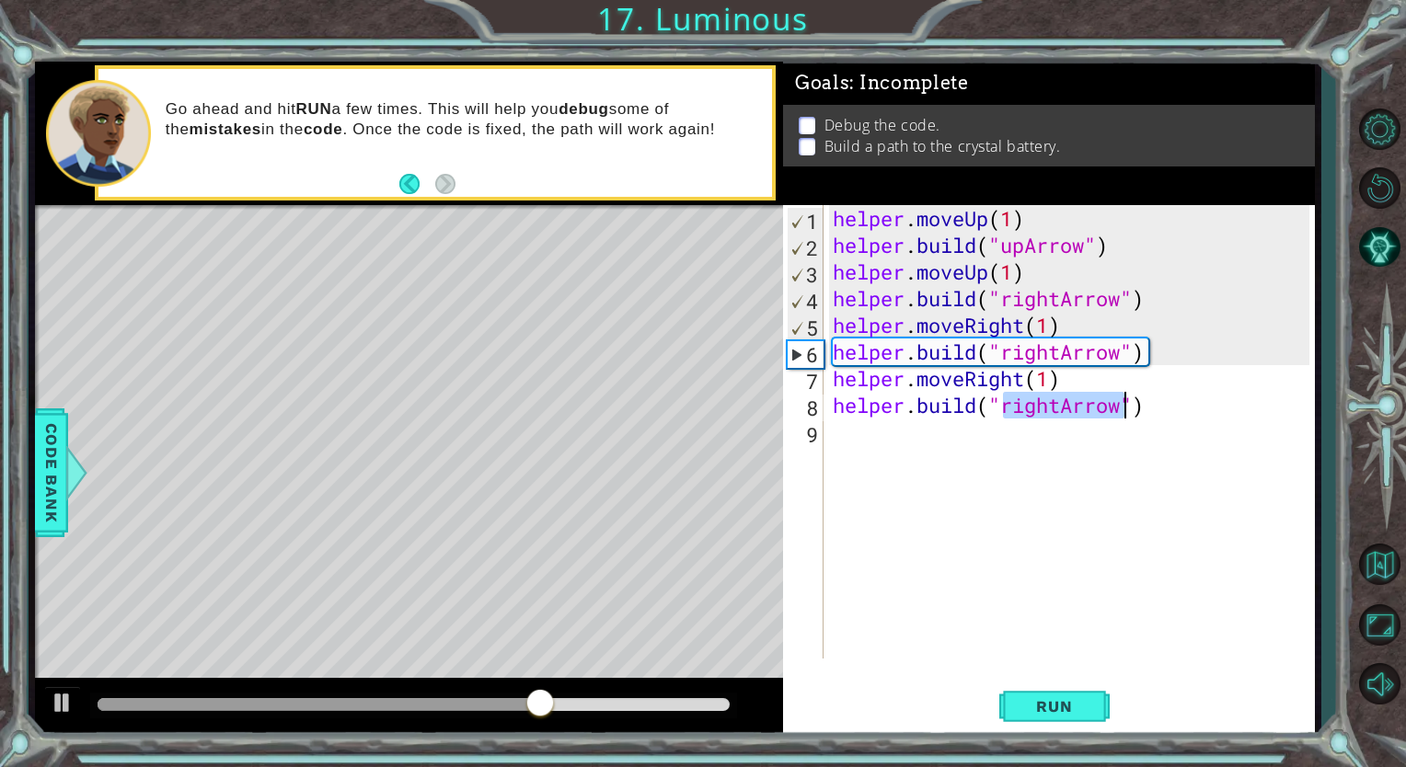
click at [945, 444] on div "helper . moveUp ( 1 ) helper . build ( "upArrow" ) helper . moveUp ( 1 ) helper…" at bounding box center [1073, 458] width 489 height 507
click at [1058, 413] on div "helper . moveUp ( 1 ) helper . build ( "upArrow" ) helper . moveUp ( 1 ) helper…" at bounding box center [1073, 458] width 489 height 507
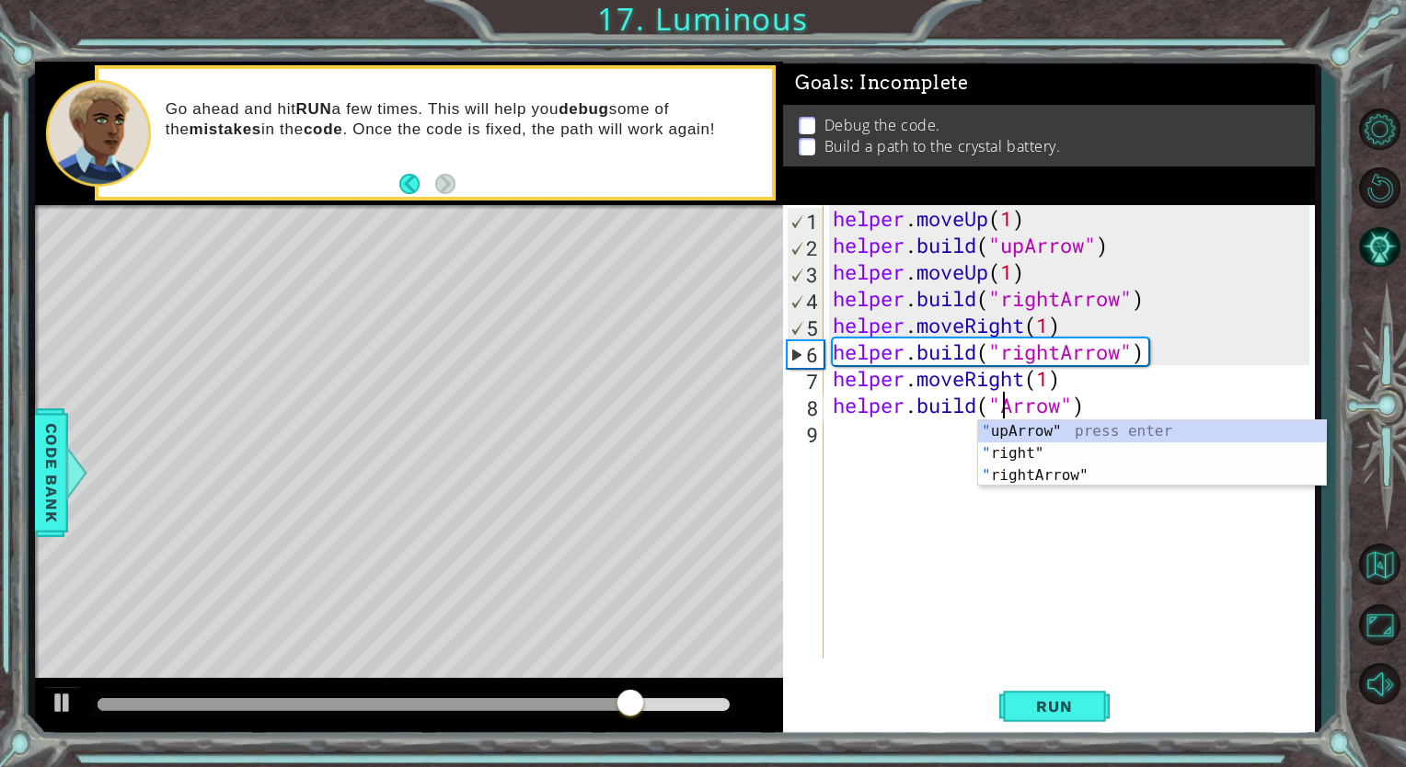
scroll to position [0, 8]
type textarea "[DOMAIN_NAME]("upArrow")"
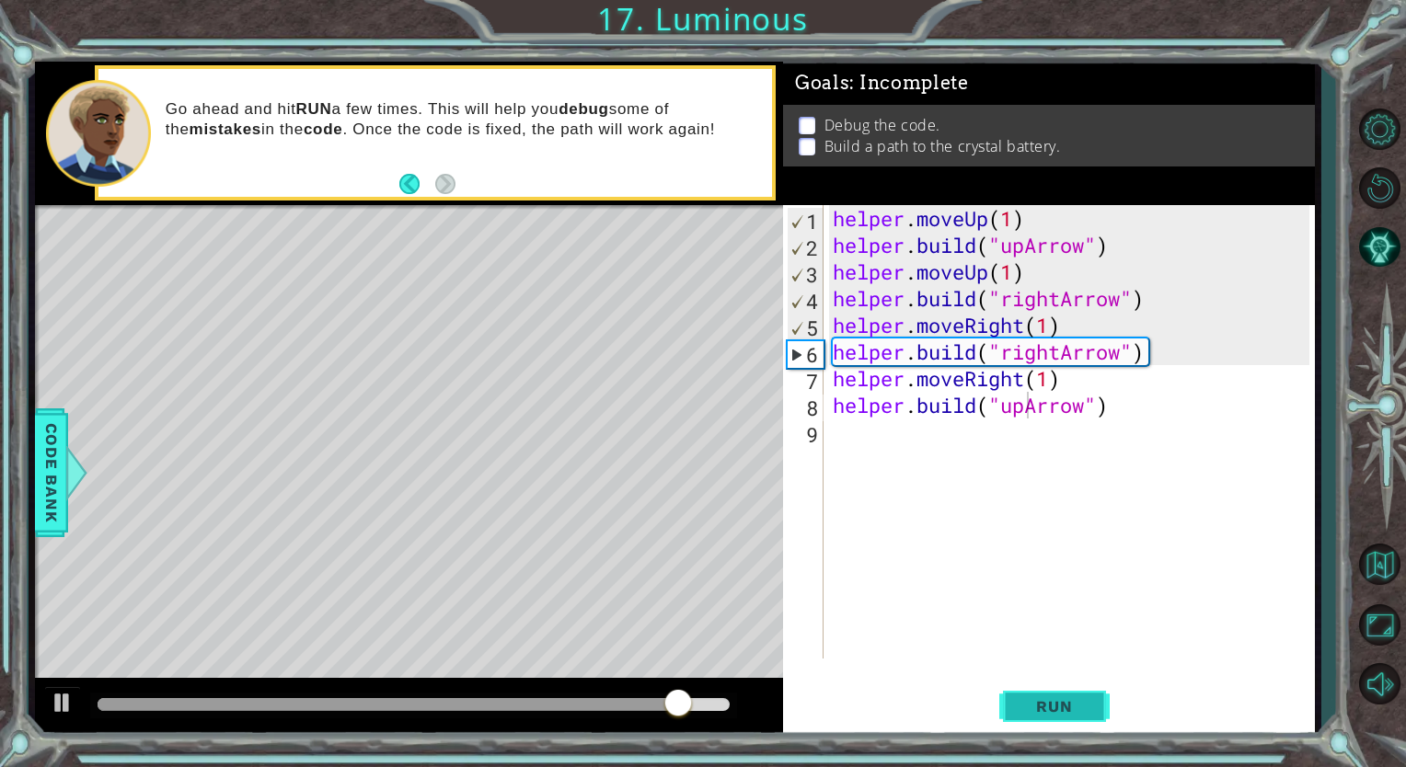
click at [1021, 708] on span "Run" at bounding box center [1054, 706] width 73 height 18
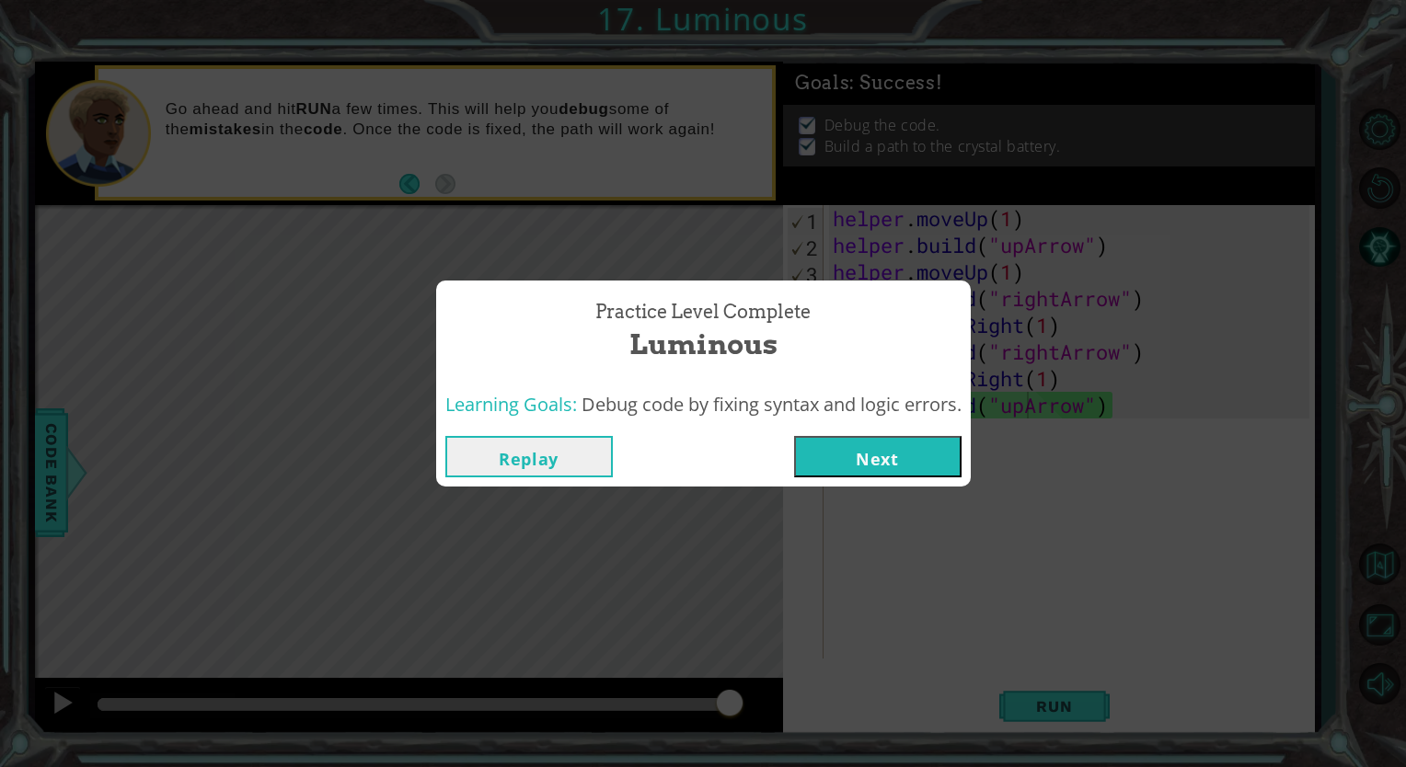
click at [886, 463] on button "Next" at bounding box center [877, 456] width 167 height 41
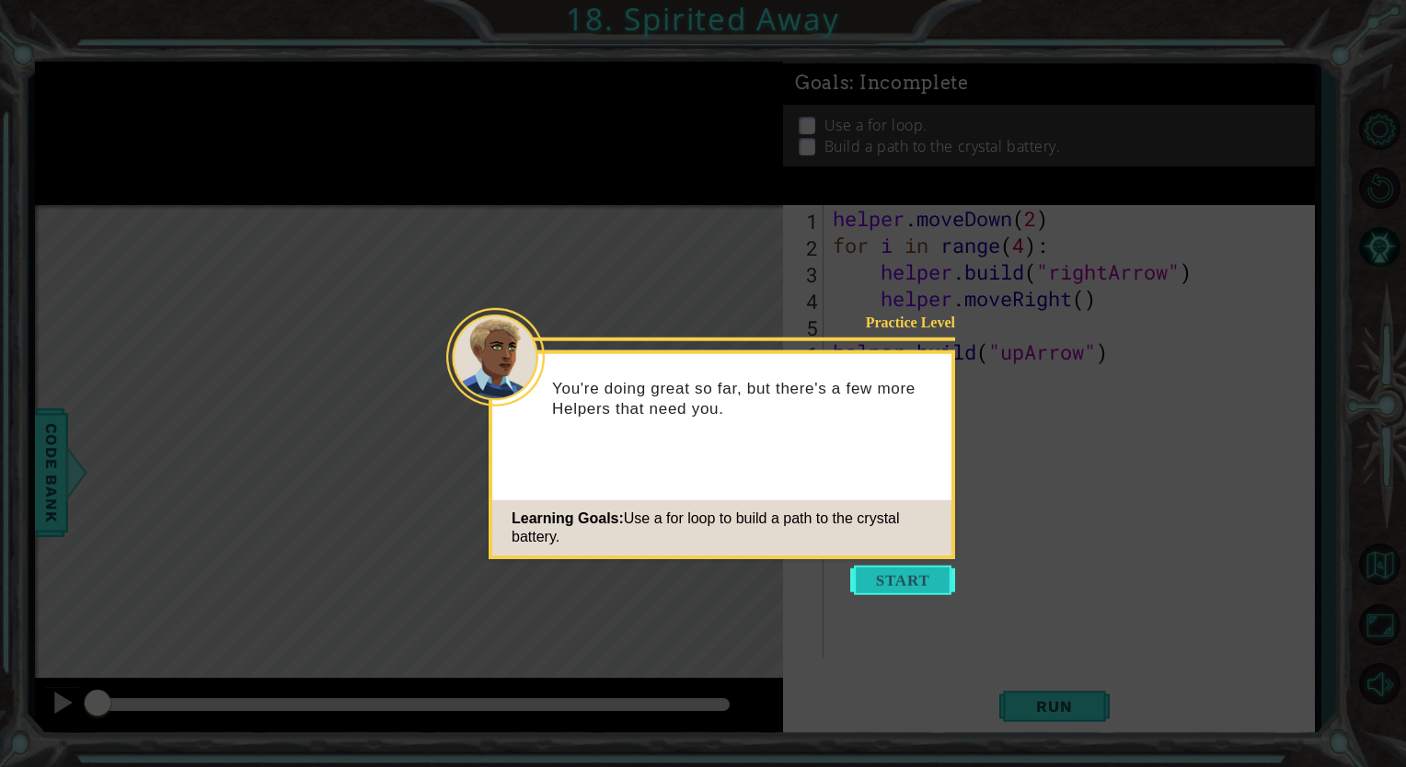
click at [925, 588] on button "Start" at bounding box center [902, 580] width 105 height 29
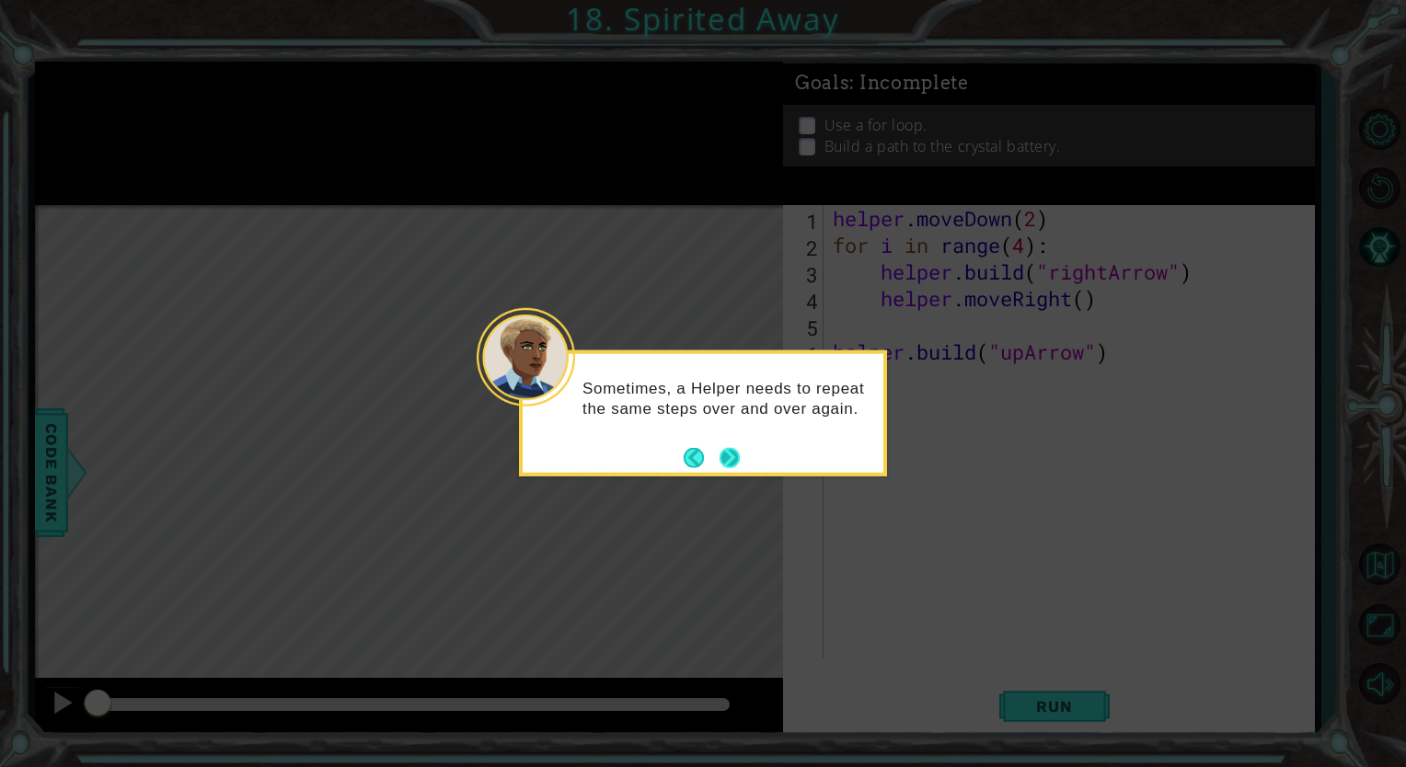
click at [733, 458] on button "Next" at bounding box center [730, 457] width 22 height 22
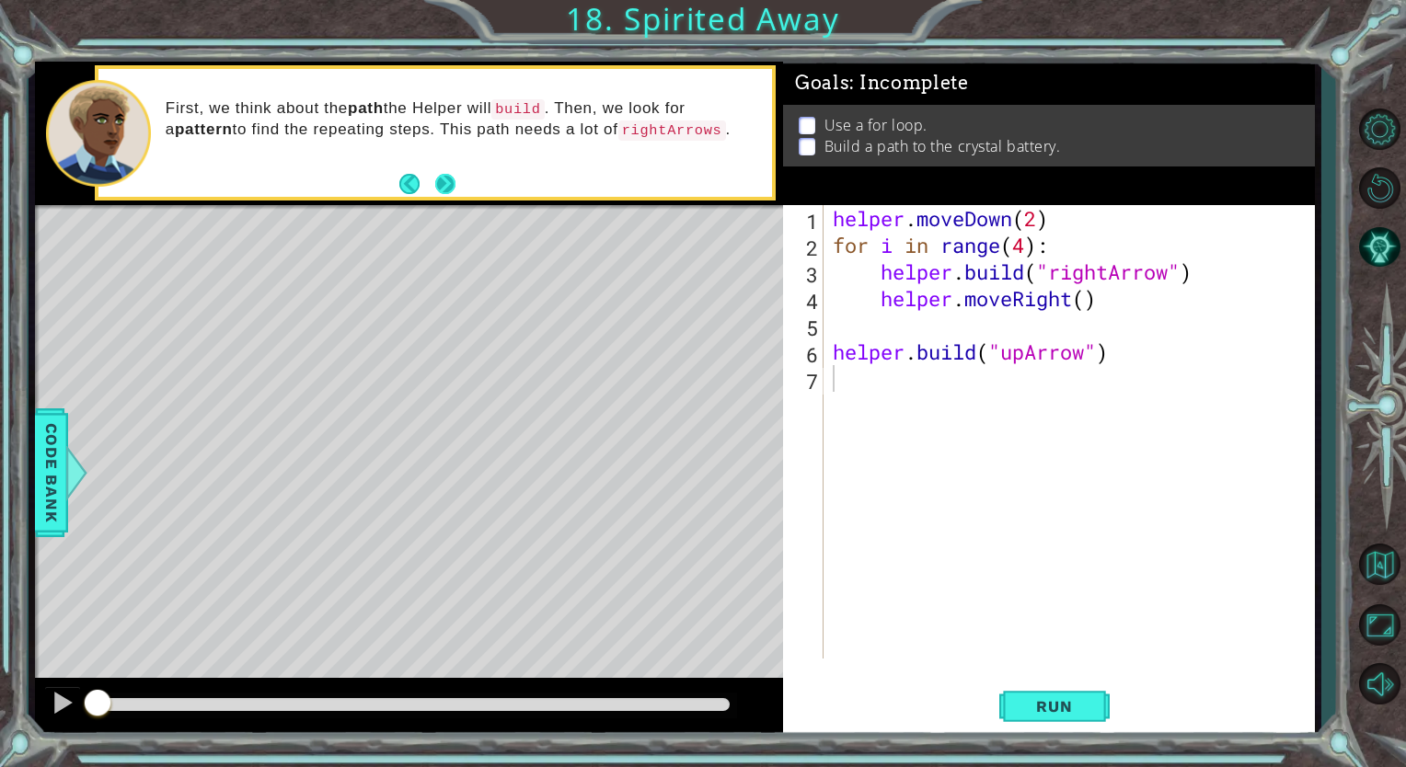
click at [443, 182] on button "Next" at bounding box center [446, 184] width 30 height 30
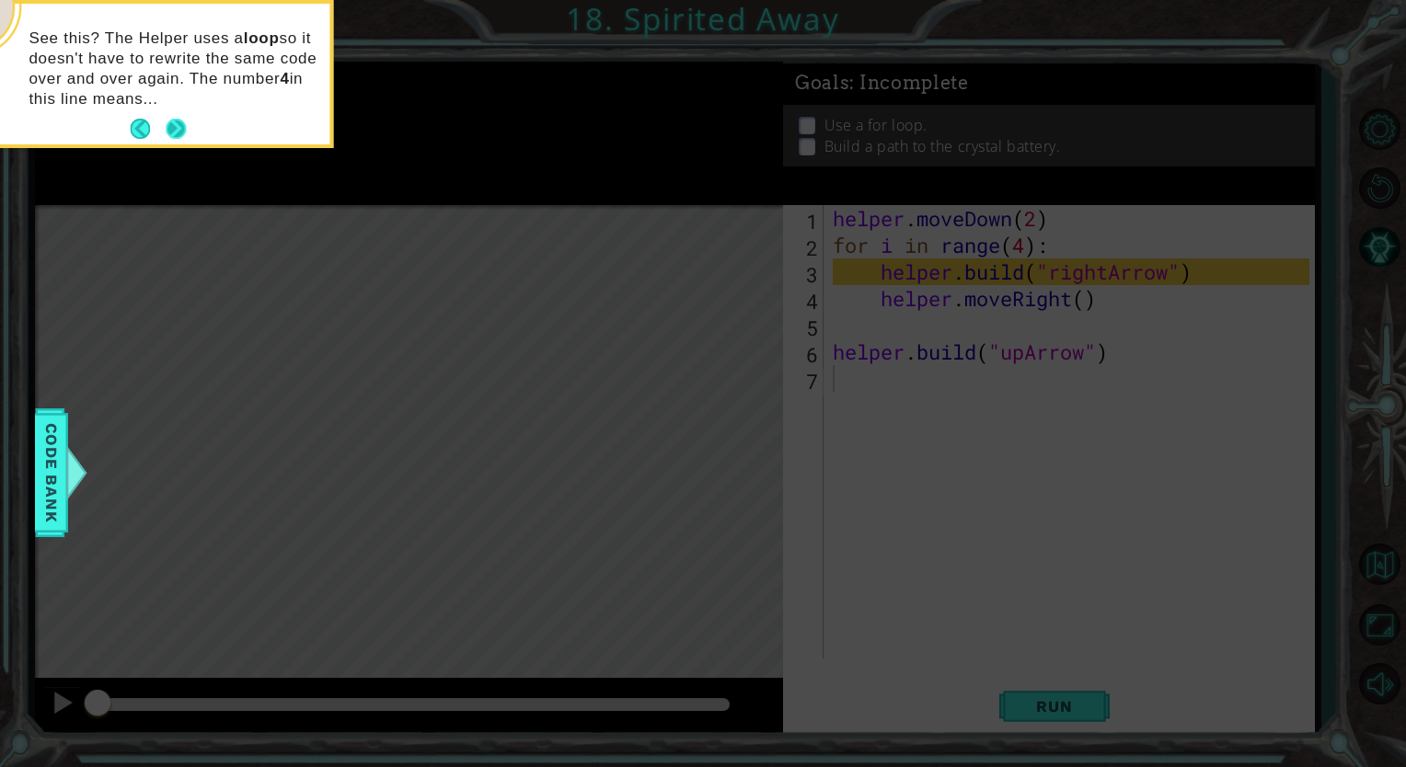
click at [173, 128] on button "Next" at bounding box center [175, 128] width 29 height 29
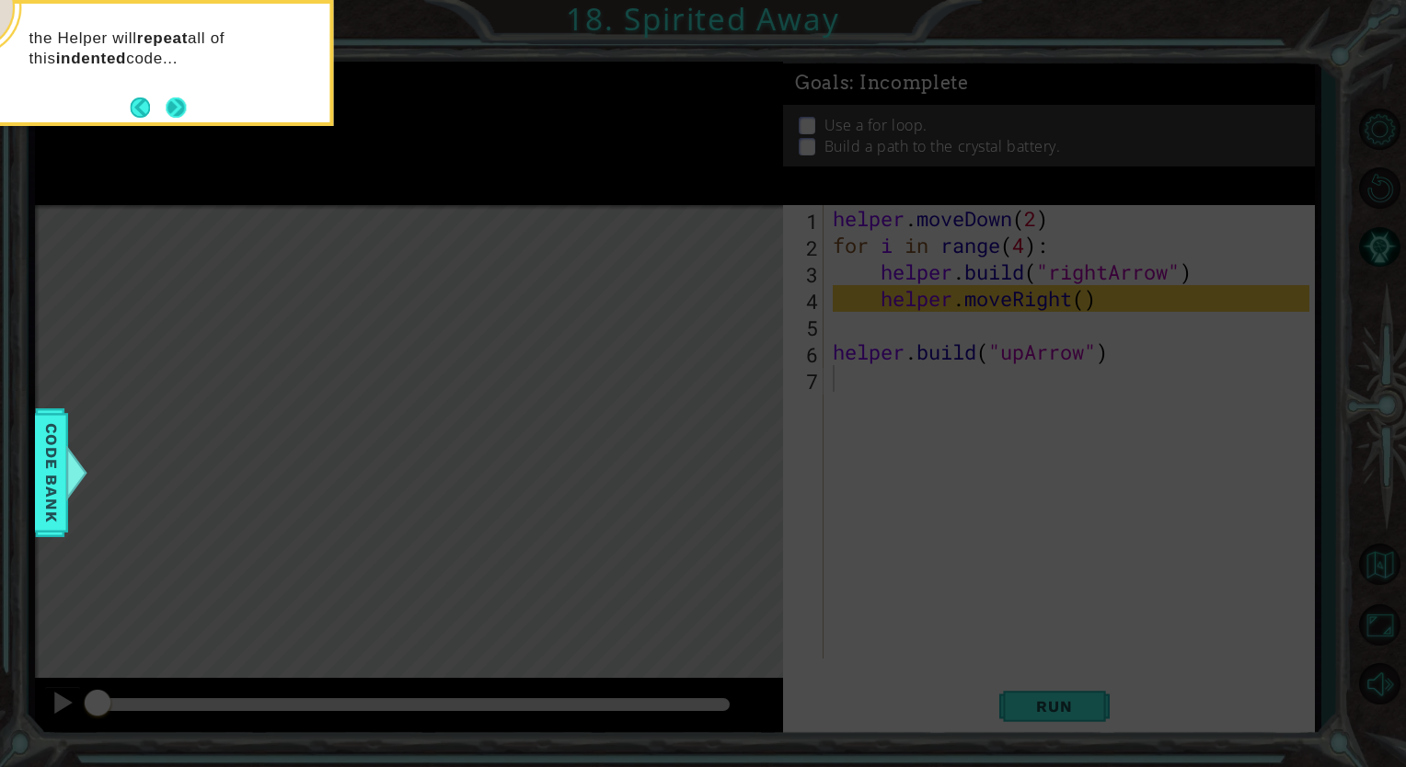
click at [174, 108] on button "Next" at bounding box center [176, 107] width 23 height 23
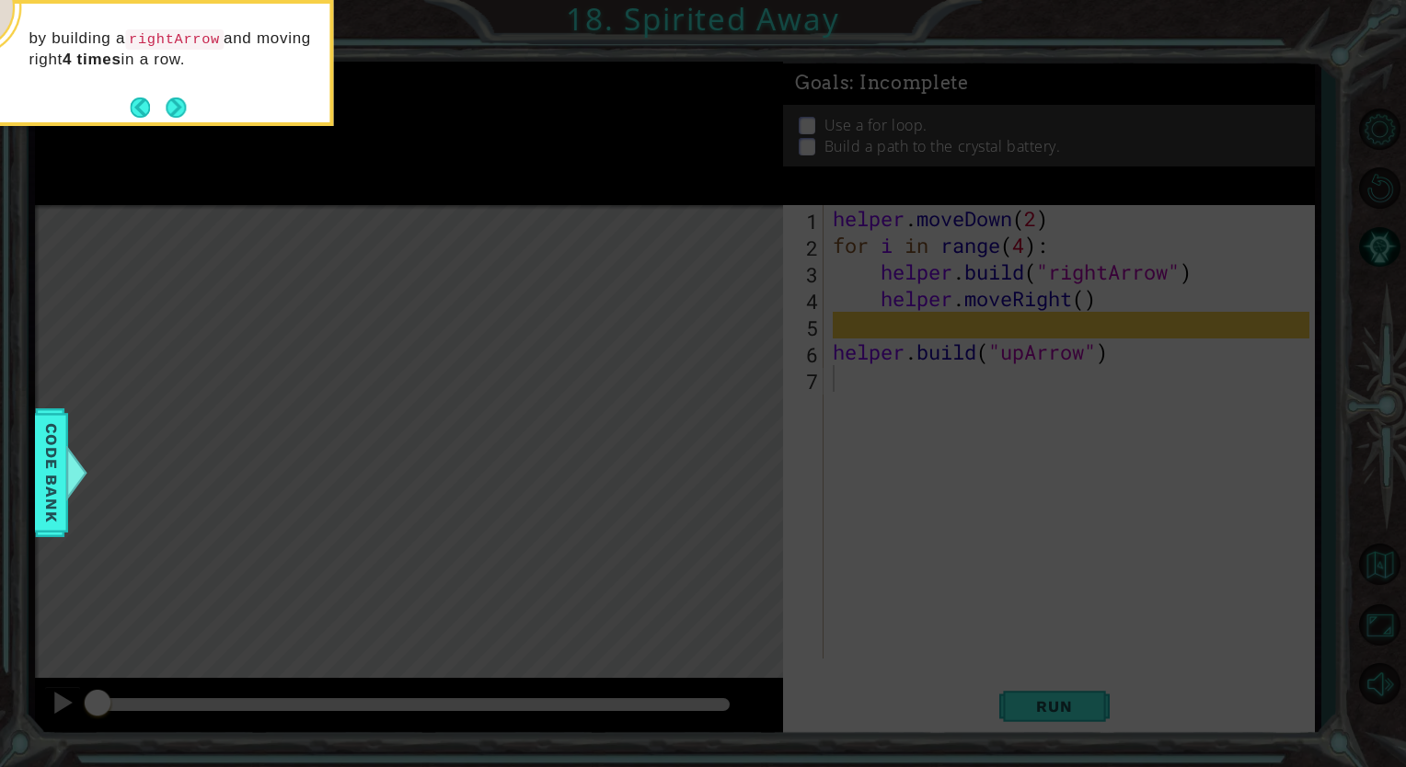
click at [174, 108] on button "Next" at bounding box center [176, 107] width 34 height 34
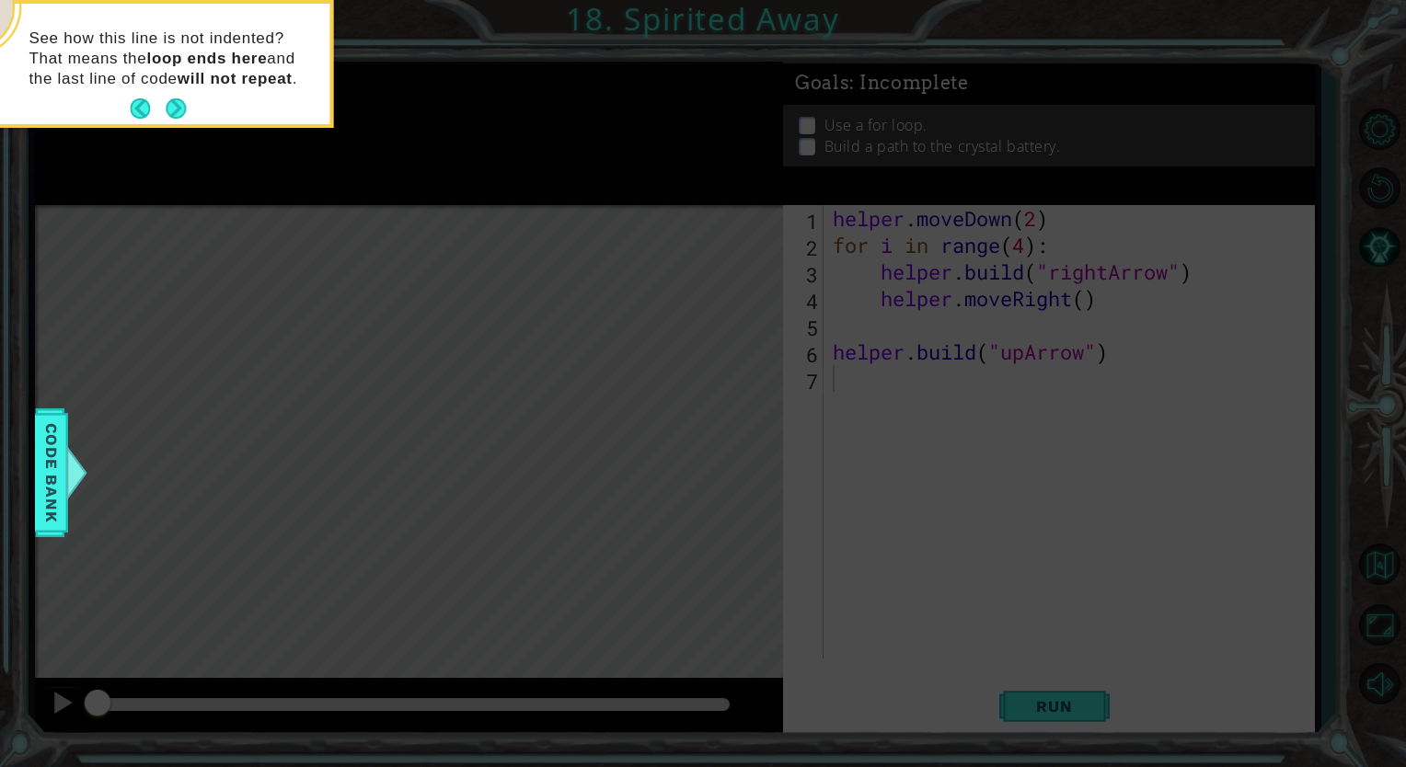
click at [174, 108] on button "Next" at bounding box center [176, 109] width 23 height 23
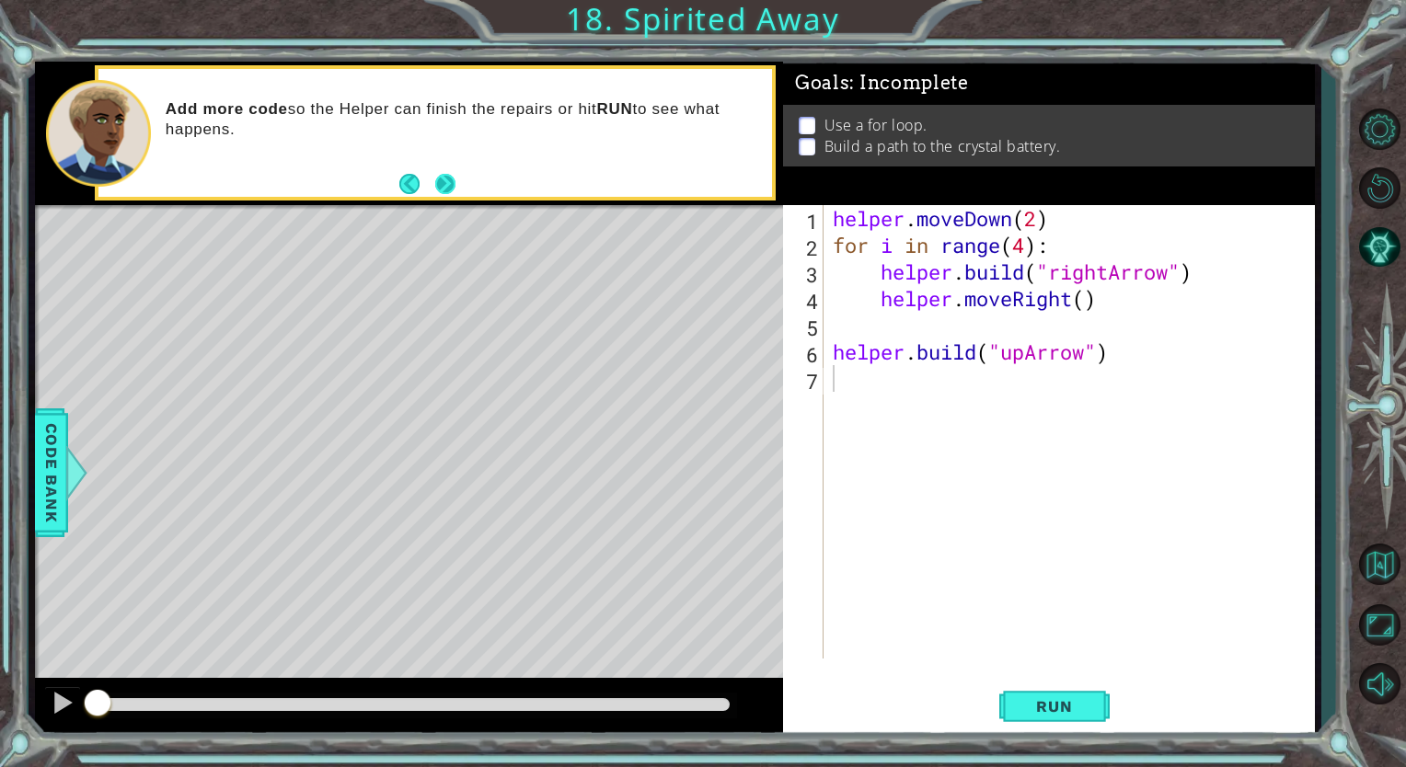
click at [449, 186] on button "Next" at bounding box center [445, 184] width 20 height 20
click at [1069, 705] on span "Run" at bounding box center [1054, 706] width 73 height 18
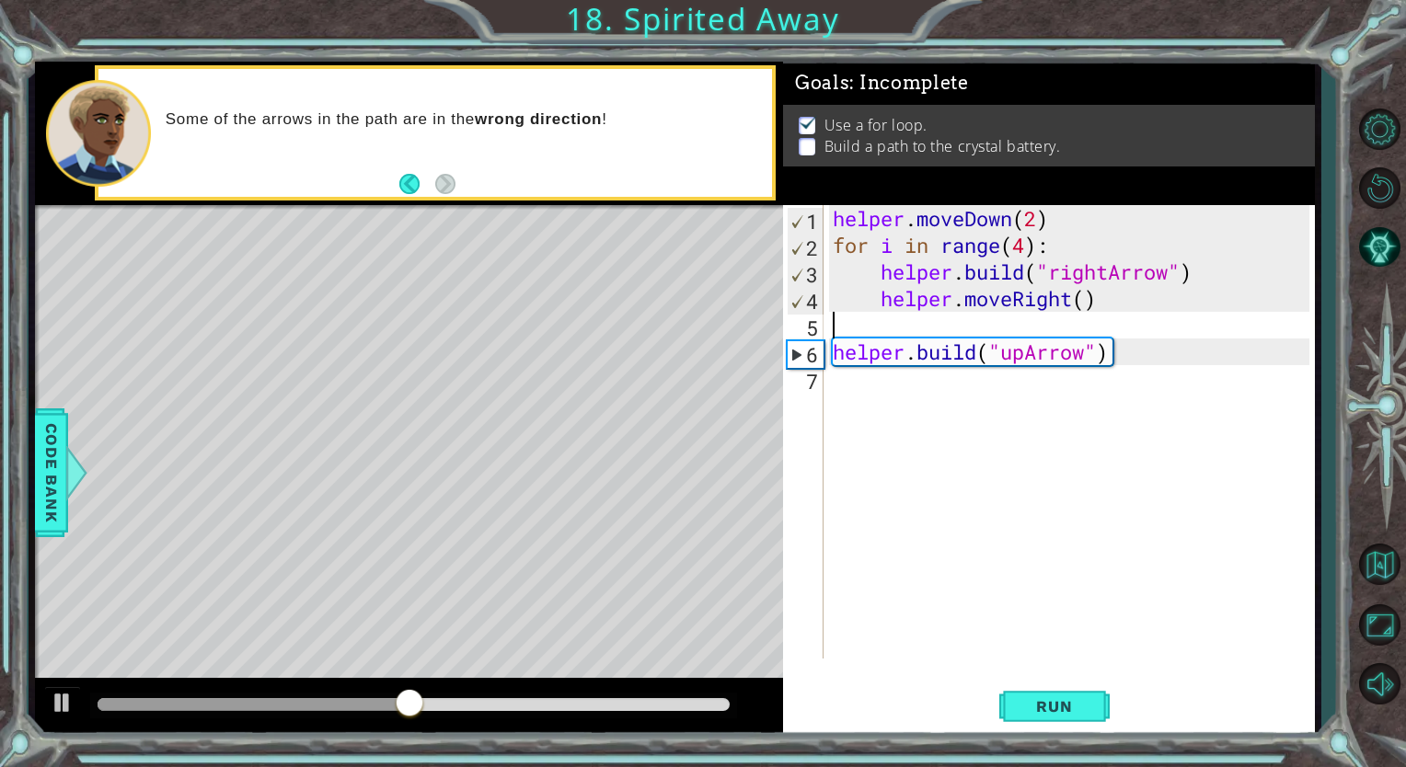
click at [916, 323] on div "helper . moveDown ( 2 ) for i in range ( 4 ) : helper . build ( "rightArrow" ) …" at bounding box center [1073, 458] width 489 height 507
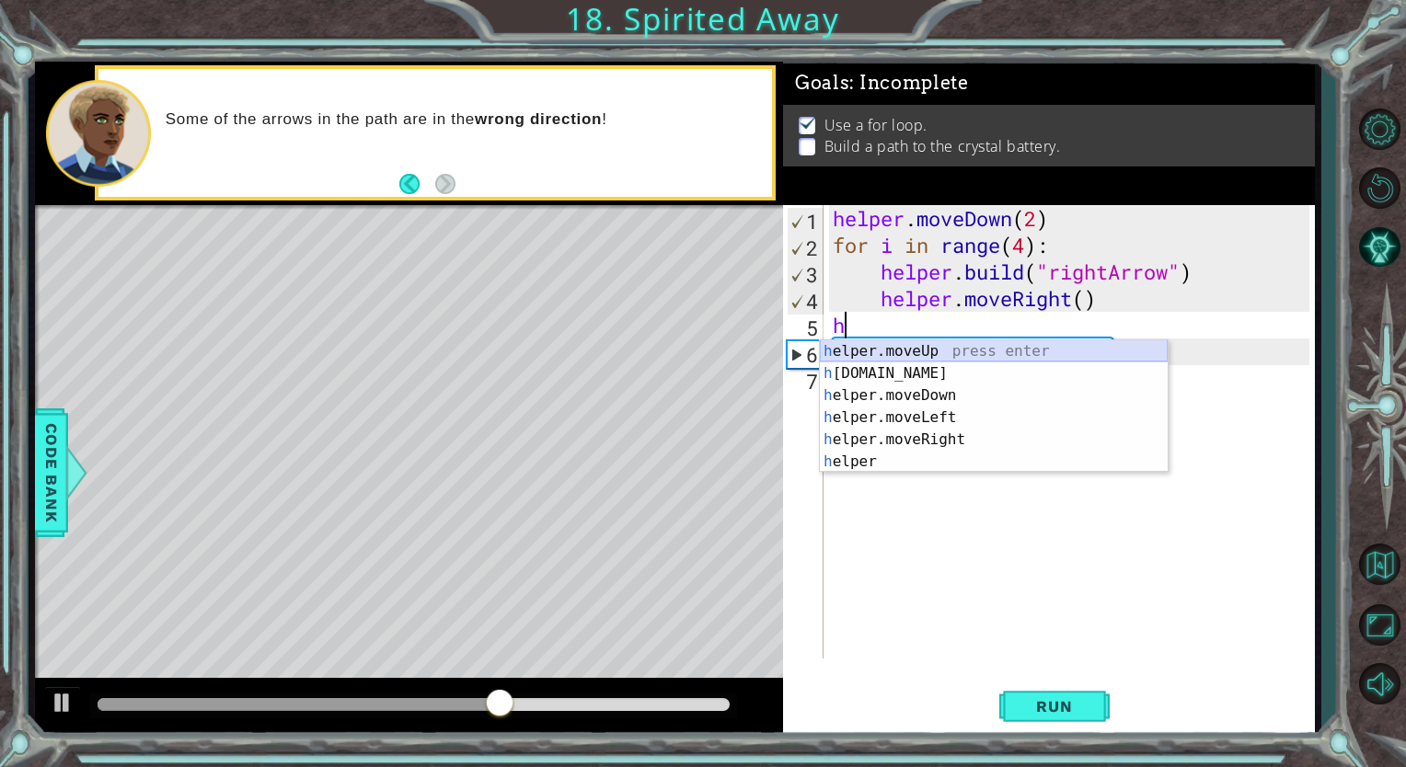
click at [954, 351] on div "h elper.moveUp press enter h [DOMAIN_NAME] press enter h elper.moveDown press e…" at bounding box center [994, 428] width 348 height 177
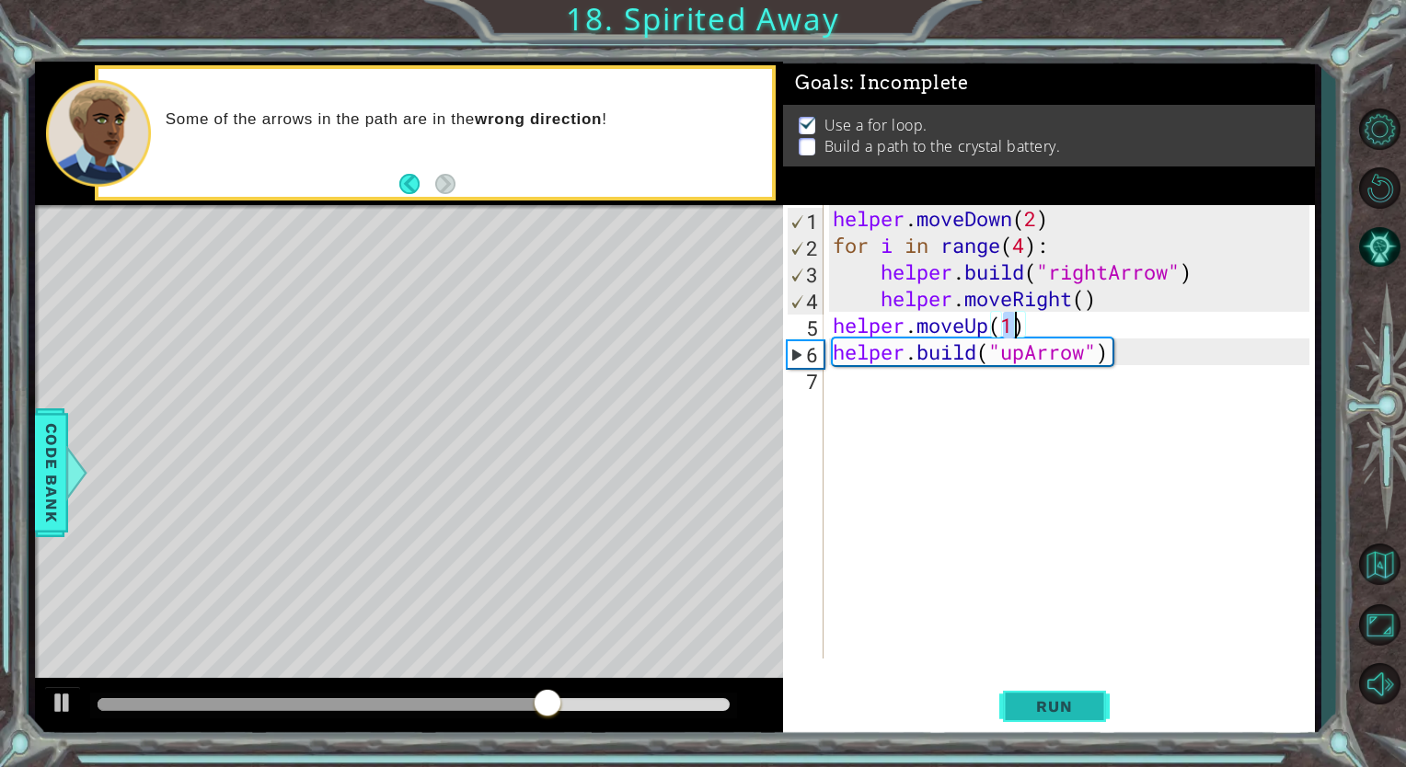
type textarea "helper.moveUp(1)"
click at [1054, 697] on span "Run" at bounding box center [1054, 706] width 73 height 18
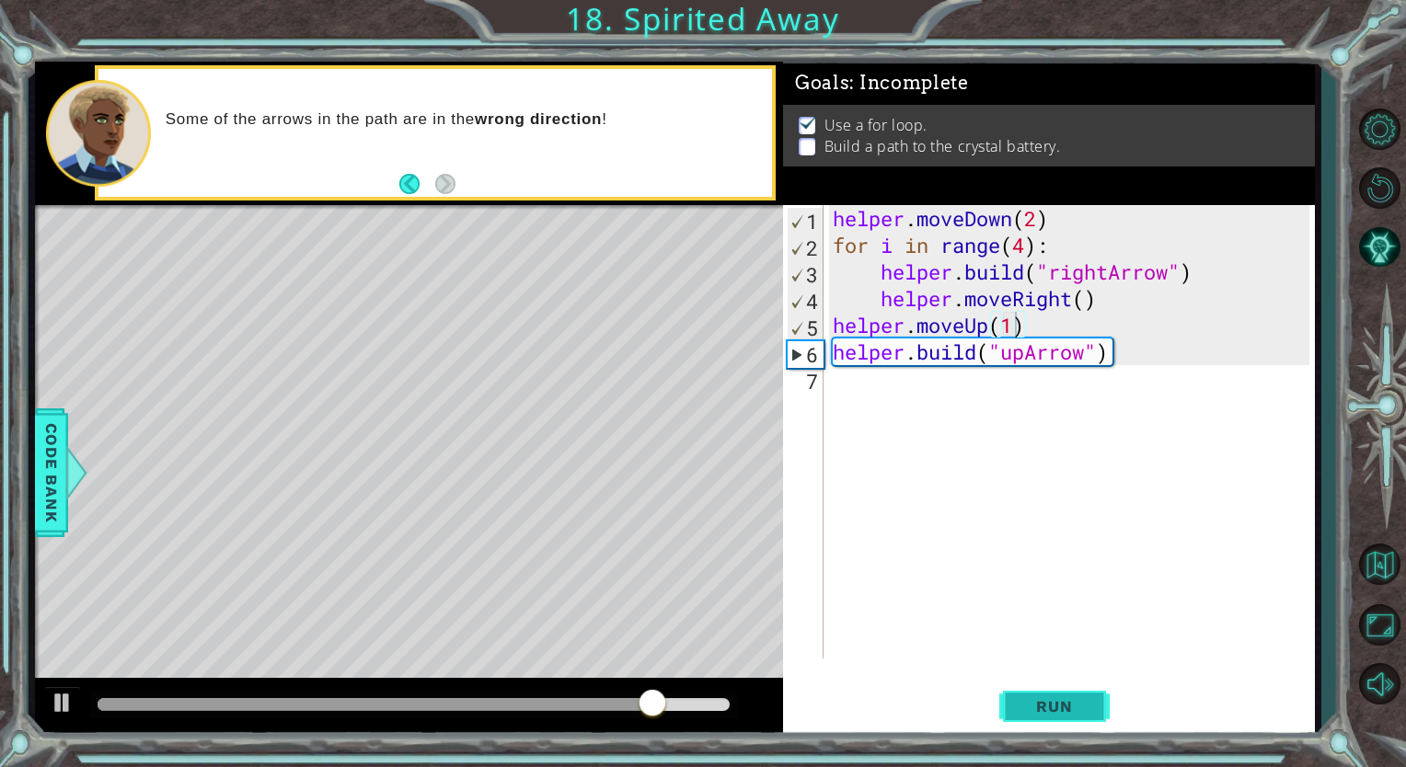
click at [1049, 700] on span "Run" at bounding box center [1054, 706] width 73 height 18
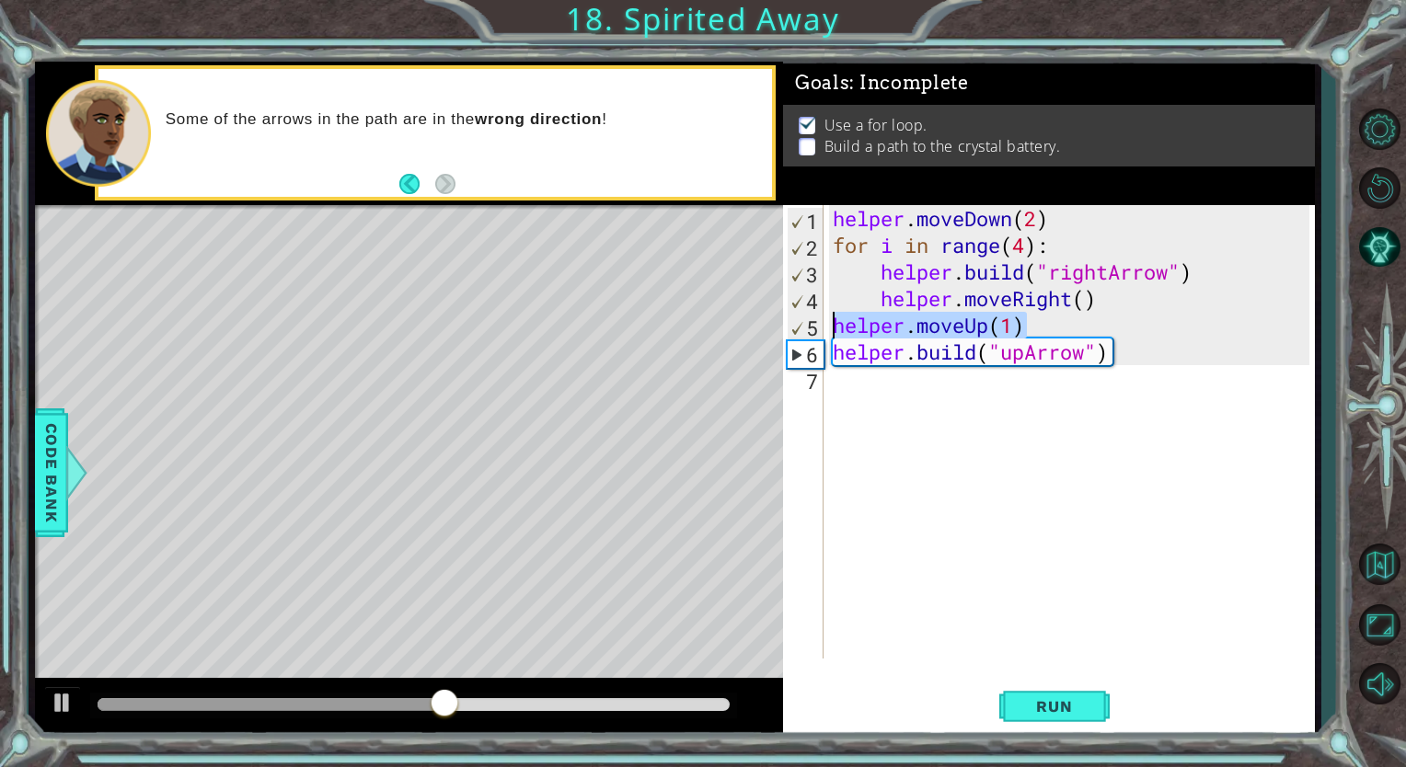
drag, startPoint x: 1041, startPoint y: 329, endPoint x: 789, endPoint y: 337, distance: 251.3
click at [789, 337] on div "helper.moveUp(1) 1 2 3 4 5 6 7 helper . moveDown ( 2 ) for i in range ( 4 ) : h…" at bounding box center [1046, 432] width 526 height 454
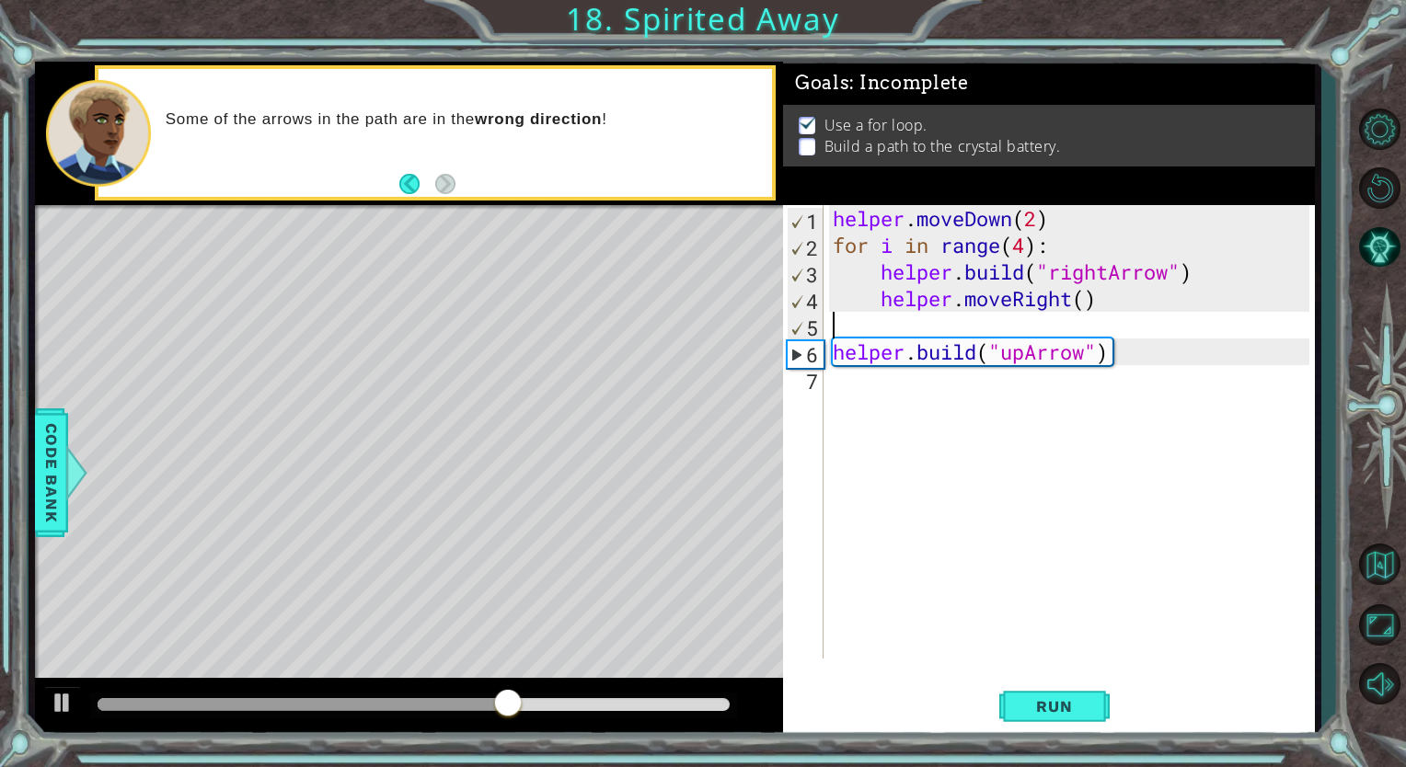
click at [905, 385] on div "helper . moveDown ( 2 ) for i in range ( 4 ) : helper . build ( "rightArrow" ) …" at bounding box center [1073, 458] width 489 height 507
click at [1041, 708] on span "Run" at bounding box center [1054, 706] width 73 height 18
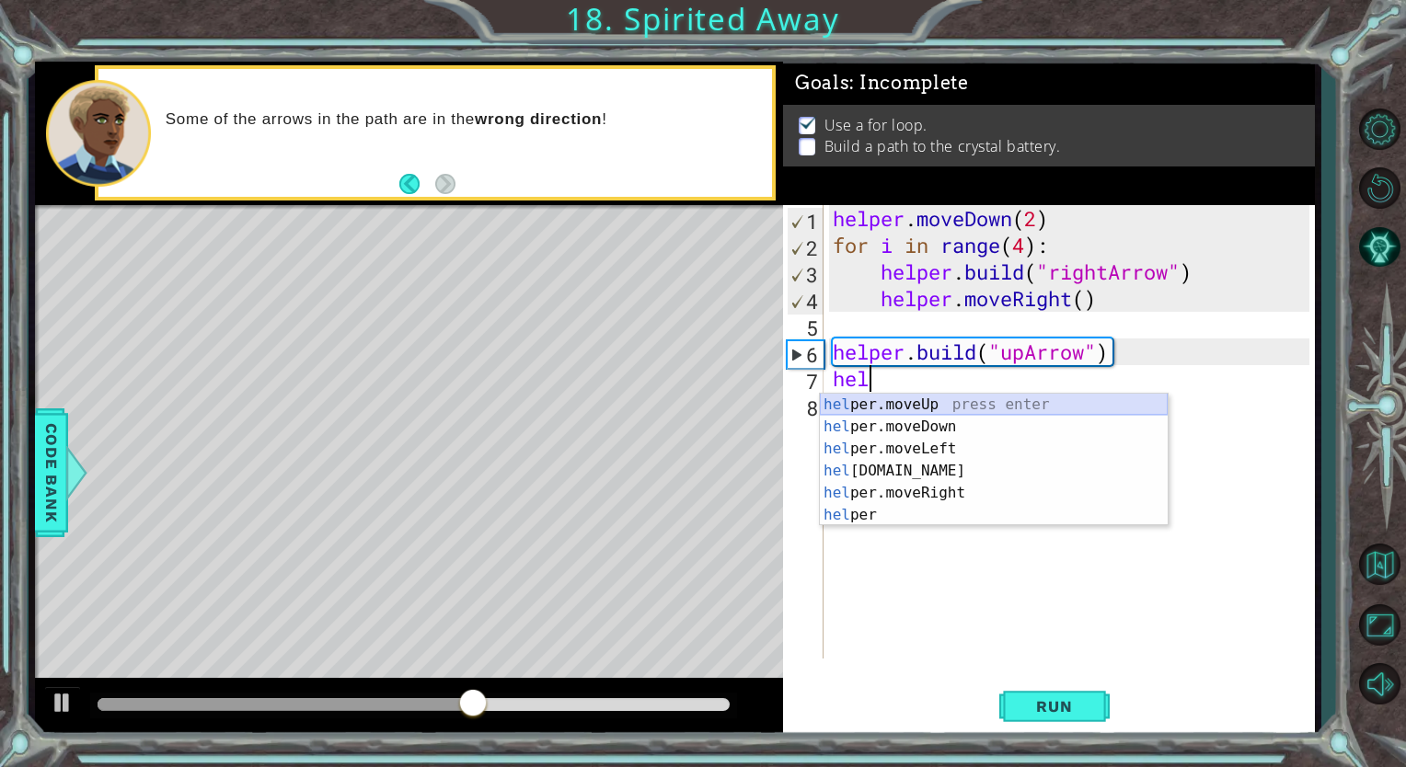
click at [935, 407] on div "hel per.moveUp press enter hel per.moveDown press enter hel per.moveLeft press …" at bounding box center [994, 482] width 348 height 177
type textarea "helper.moveUp(1)"
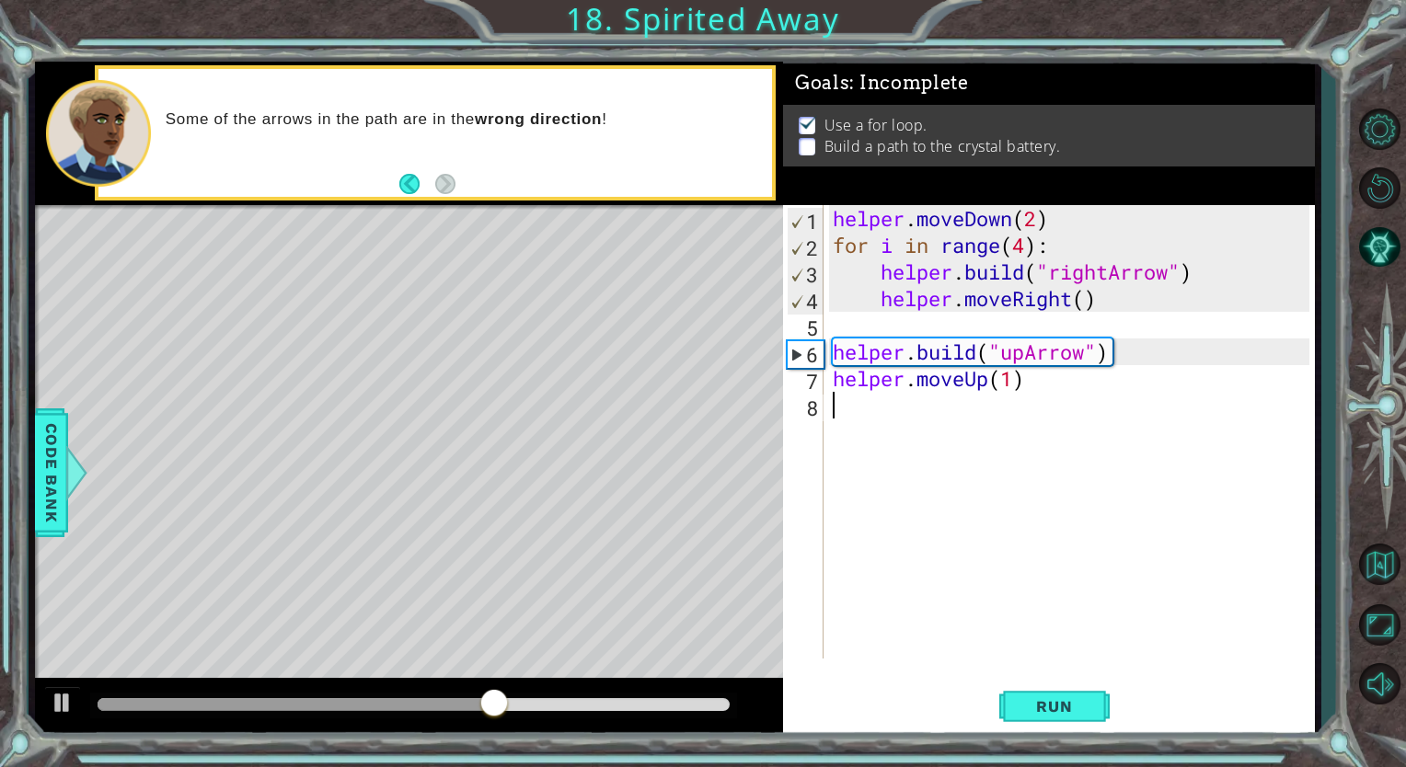
click at [918, 407] on div "helper . moveDown ( 2 ) for i in range ( 4 ) : helper . build ( "rightArrow" ) …" at bounding box center [1073, 458] width 489 height 507
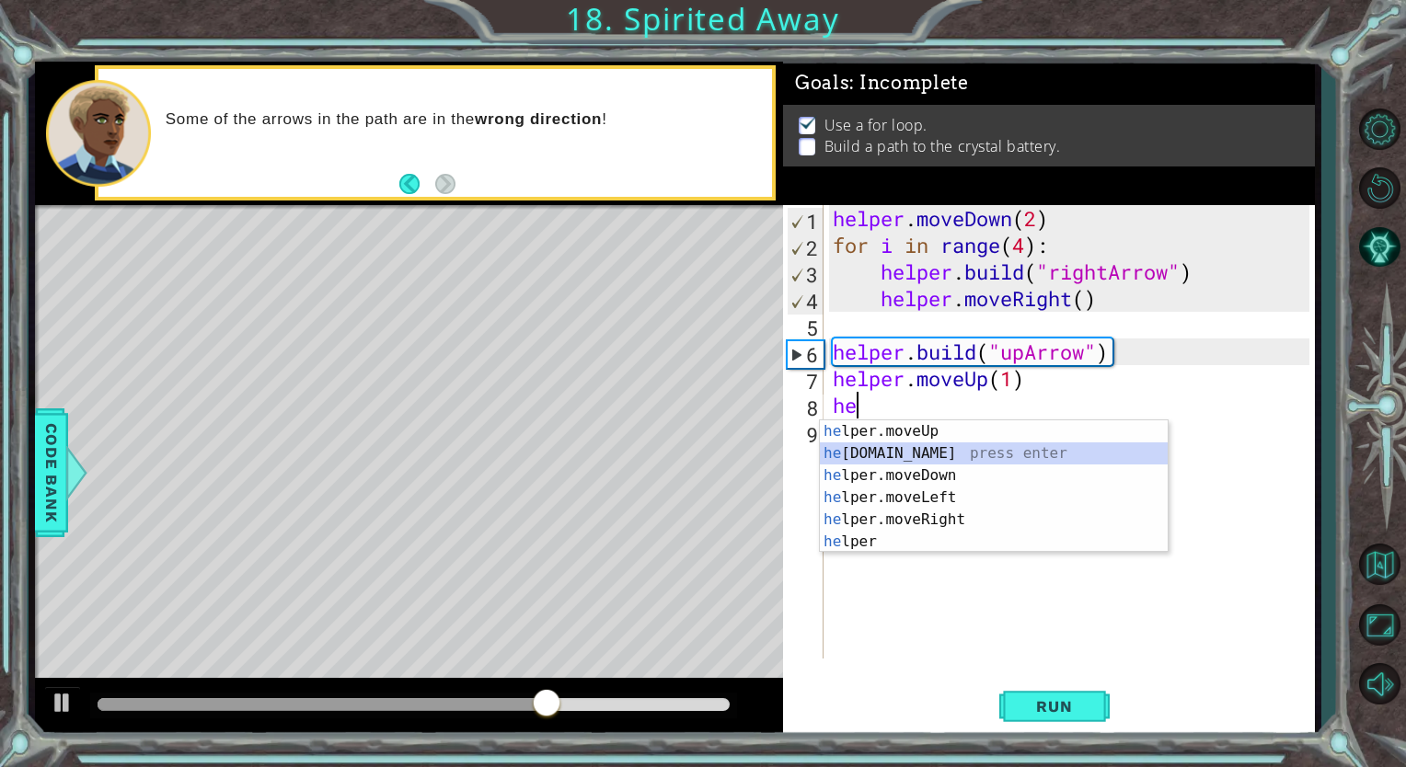
click at [941, 459] on div "he lper.moveUp press enter he [DOMAIN_NAME] press enter he lper.moveDown press …" at bounding box center [994, 508] width 348 height 177
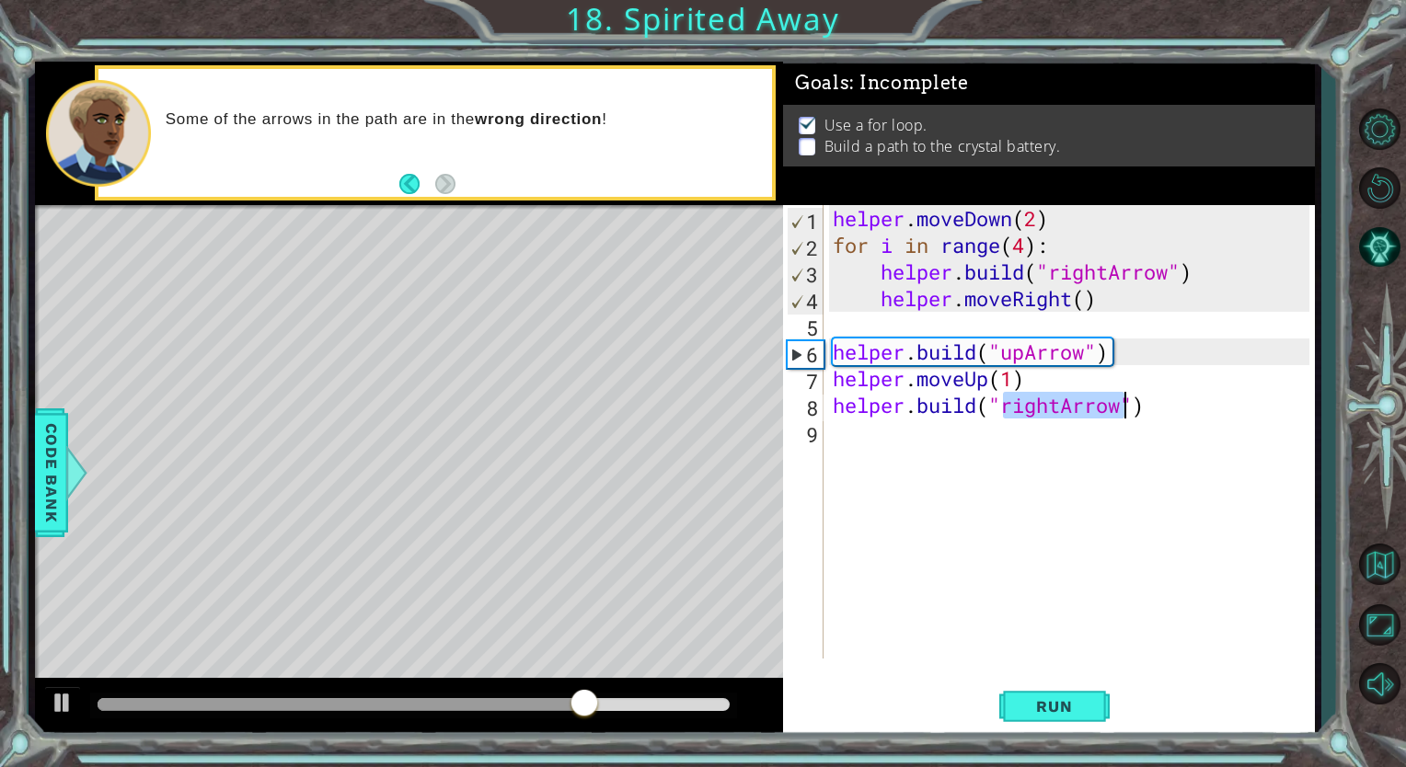
click at [1066, 408] on div "helper . moveDown ( 2 ) for i in range ( 4 ) : helper . build ( "rightArrow" ) …" at bounding box center [1069, 432] width 480 height 454
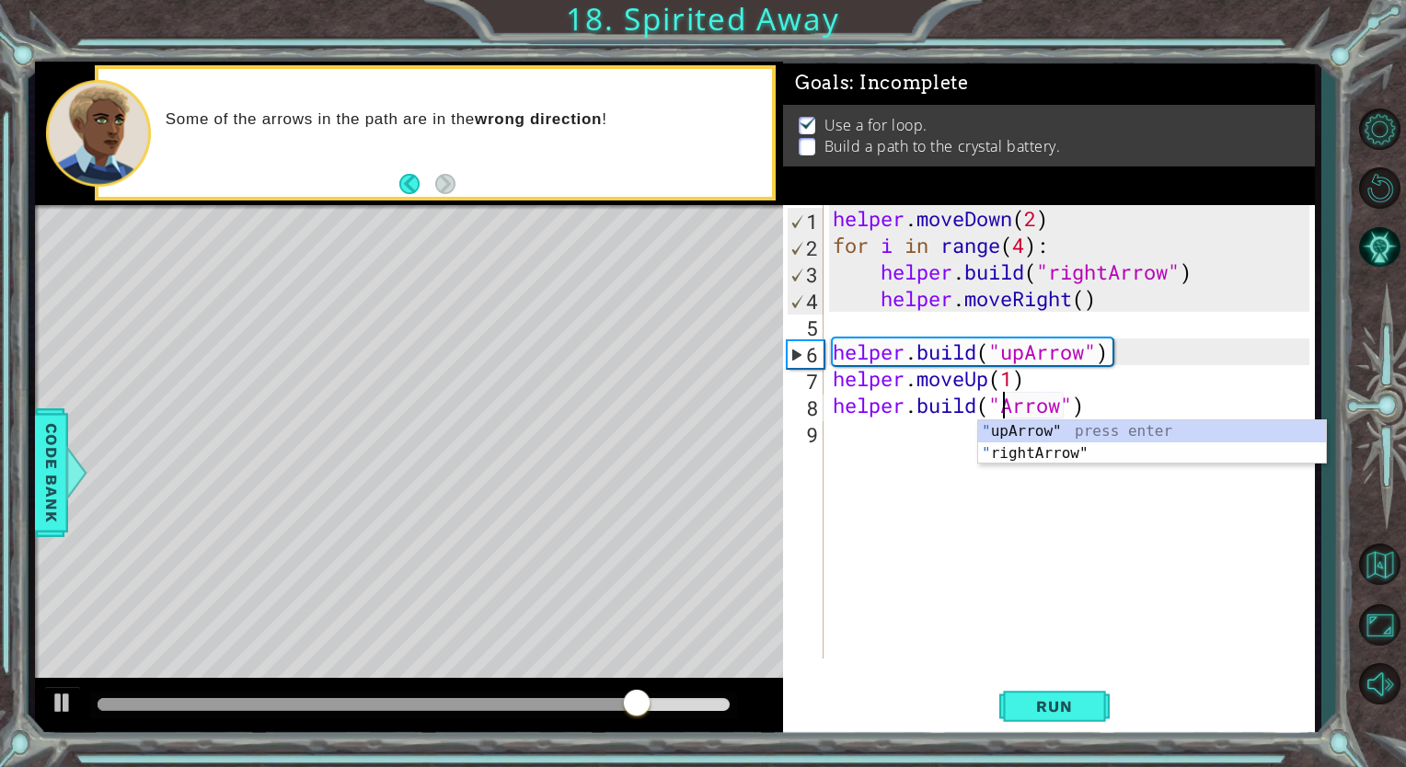
scroll to position [0, 8]
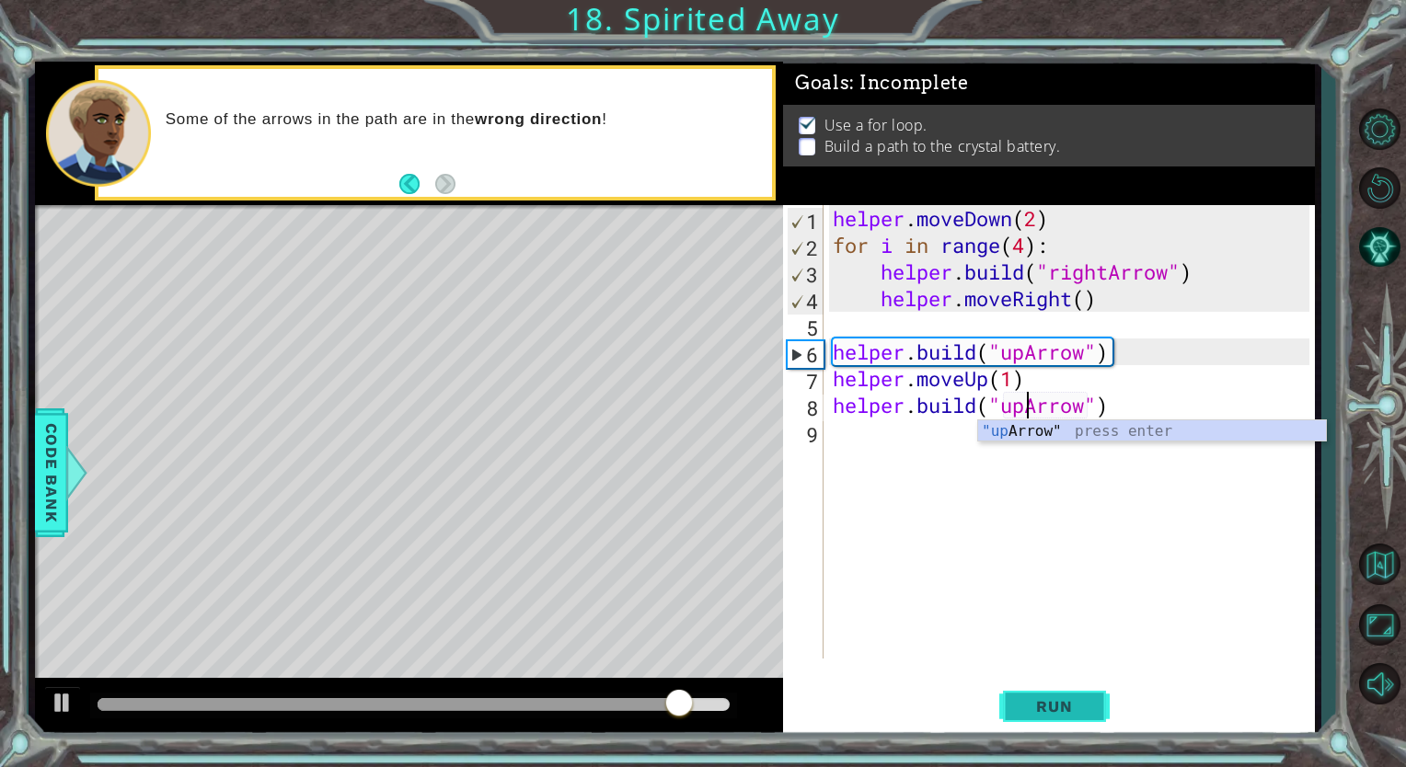
type textarea "[DOMAIN_NAME]("upArrow")"
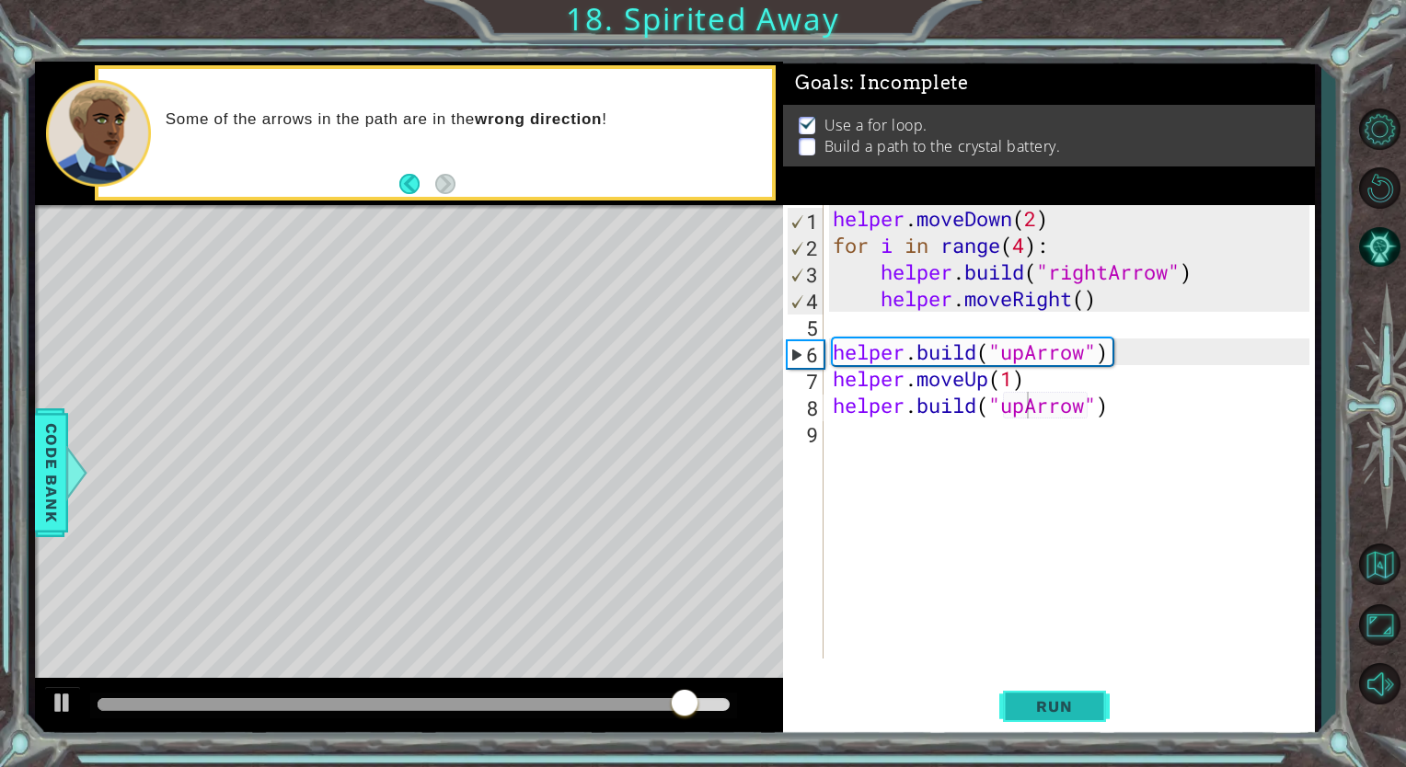
click at [1056, 713] on span "Run" at bounding box center [1054, 706] width 73 height 18
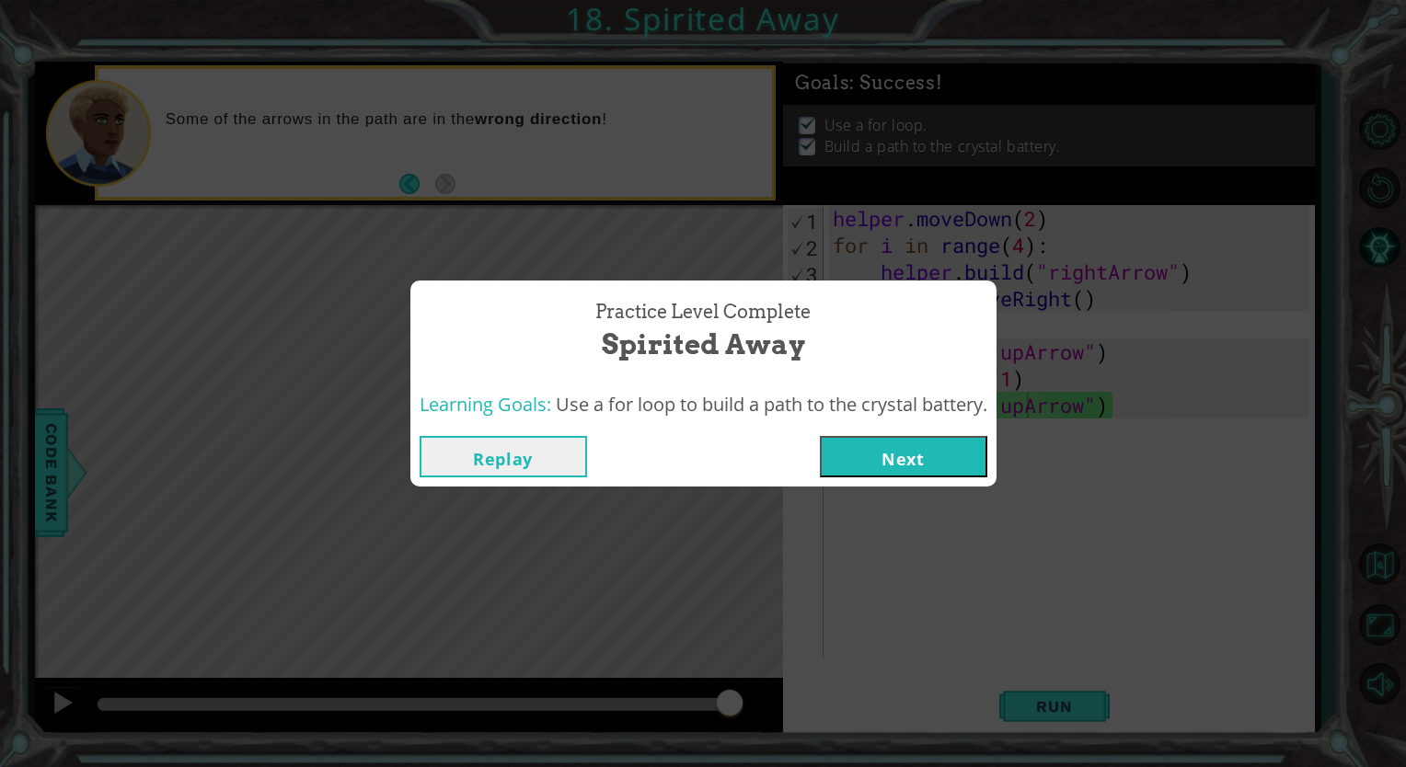
click at [876, 454] on button "Next" at bounding box center [903, 456] width 167 height 41
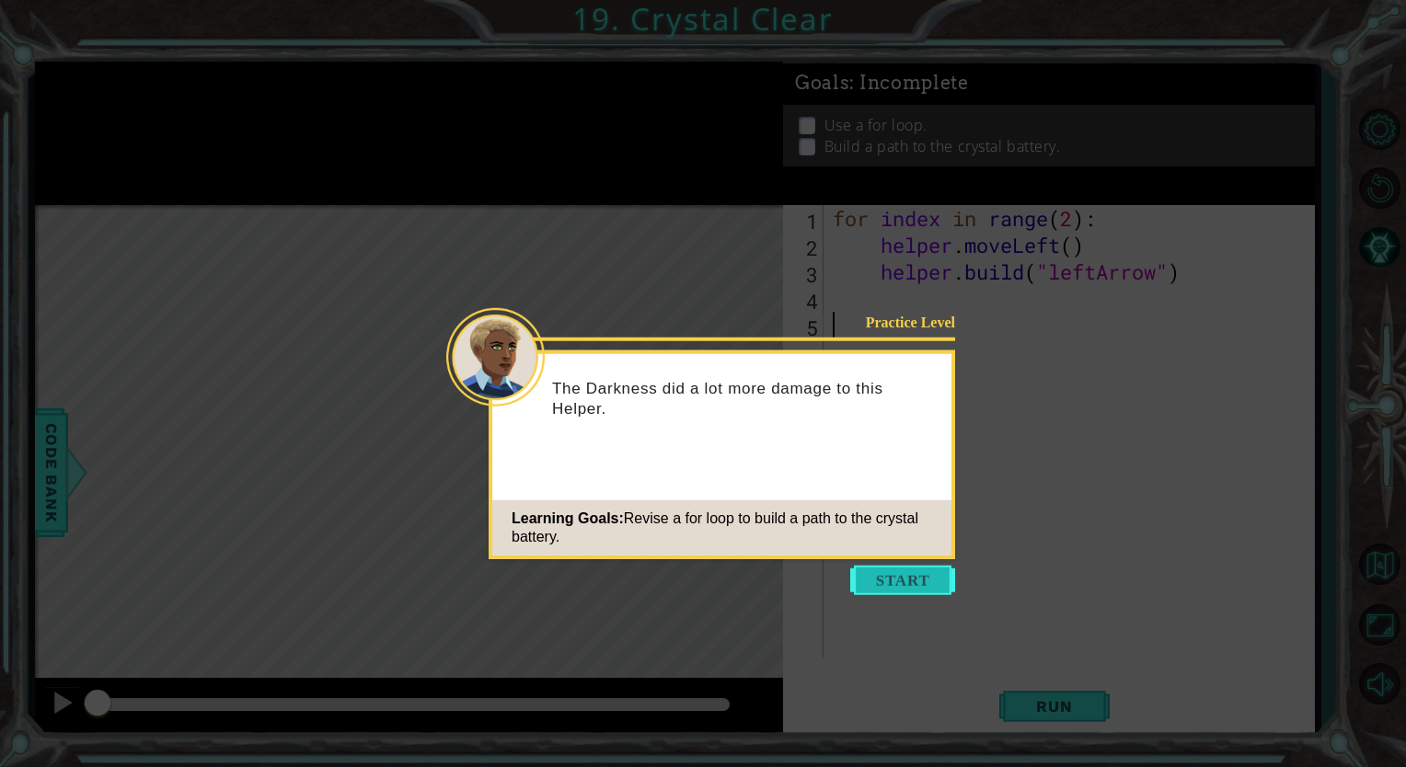
click at [876, 585] on button "Start" at bounding box center [902, 580] width 105 height 29
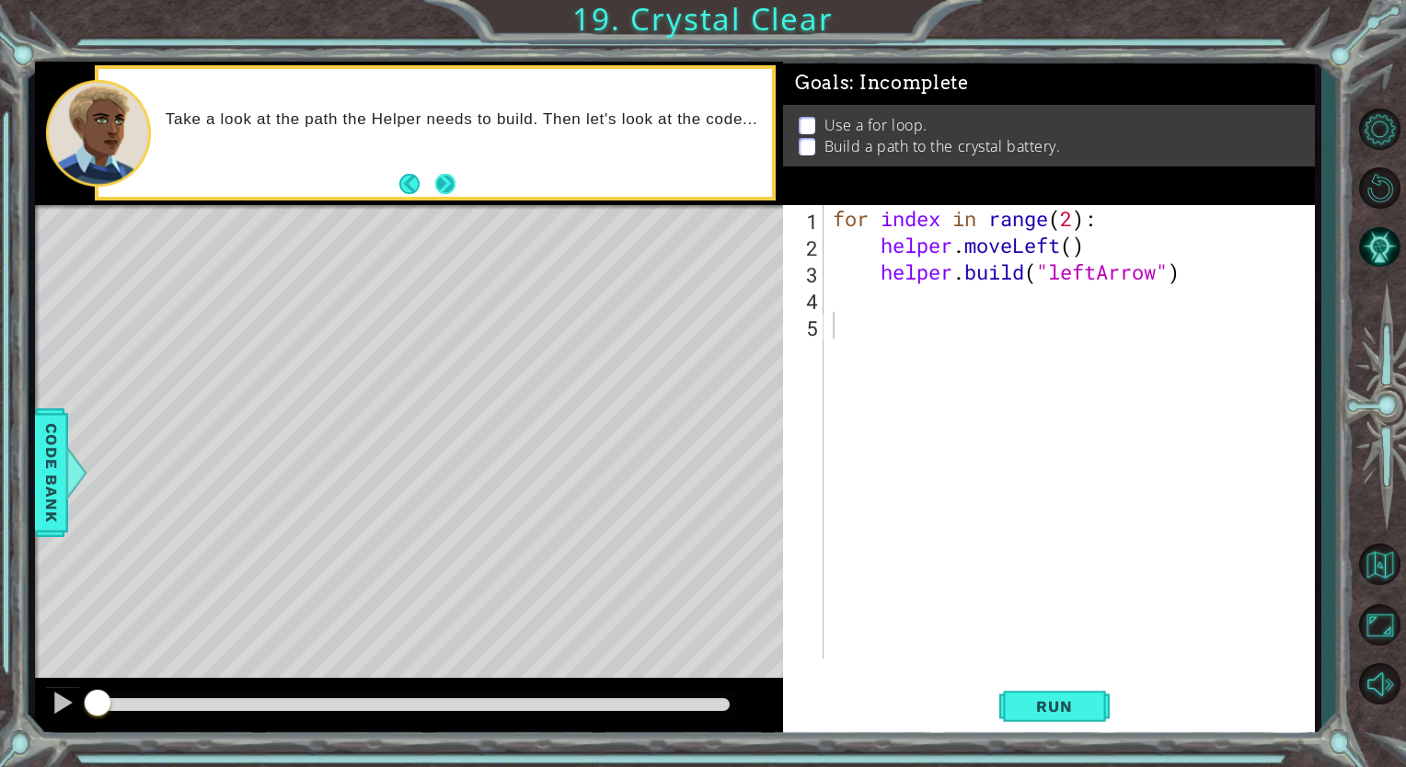
click at [457, 186] on div "Take a look at the path the Helper needs to build. Then let's look at the code.…" at bounding box center [434, 133] width 673 height 128
click at [451, 184] on button "Next" at bounding box center [446, 184] width 32 height 32
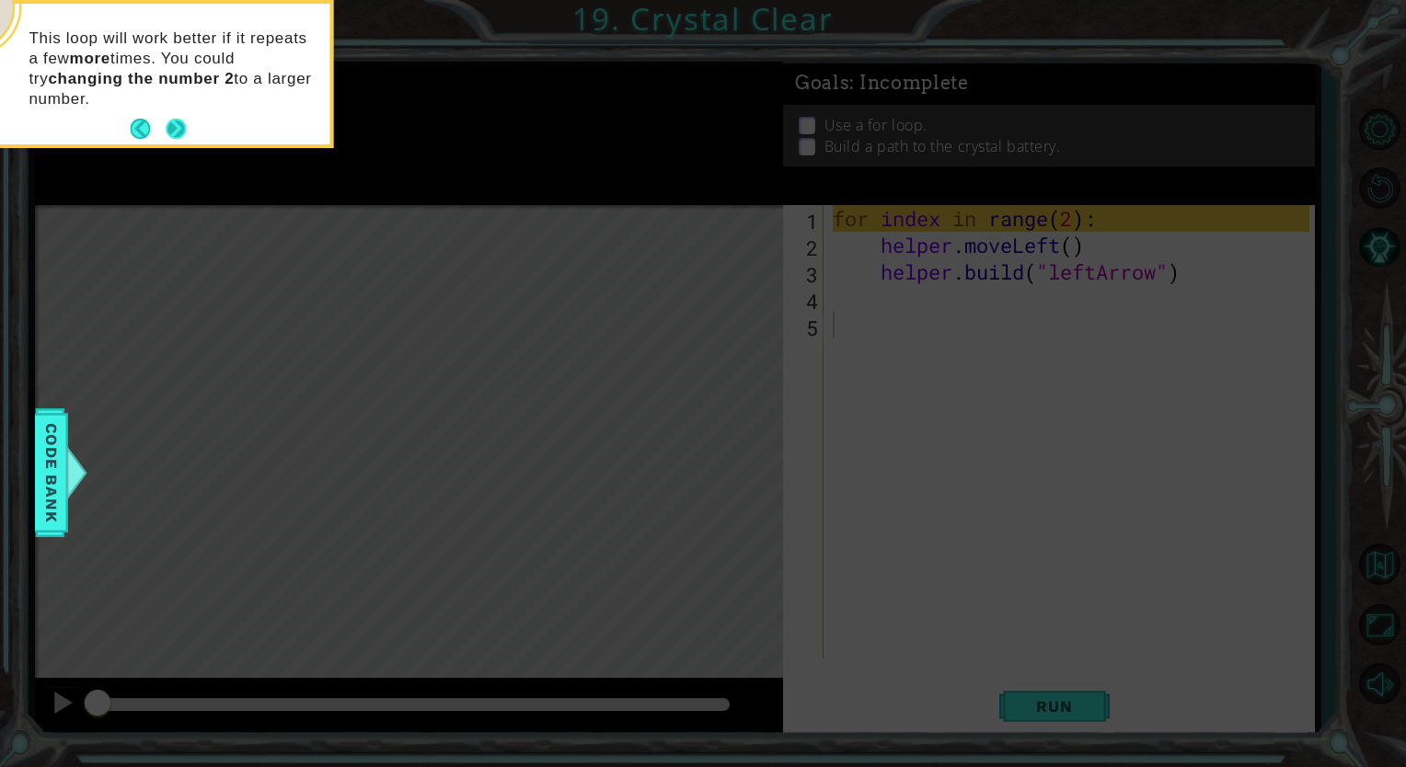
click at [175, 132] on button "Next" at bounding box center [176, 129] width 34 height 34
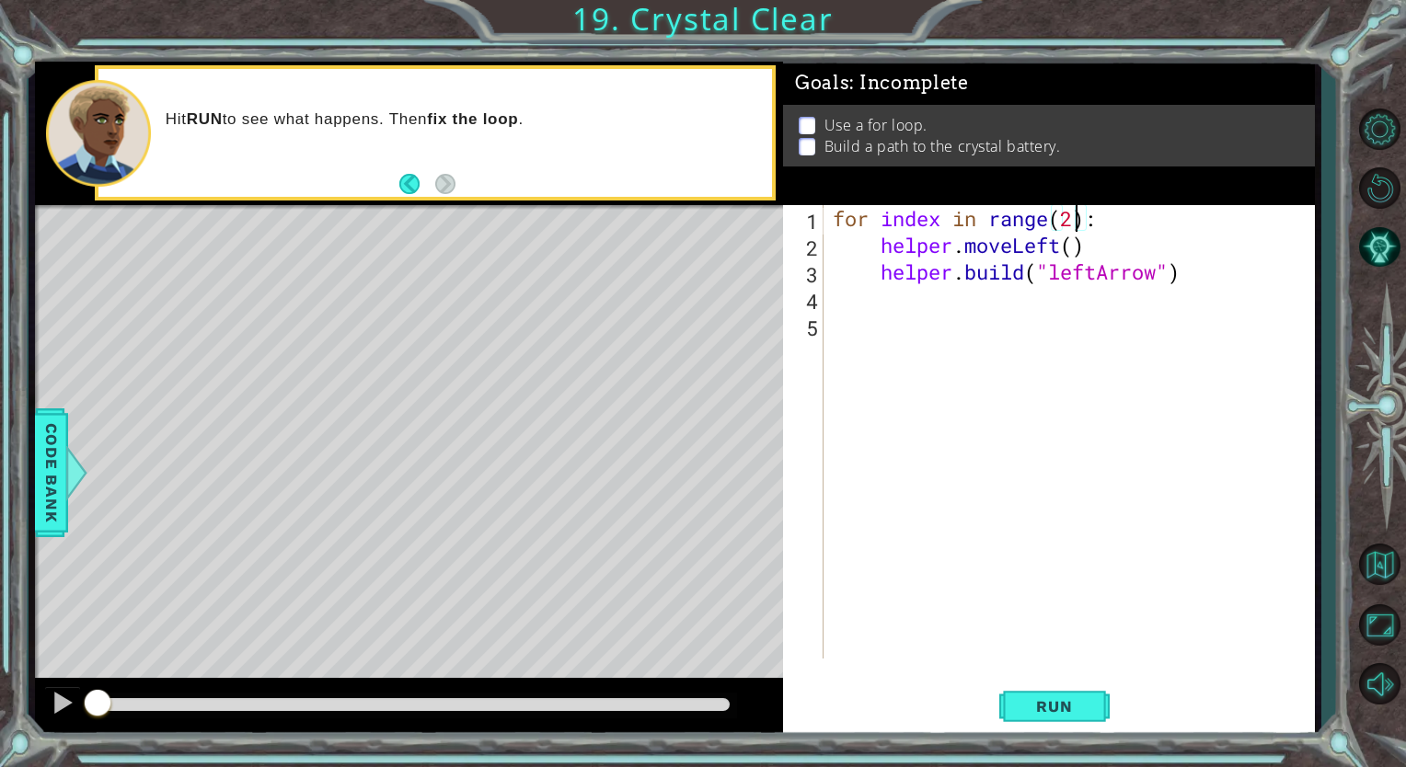
click at [1078, 224] on div "for index in range ( 2 ) : helper . moveLeft ( ) helper . build ( "leftArrow" )" at bounding box center [1073, 458] width 489 height 507
type textarea "for index in range(3):"
click at [1052, 697] on span "Run" at bounding box center [1054, 706] width 73 height 18
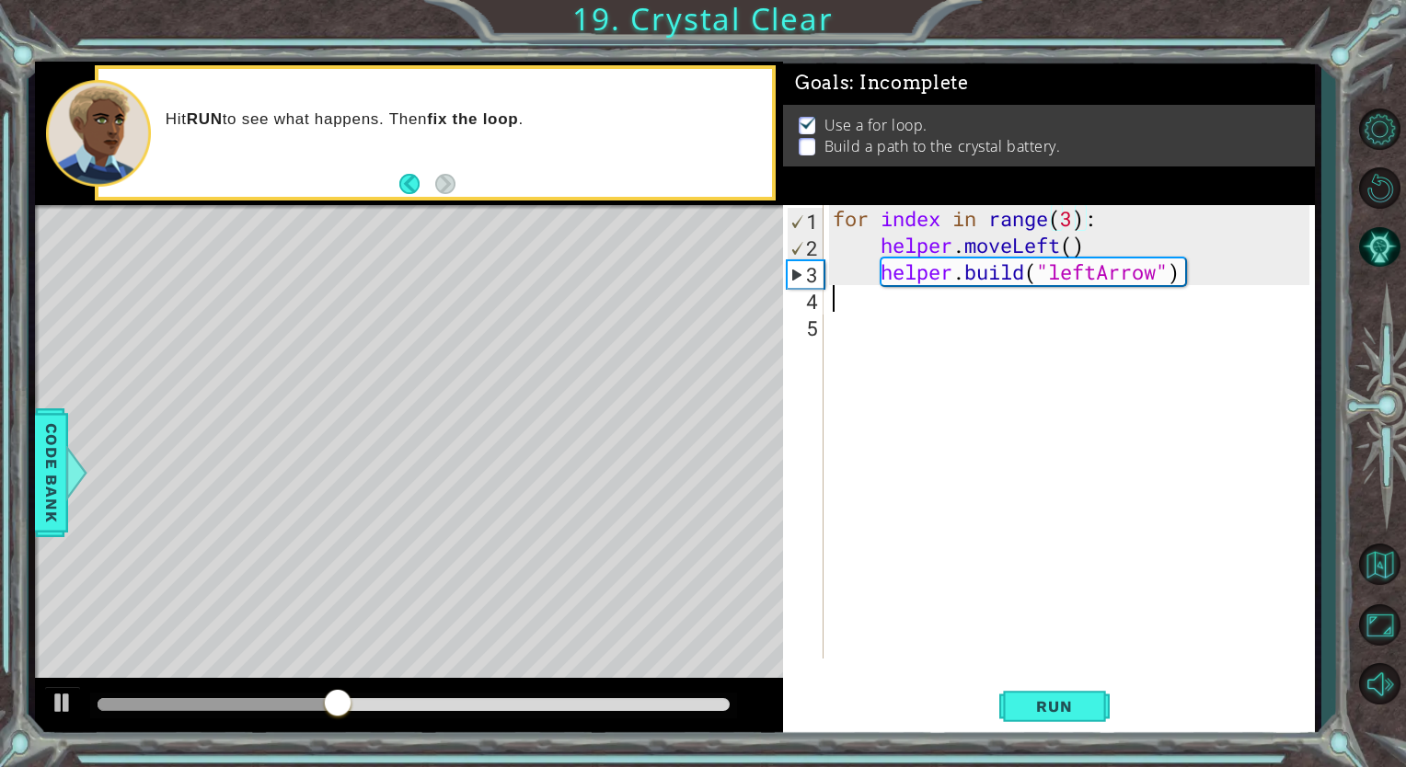
click at [854, 302] on div "for index in range ( 3 ) : helper . moveLeft ( ) helper . build ( "leftArrow" )" at bounding box center [1073, 458] width 489 height 507
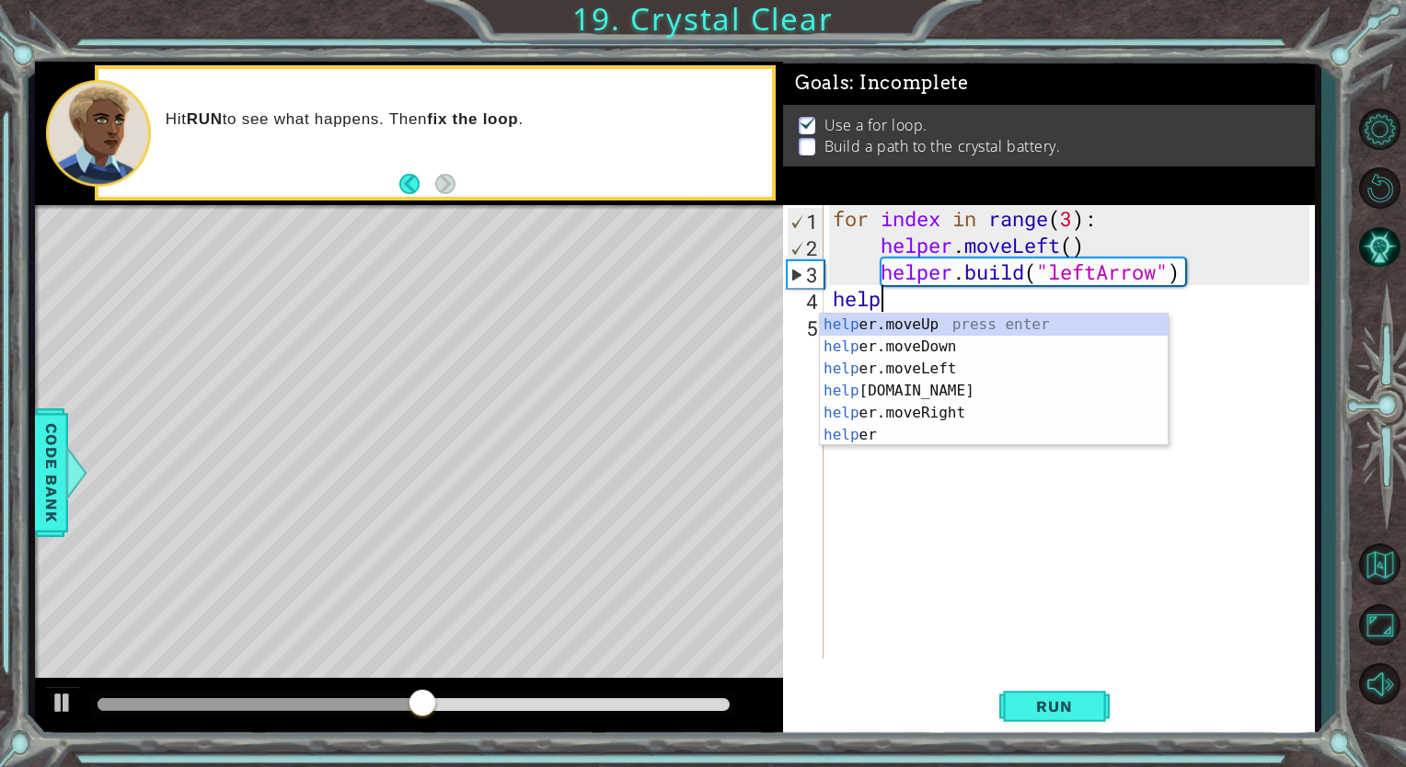
scroll to position [0, 1]
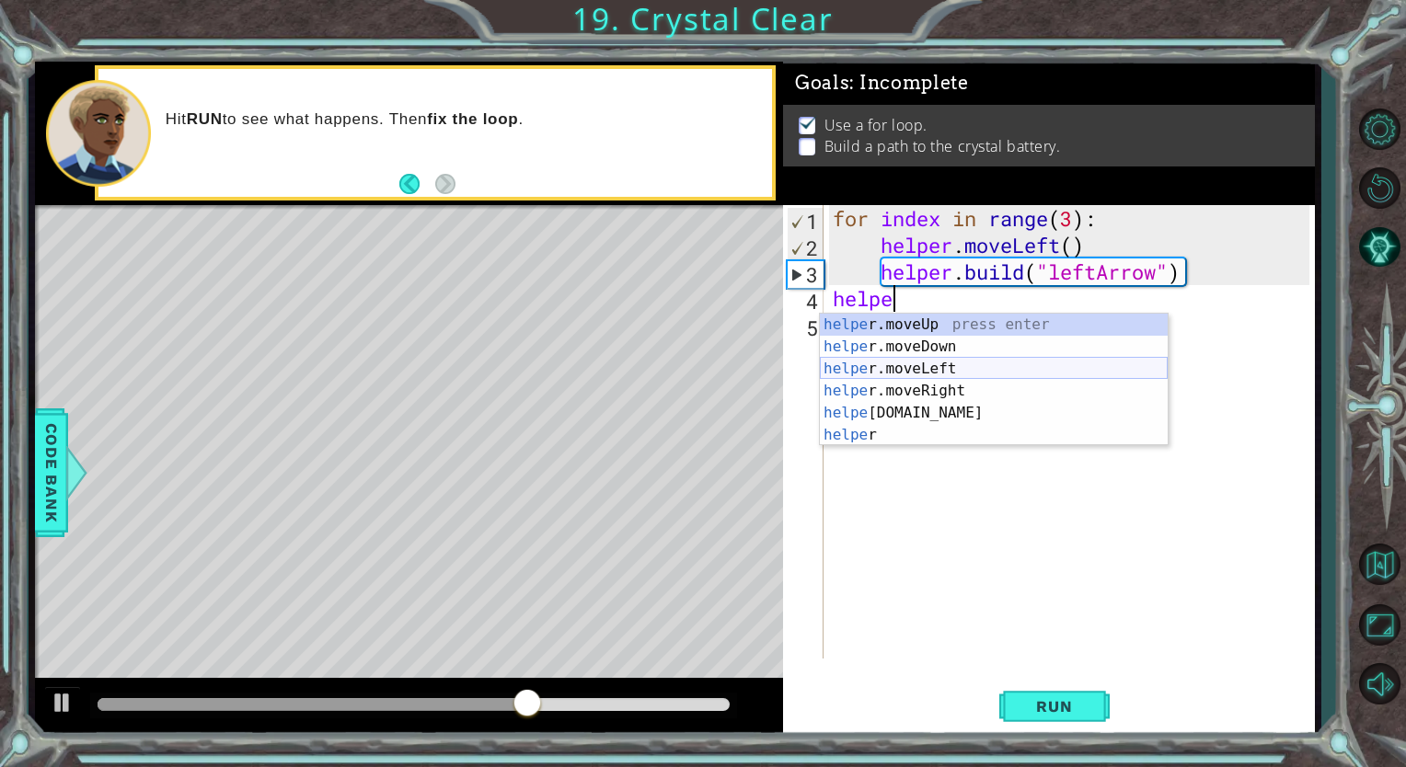
click at [915, 360] on div "helpe [PERSON_NAME]moveUp press enter helpe [PERSON_NAME]moveDown press enter h…" at bounding box center [994, 402] width 348 height 177
type textarea "helper.moveLeft(1)"
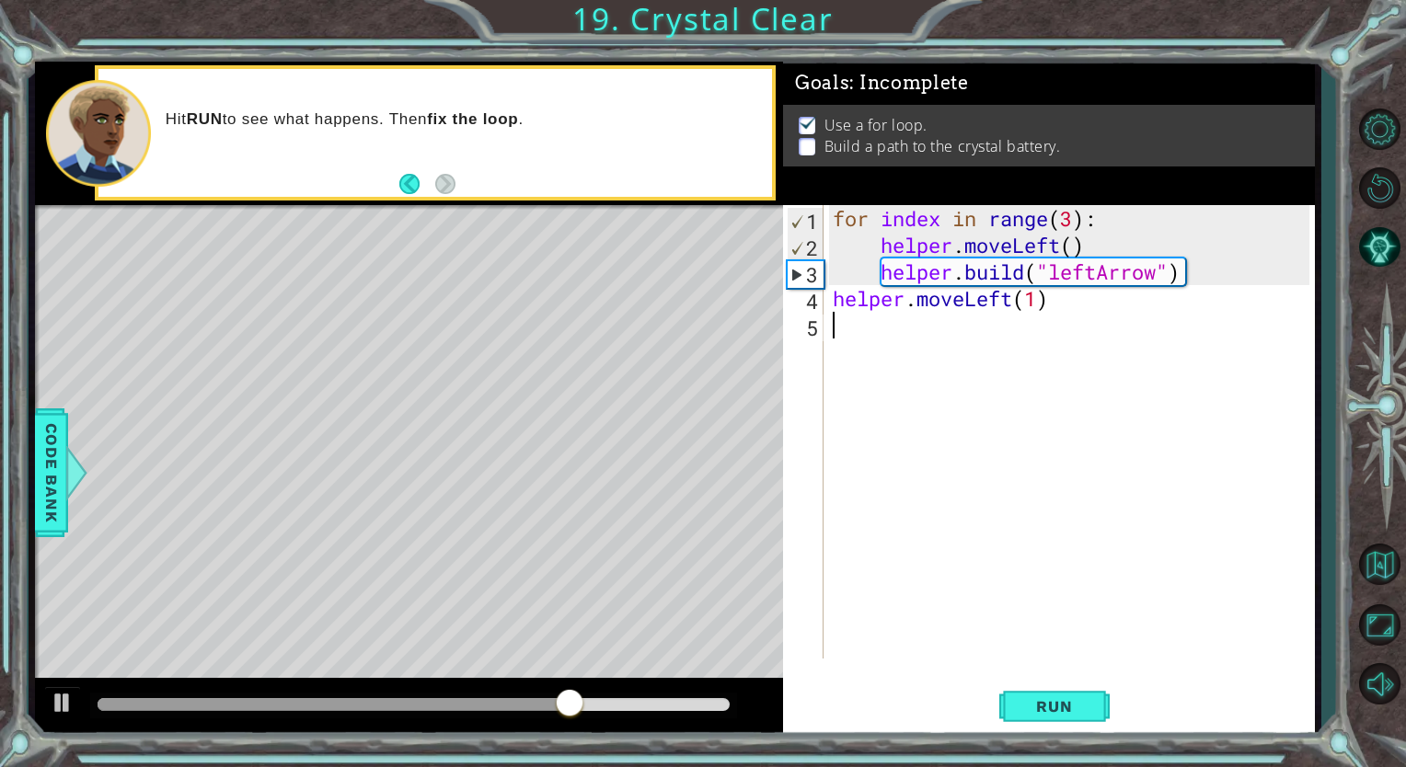
click at [856, 327] on div "for index in range ( 3 ) : helper . moveLeft ( ) helper . build ( "leftArrow" )…" at bounding box center [1073, 458] width 489 height 507
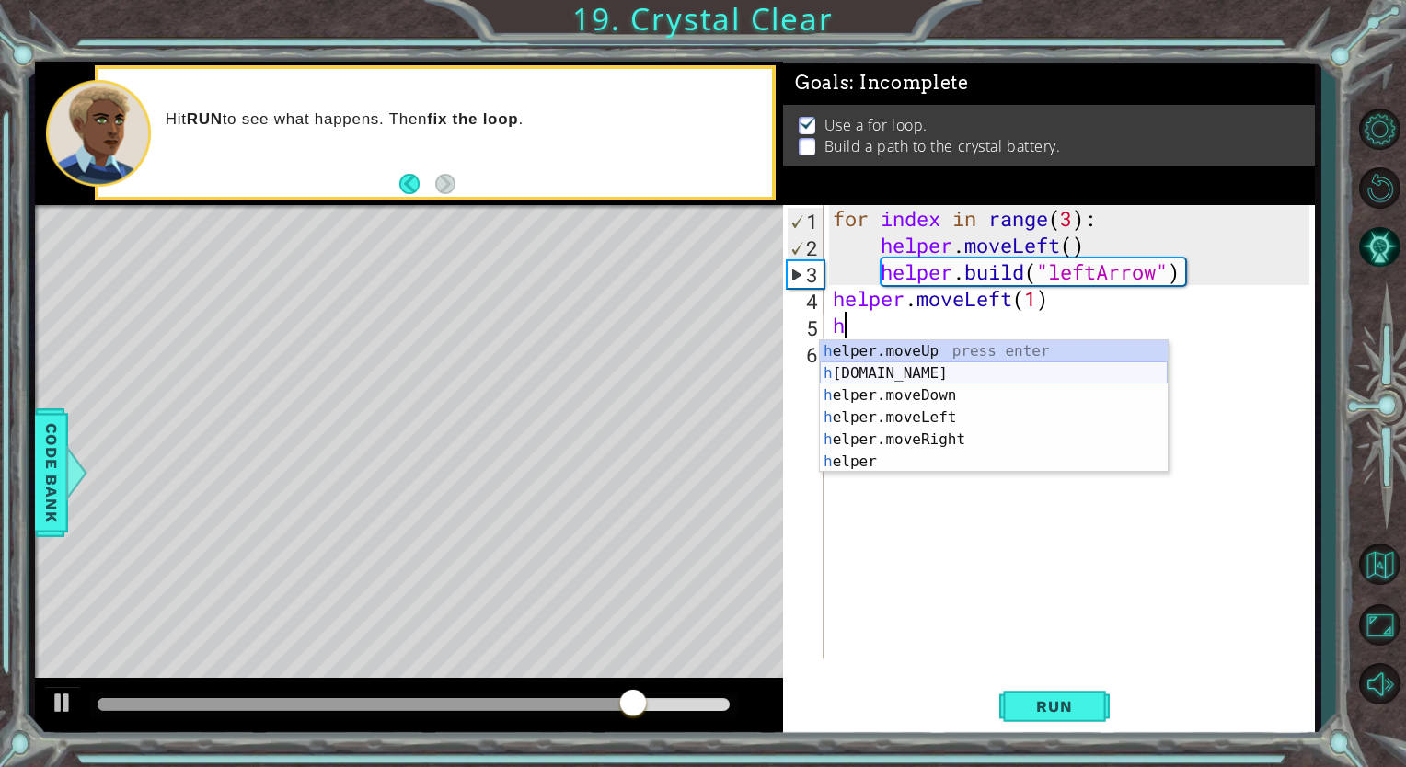
click at [910, 370] on div "h elper.moveUp press enter h [DOMAIN_NAME] press enter h elper.moveDown press e…" at bounding box center [994, 428] width 348 height 177
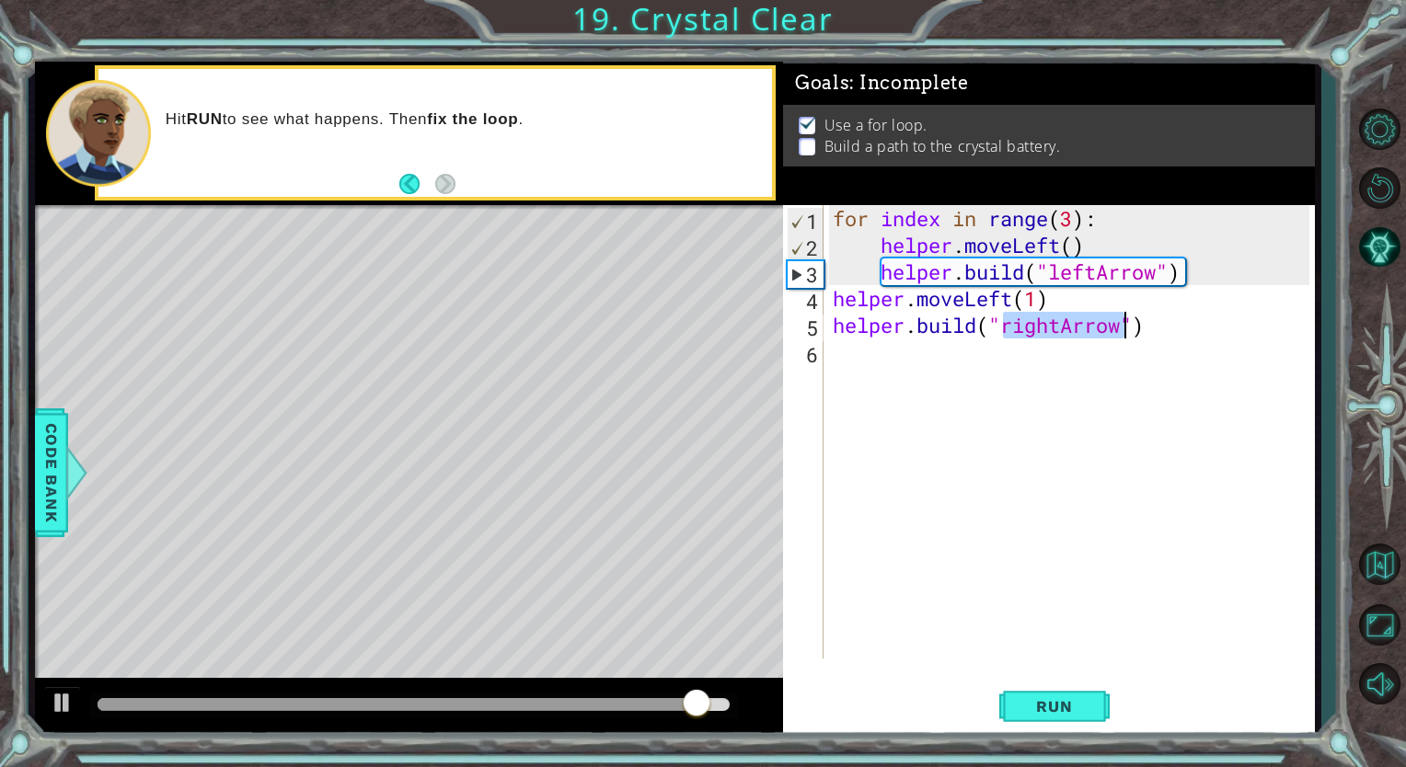
click at [1063, 329] on div "for index in range ( 3 ) : helper . moveLeft ( ) helper . build ( "leftArrow" )…" at bounding box center [1069, 432] width 480 height 454
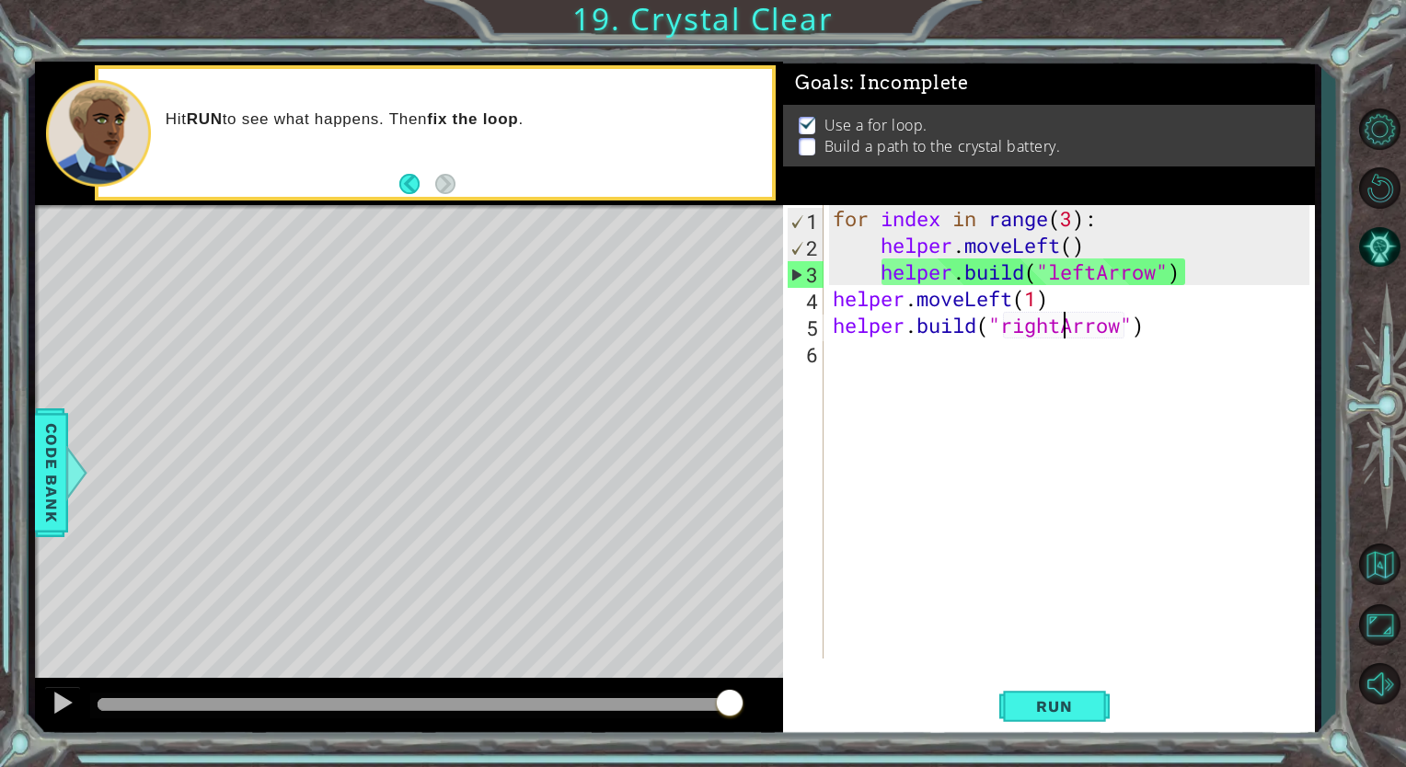
click at [1070, 223] on div "for index in range ( 3 ) : helper . moveLeft ( ) helper . build ( "leftArrow" )…" at bounding box center [1073, 458] width 489 height 507
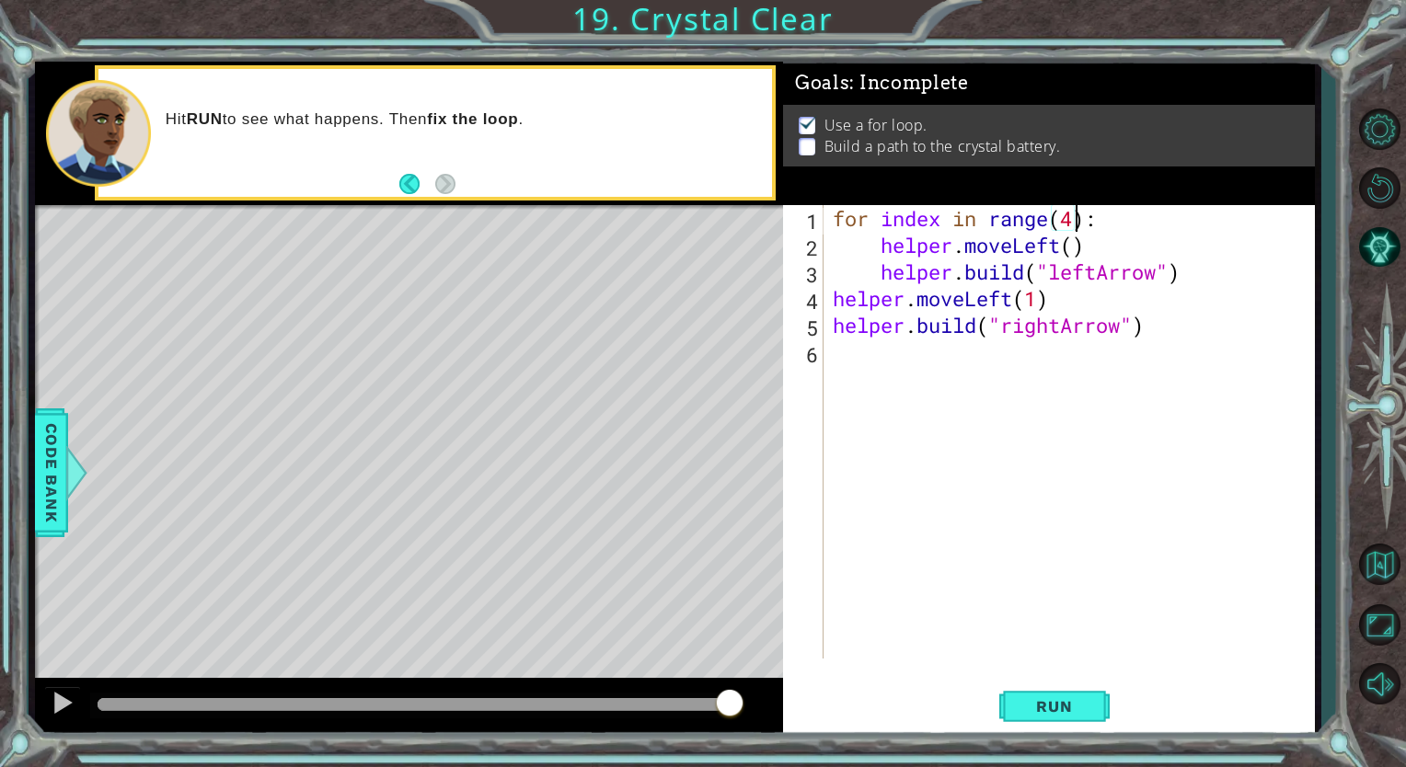
scroll to position [0, 10]
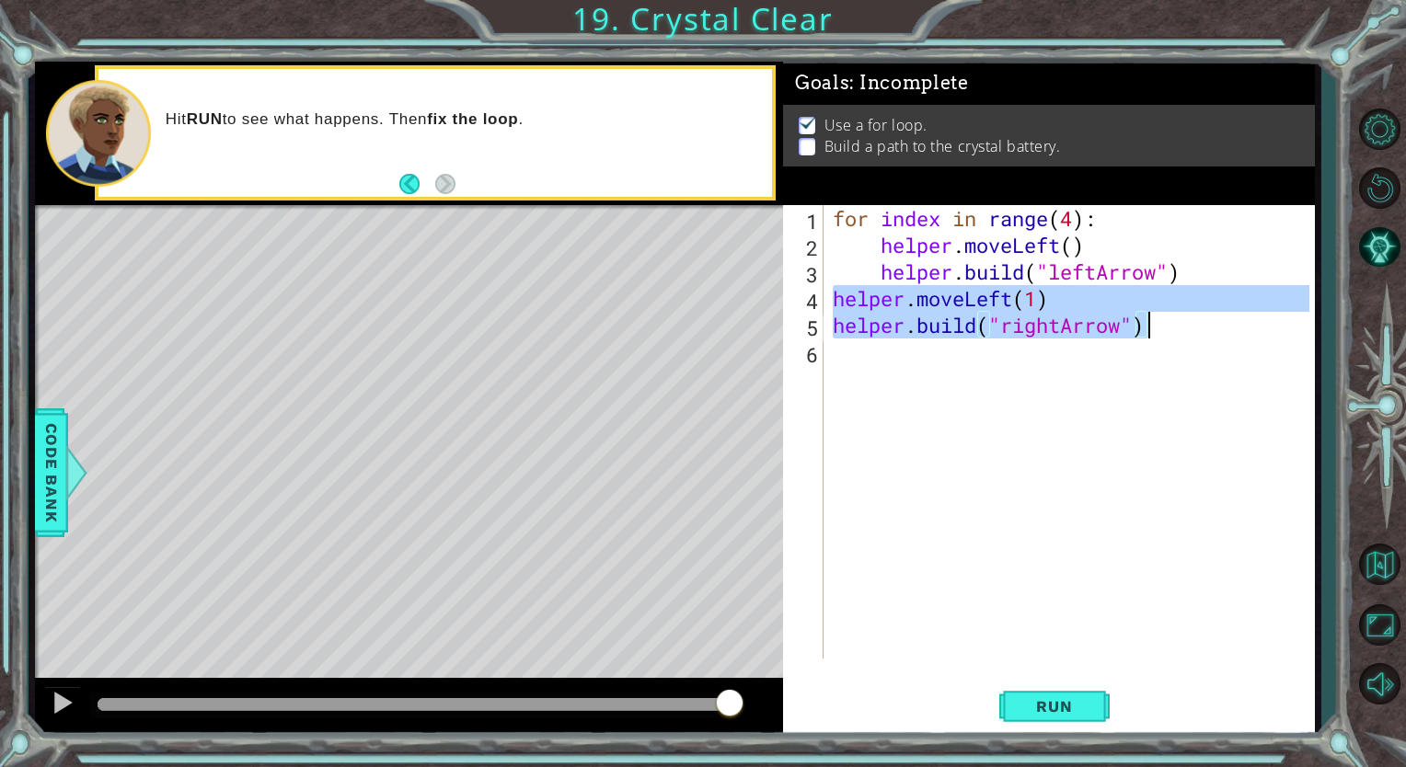
drag, startPoint x: 832, startPoint y: 297, endPoint x: 1257, endPoint y: 328, distance: 426.1
click at [1222, 337] on div "for index in range ( 4 ) : helper . moveLeft ( ) helper . build ( "leftArrow" )…" at bounding box center [1073, 458] width 489 height 507
type textarea "helper.moveLeft(1) [DOMAIN_NAME]("rightArrow")"
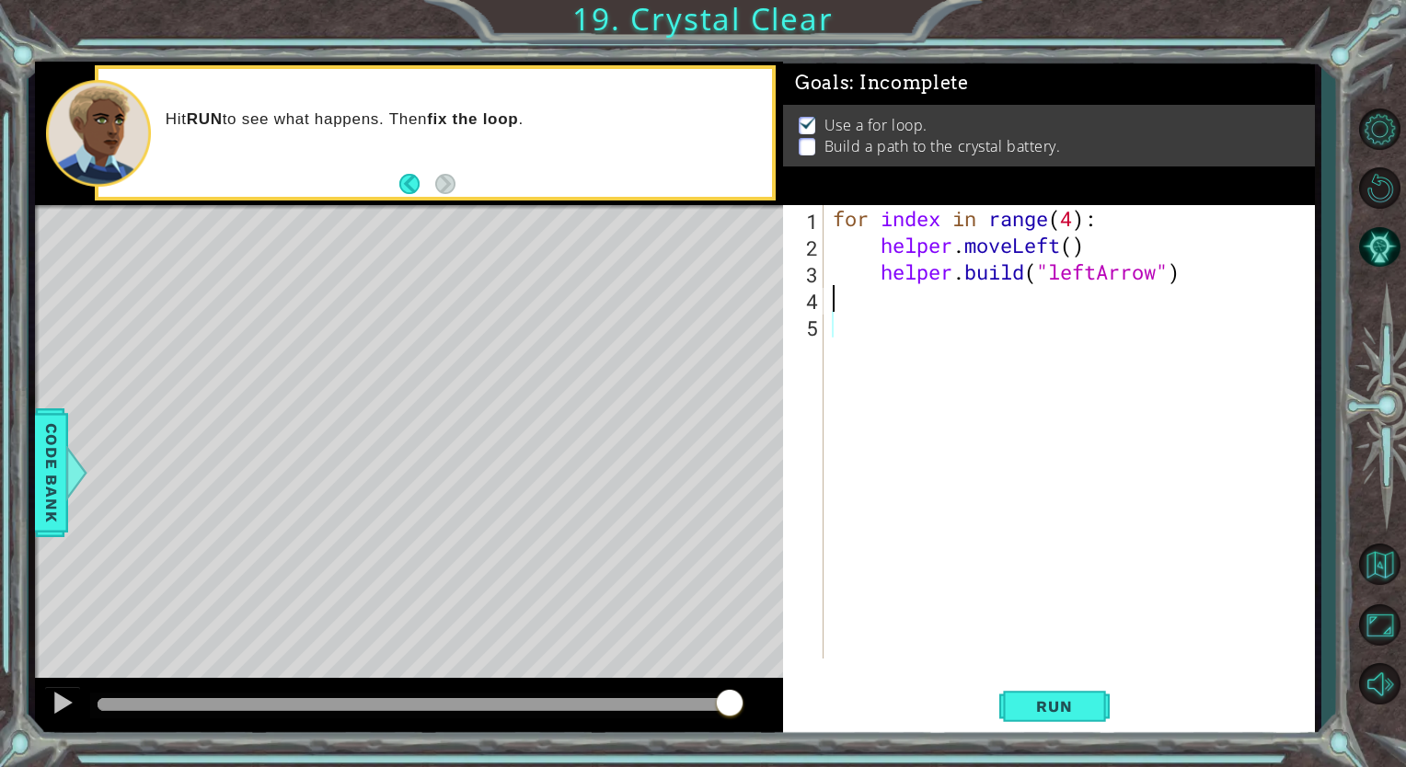
scroll to position [0, 0]
click at [1063, 715] on span "Run" at bounding box center [1054, 706] width 73 height 18
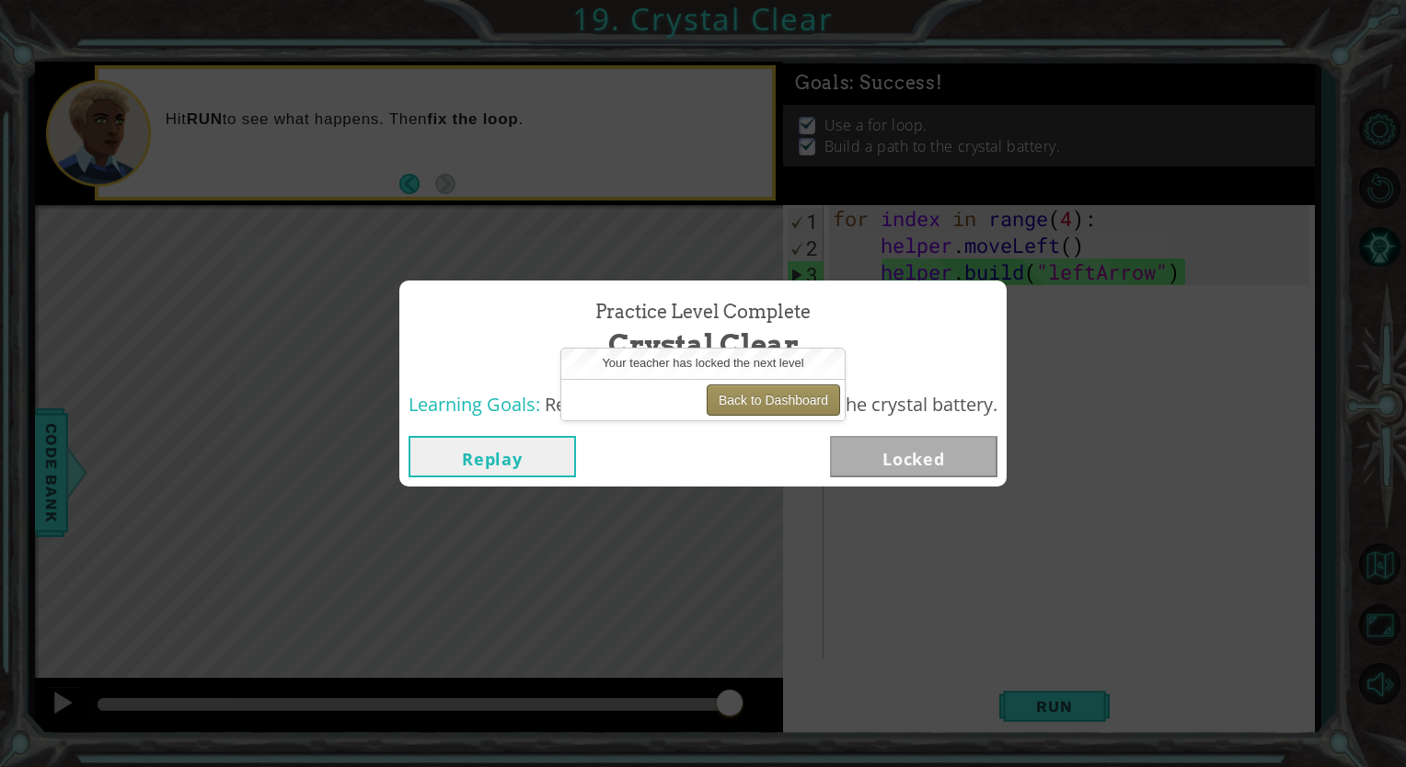
click at [815, 404] on button "Back to Dashboard" at bounding box center [773, 400] width 133 height 31
click at [790, 401] on button "Back to Dashboard" at bounding box center [773, 400] width 133 height 31
click at [738, 407] on button "Back to Dashboard" at bounding box center [773, 400] width 133 height 31
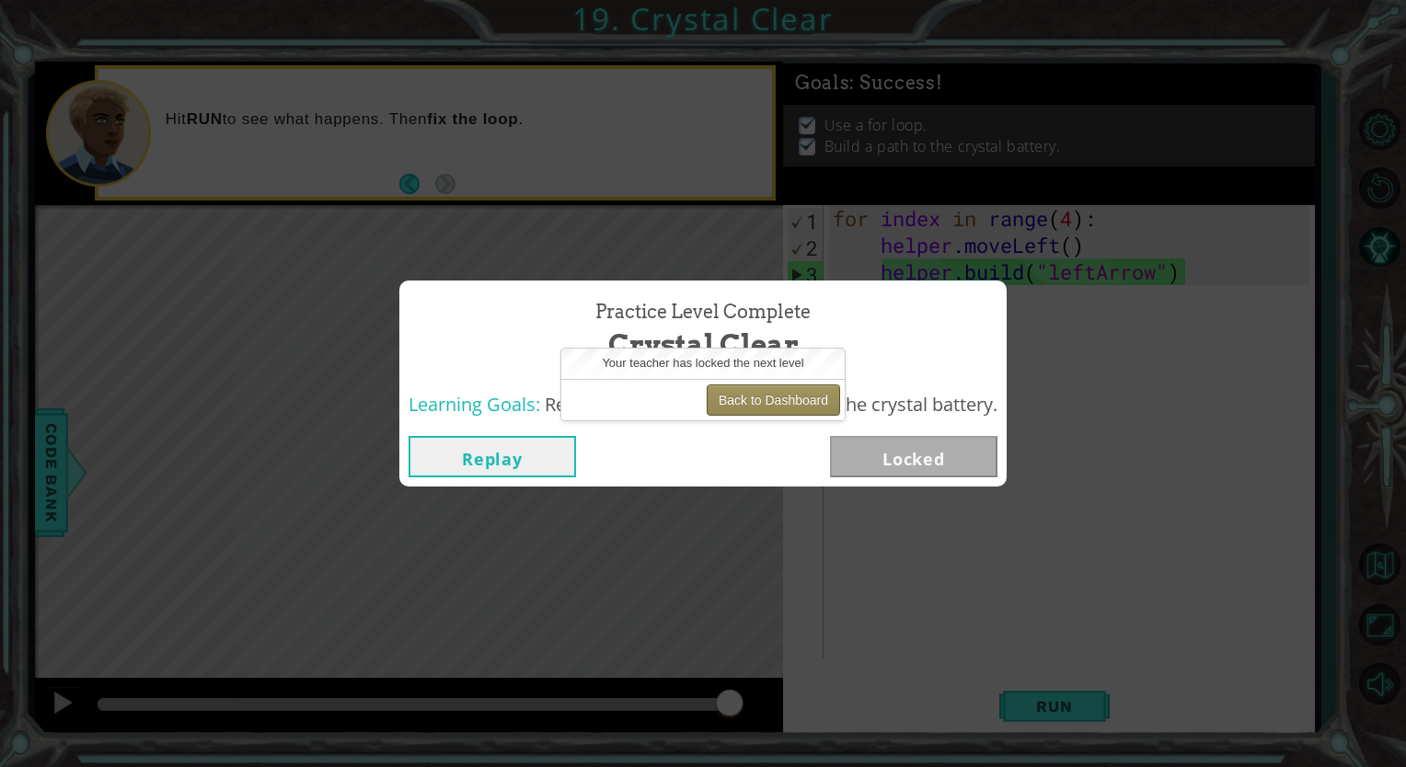
click at [738, 407] on button "Back to Dashboard" at bounding box center [773, 400] width 133 height 31
